Goal: Information Seeking & Learning: Learn about a topic

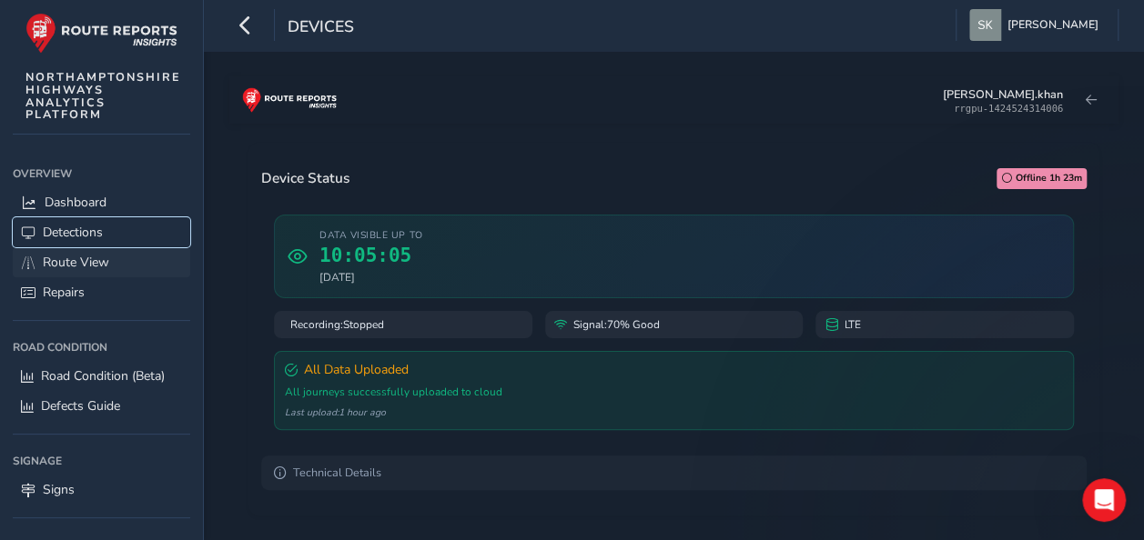
click at [122, 245] on link "Detections" at bounding box center [101, 232] width 177 height 30
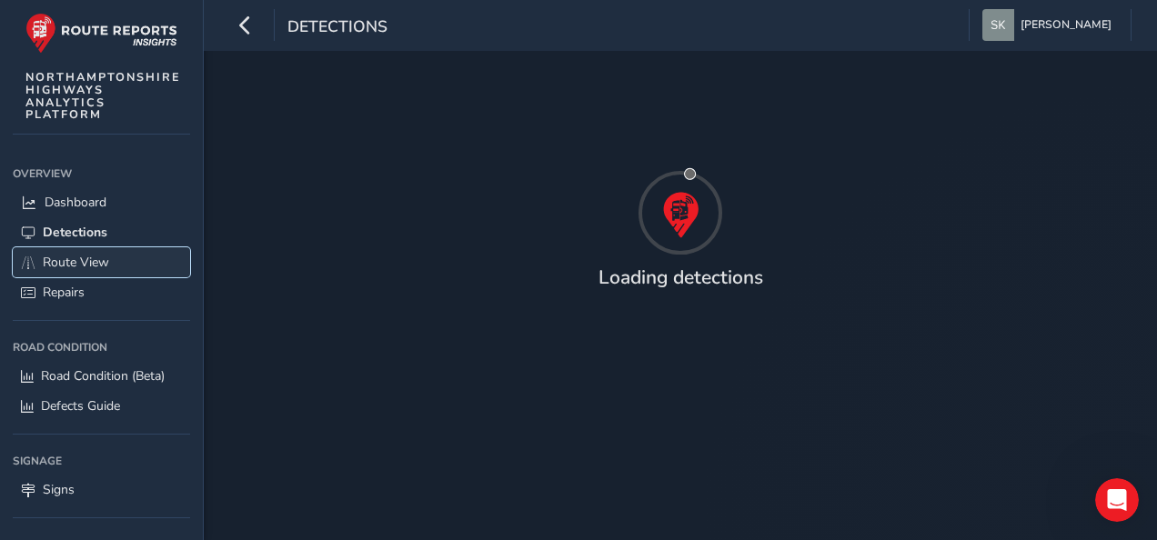
click at [122, 266] on link "Route View" at bounding box center [101, 262] width 177 height 30
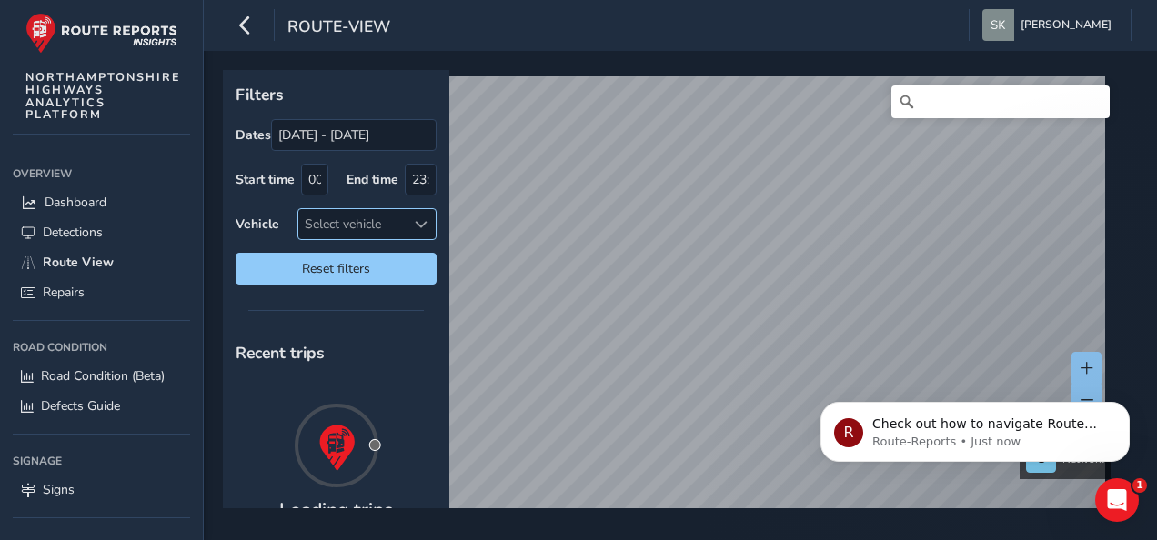
click at [416, 225] on span at bounding box center [421, 224] width 13 height 13
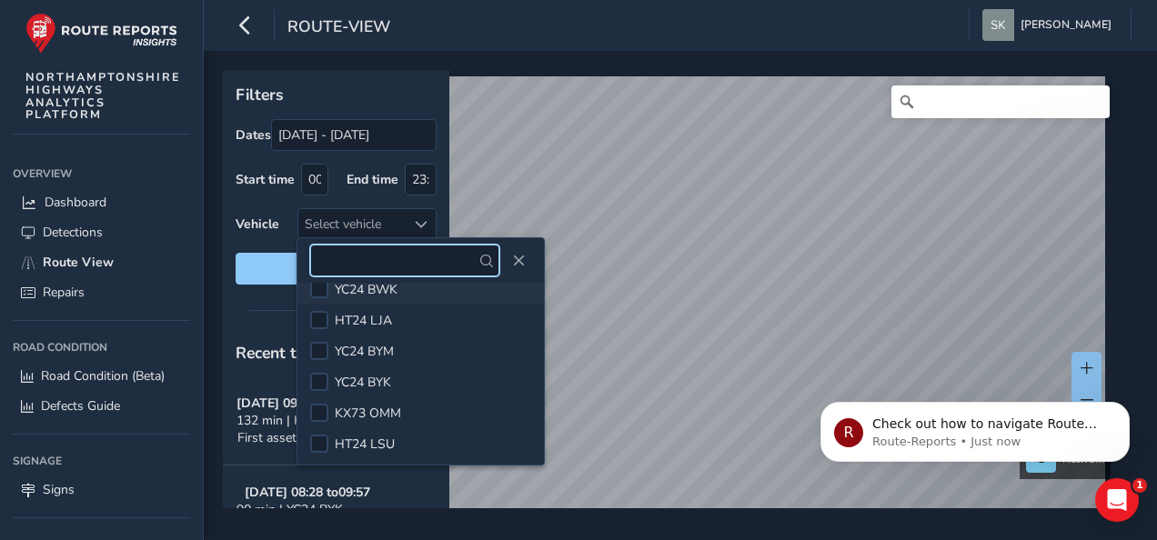
scroll to position [109, 0]
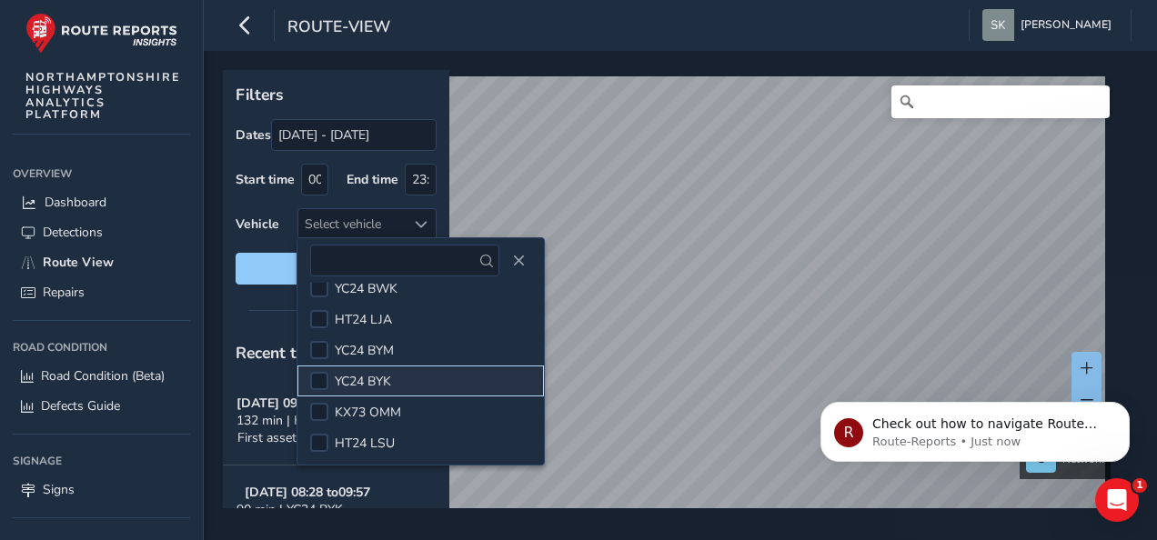
click at [428, 382] on li "YC24 BYK" at bounding box center [421, 381] width 247 height 31
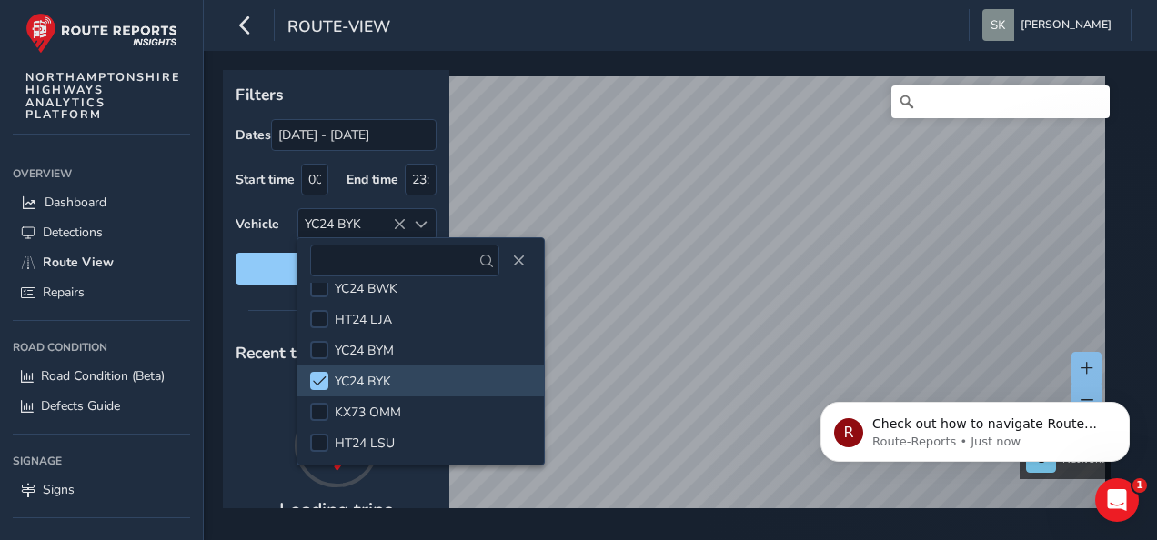
click at [267, 287] on div "Filters Dates [DATE] - [DATE] Start time 00:00 End time 23:59 Vehicle YC24 BYK …" at bounding box center [336, 183] width 227 height 227
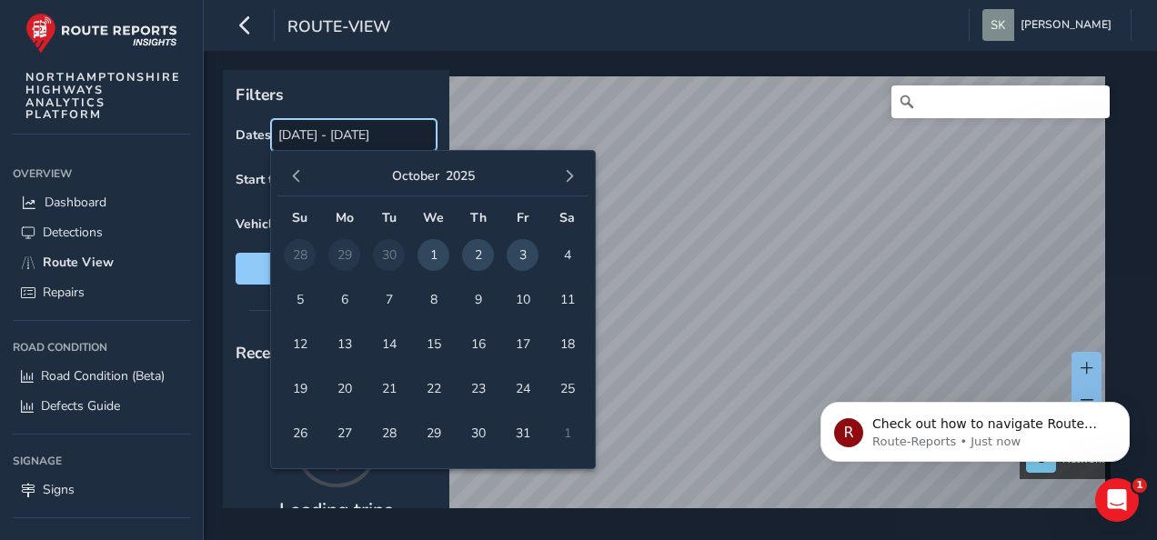
click at [290, 133] on input "[DATE] - [DATE]" at bounding box center [354, 135] width 166 height 32
click at [291, 136] on input "[DATE] - [DATE]" at bounding box center [354, 135] width 166 height 32
click at [318, 133] on input "[DATE] - [DATE]" at bounding box center [354, 135] width 166 height 32
click at [480, 253] on span "2" at bounding box center [478, 255] width 32 height 32
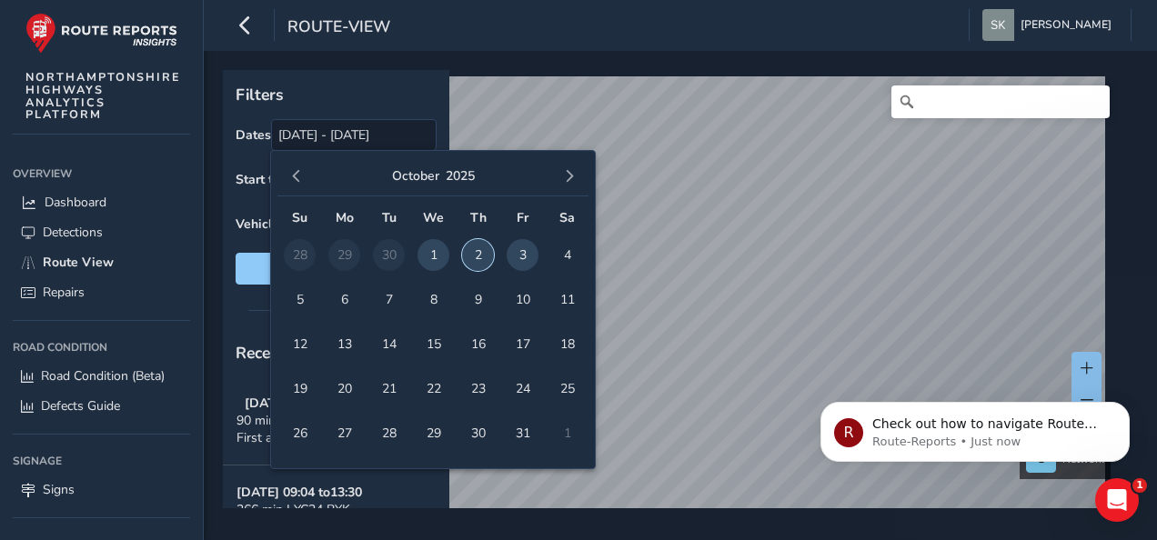
type input "[DATE]"
click at [419, 96] on p "Filters" at bounding box center [336, 95] width 201 height 24
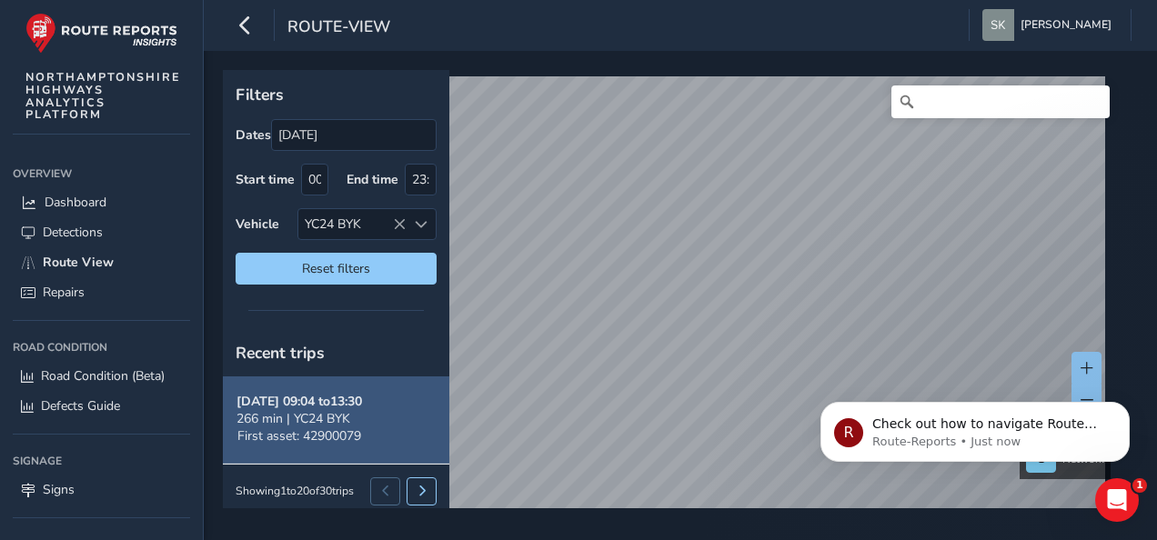
scroll to position [96, 0]
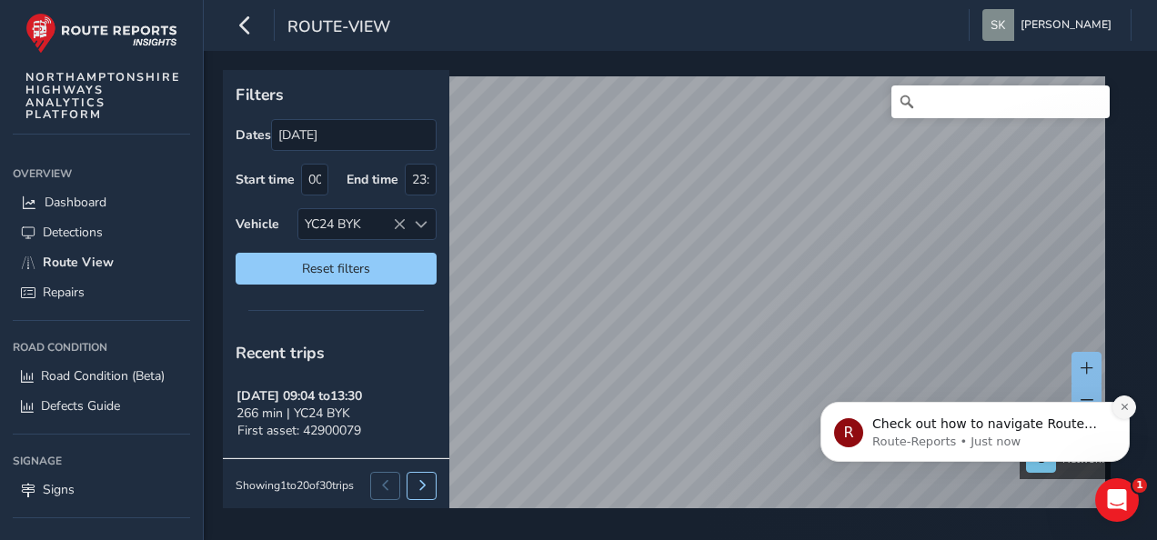
drag, startPoint x: 1126, startPoint y: 404, endPoint x: 1927, endPoint y: 692, distance: 851.9
click at [1126, 404] on icon "Dismiss notification" at bounding box center [1125, 407] width 10 height 10
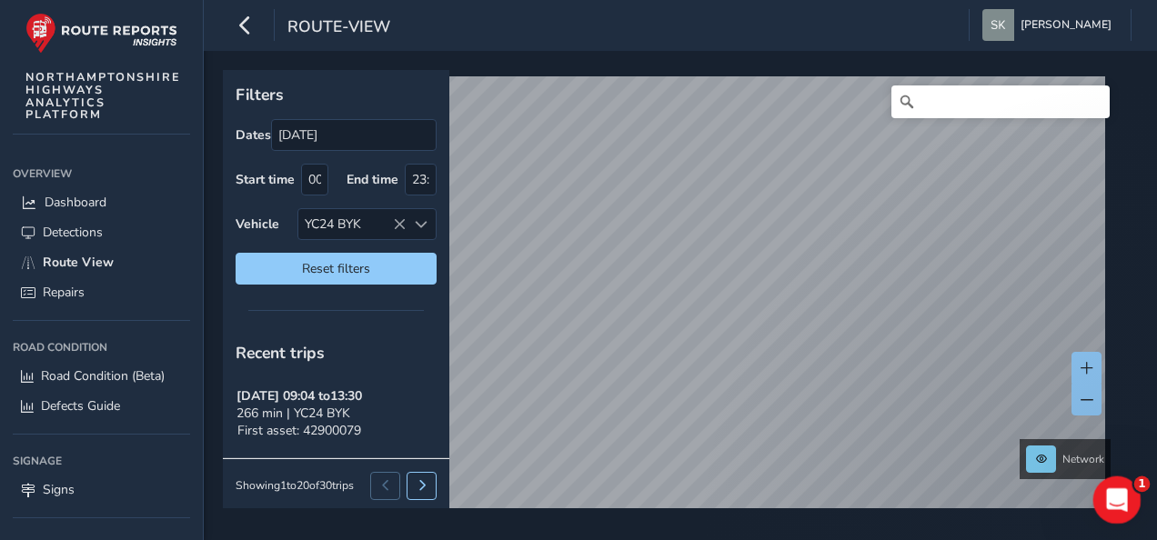
click at [1115, 491] on icon "Open Intercom Messenger" at bounding box center [1114, 497] width 13 height 15
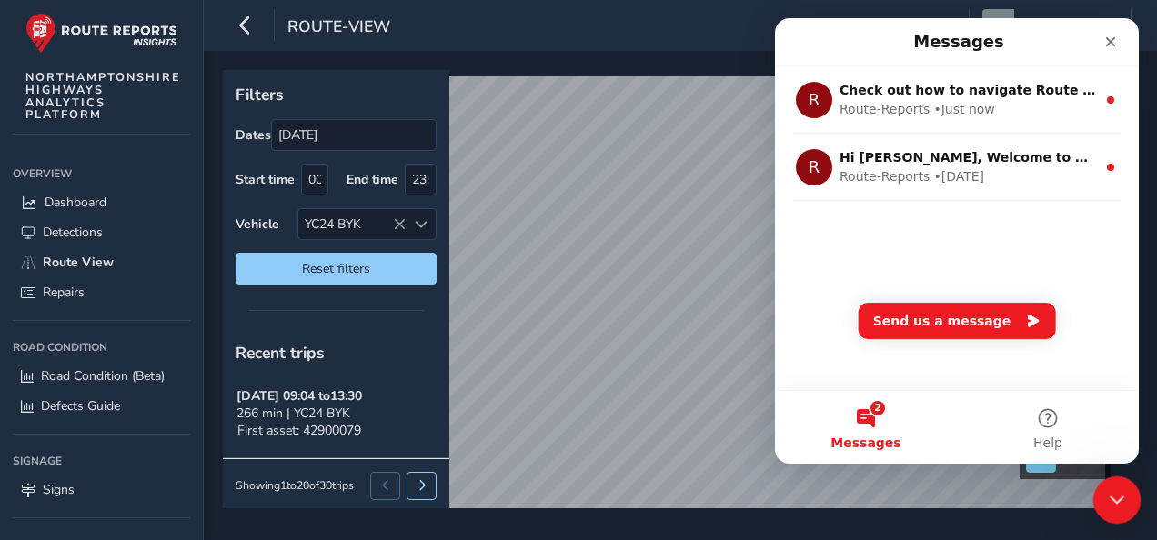
scroll to position [0, 0]
click at [1115, 491] on icon "Close Intercom Messenger" at bounding box center [1115, 498] width 22 height 22
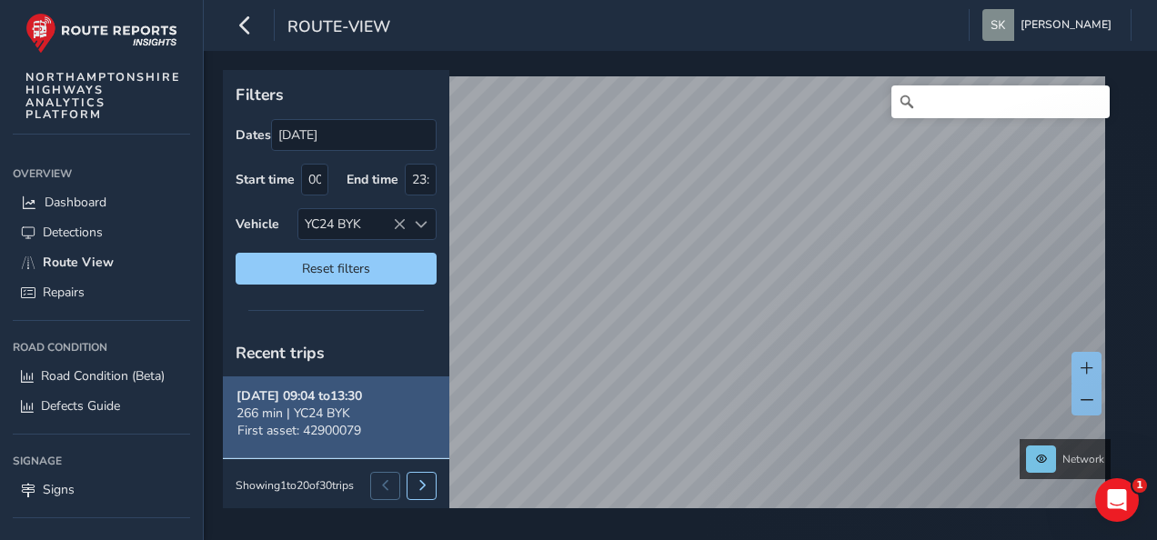
click at [373, 404] on button "[DATE] 09:04 to 13:30 266 min | YC24 BYK First asset: 42900079" at bounding box center [336, 413] width 227 height 89
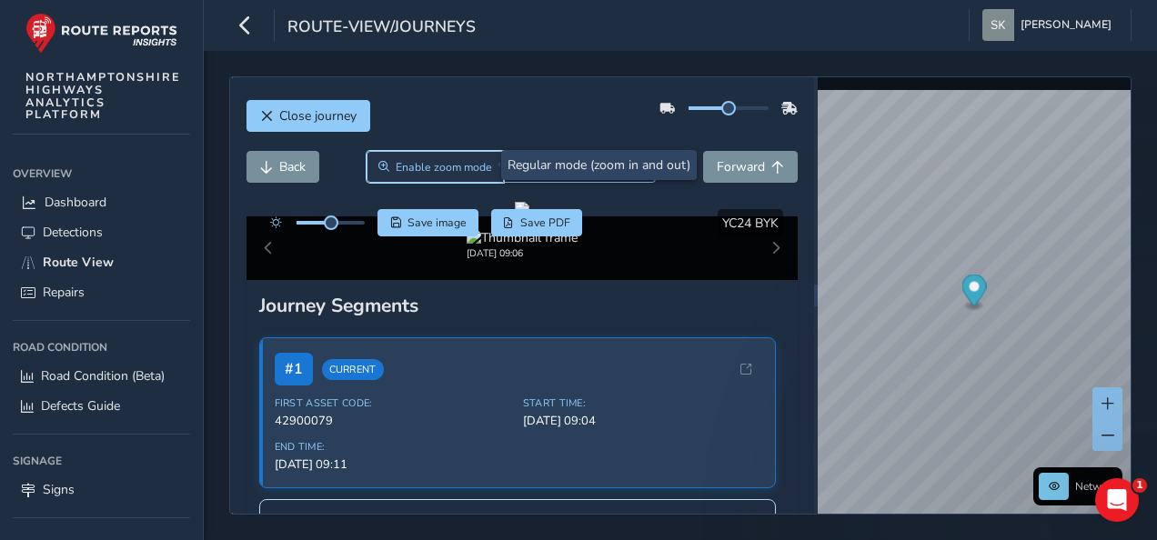
click at [456, 166] on span "Enable zoom mode" at bounding box center [444, 167] width 96 height 15
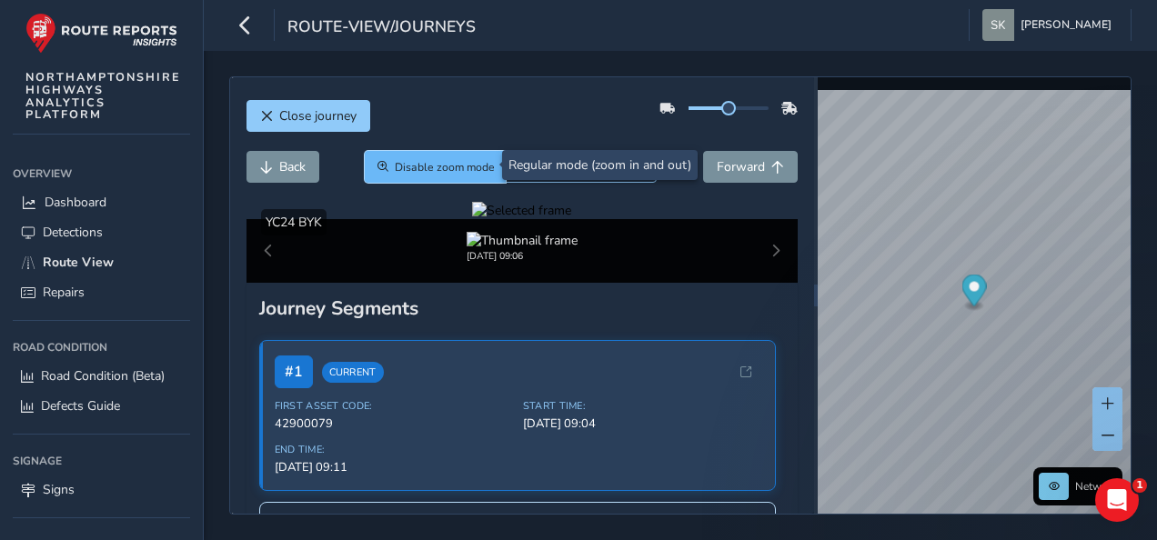
click at [438, 161] on span "Disable zoom mode" at bounding box center [445, 167] width 100 height 15
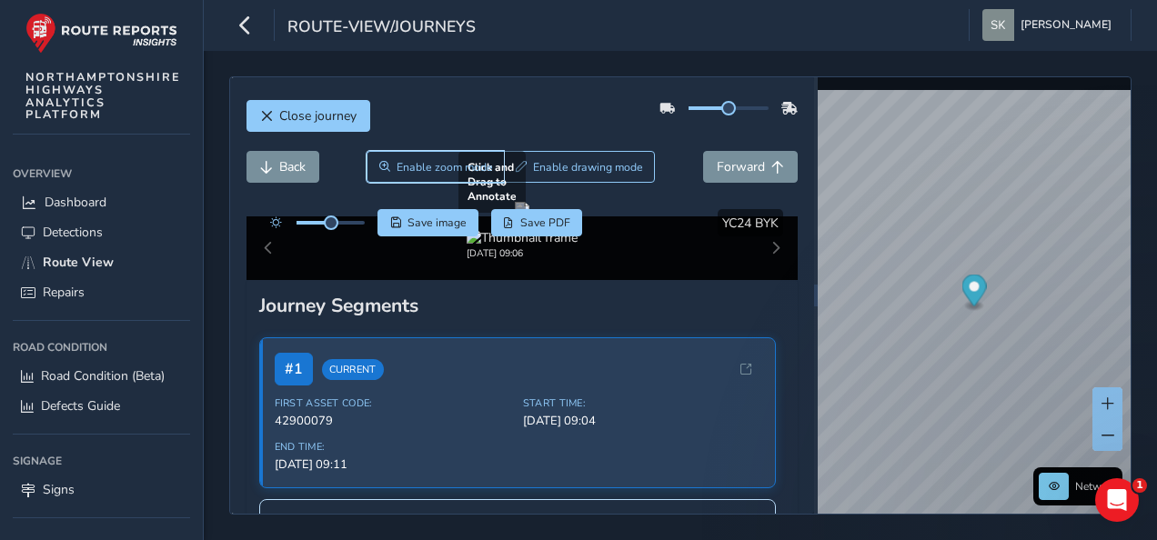
scroll to position [91, 0]
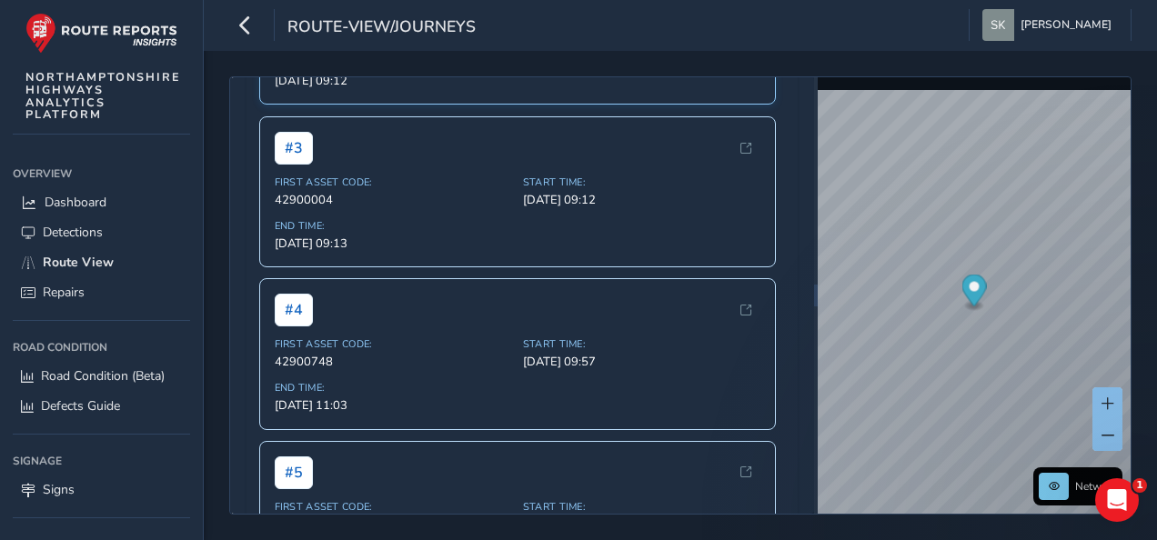
click at [485, 104] on div "# 2 First Asset Code: 42900004 Start Time: [DATE] 09:12 End Time: [DATE] 09:12" at bounding box center [518, 28] width 518 height 151
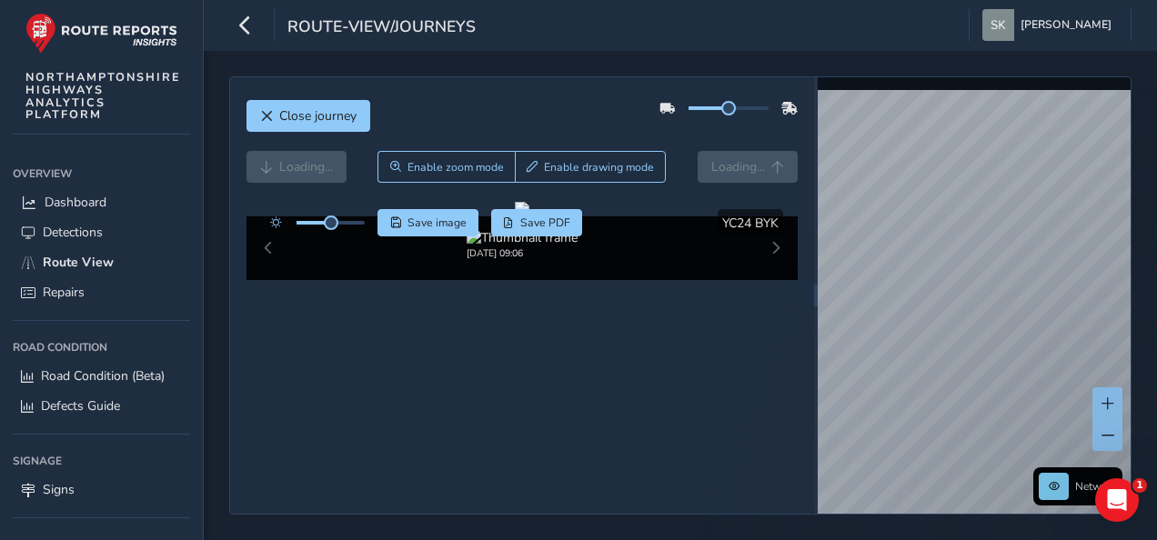
scroll to position [100, 0]
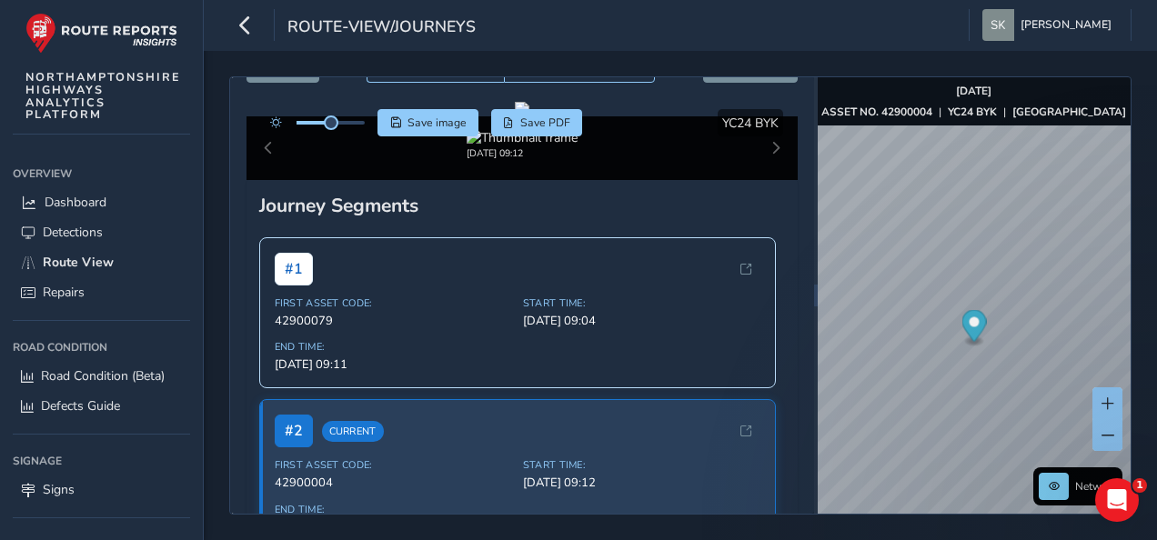
click at [756, 180] on div "[DATE] 09:12" at bounding box center [523, 148] width 552 height 64
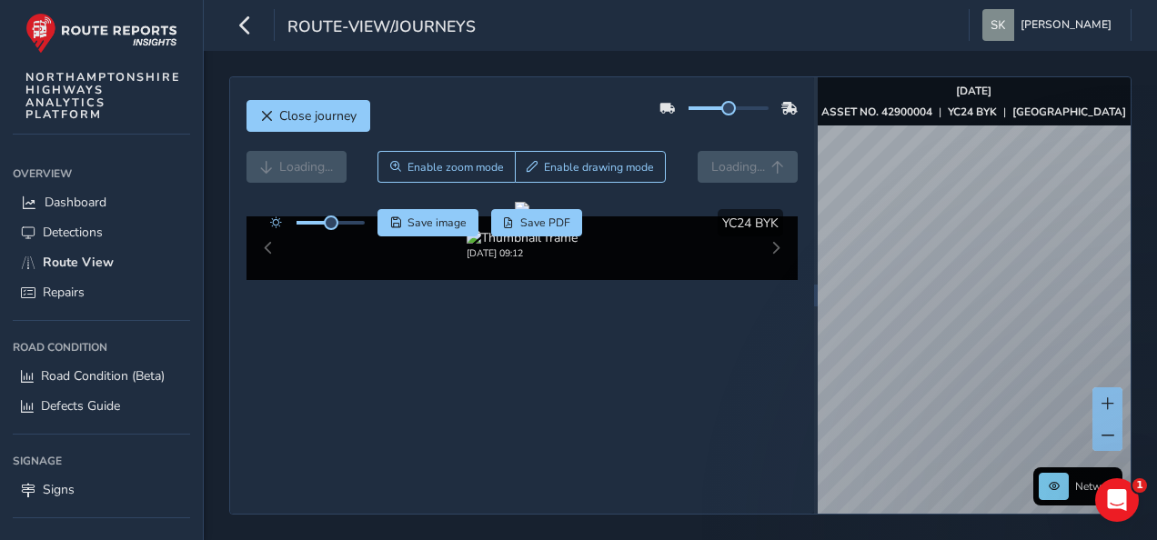
scroll to position [100, 0]
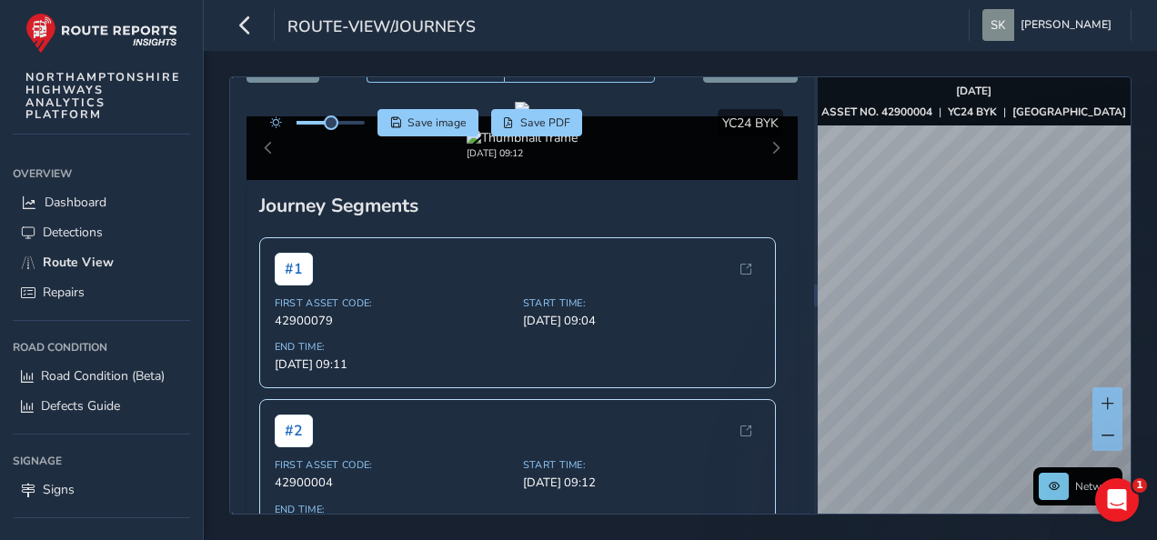
click at [807, 139] on div "Close journey Back Enable zoom mode Enable drawing mode Forward Click and Drag …" at bounding box center [680, 295] width 903 height 439
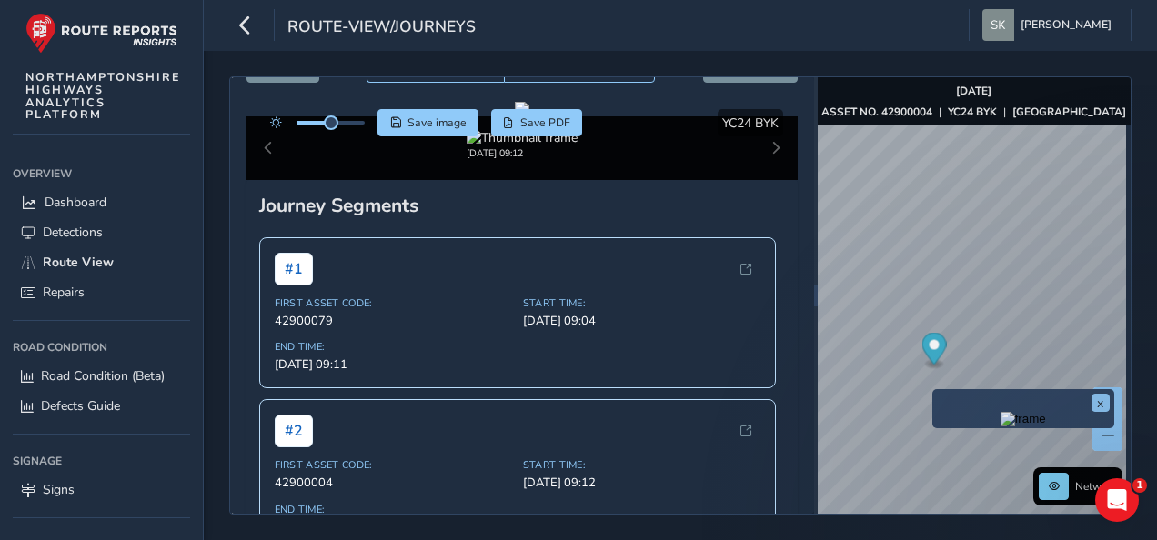
click at [1001, 422] on img "Preview frame" at bounding box center [1023, 419] width 45 height 15
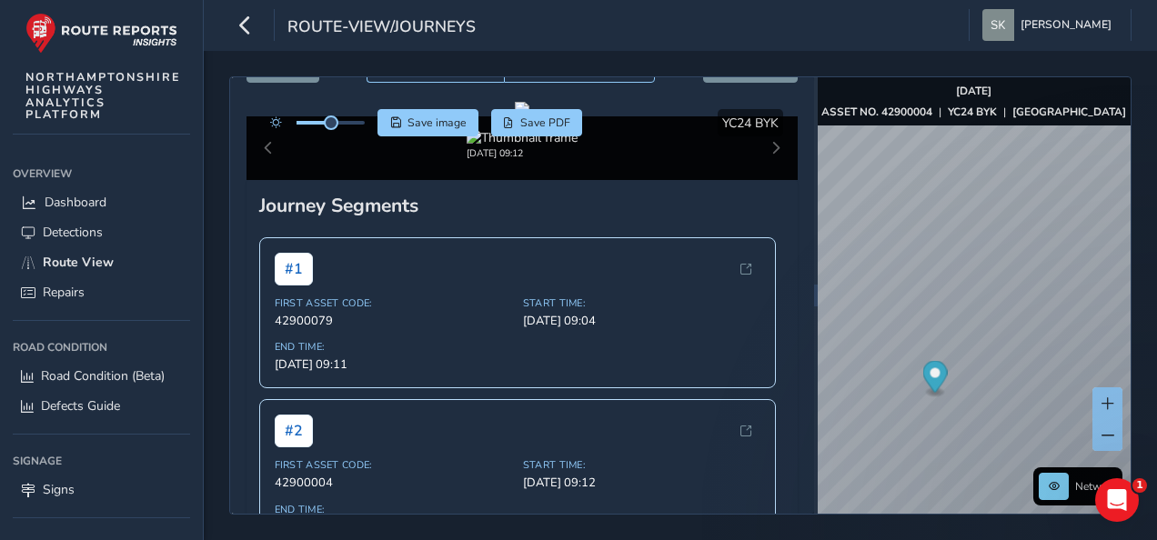
click at [761, 180] on div "[DATE] 09:12" at bounding box center [523, 148] width 552 height 64
click at [937, 341] on div "x" at bounding box center [1026, 358] width 182 height 39
click at [937, 339] on div "x" at bounding box center [1026, 358] width 182 height 39
click at [937, 330] on div "x" at bounding box center [1026, 347] width 182 height 39
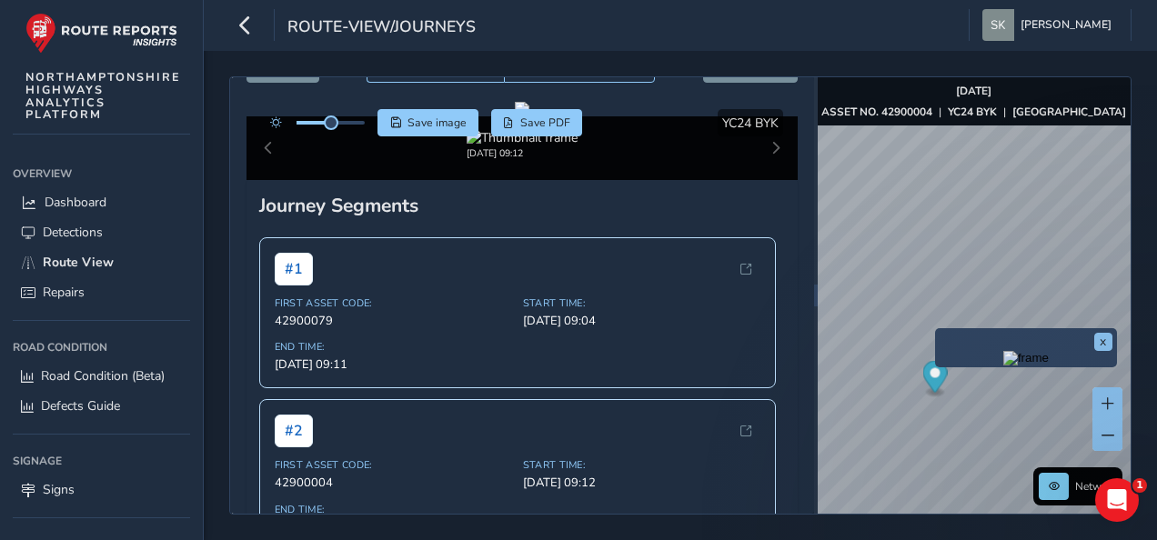
click at [1004, 366] on img "Preview frame" at bounding box center [1026, 358] width 45 height 15
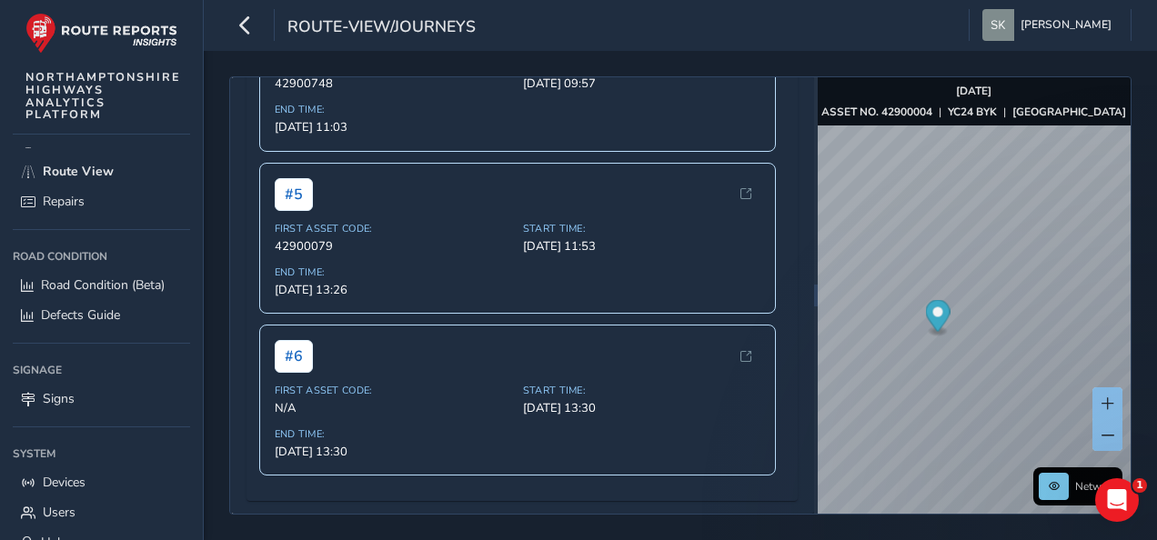
scroll to position [828, 0]
click at [449, 150] on div "# 4 First Asset Code: 42900748 Start Time: [DATE] 09:57 End Time: [DATE] 11:03" at bounding box center [518, 74] width 518 height 151
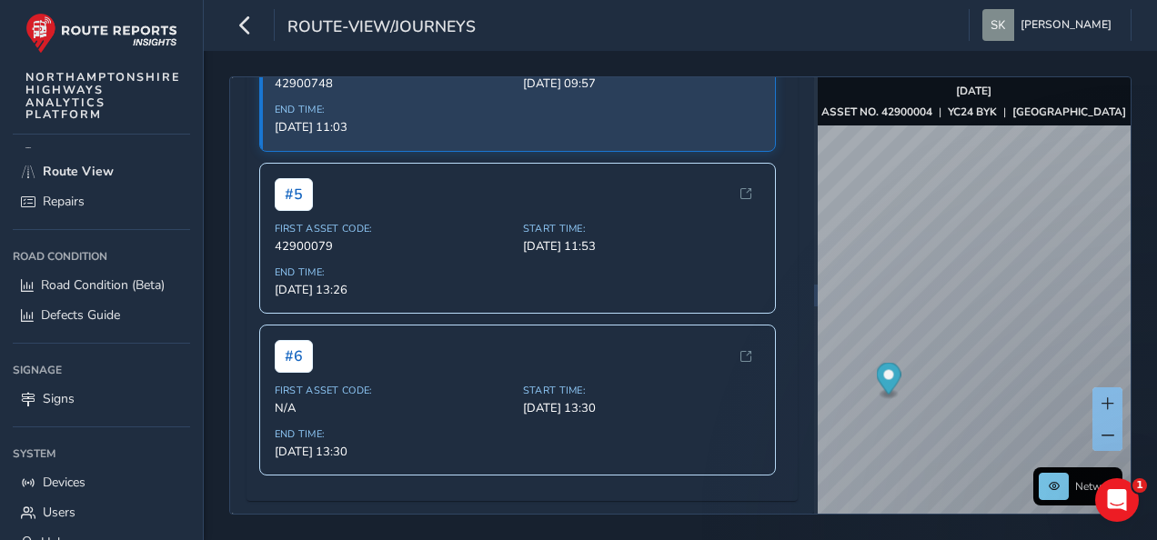
scroll to position [1152, 0]
click at [615, 397] on div "Start Time: [DATE] 13:30" at bounding box center [641, 399] width 237 height 33
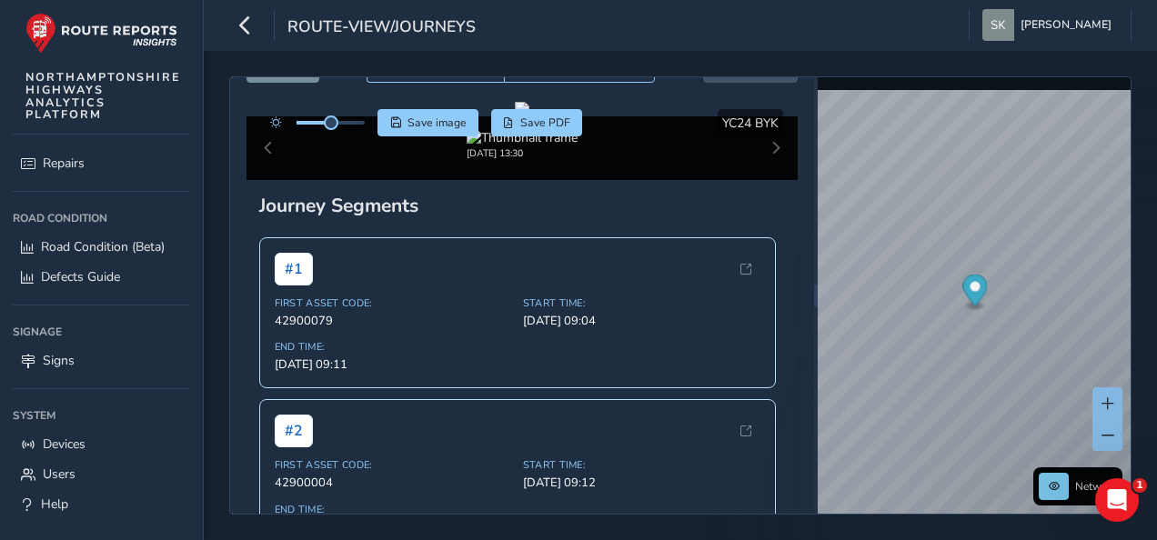
scroll to position [149, 0]
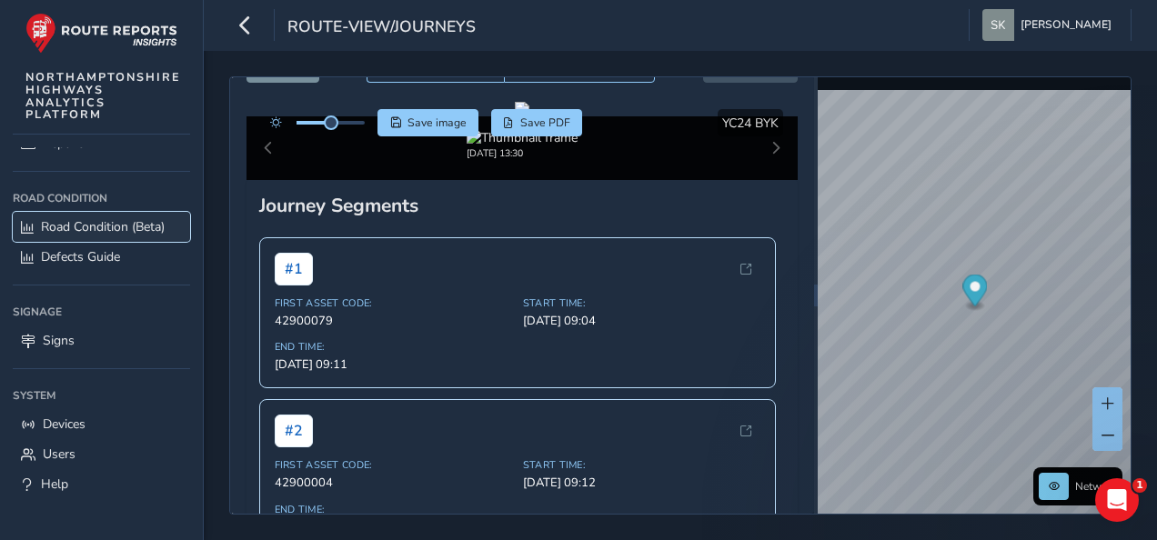
click at [127, 218] on span "Road Condition (Beta)" at bounding box center [103, 226] width 124 height 17
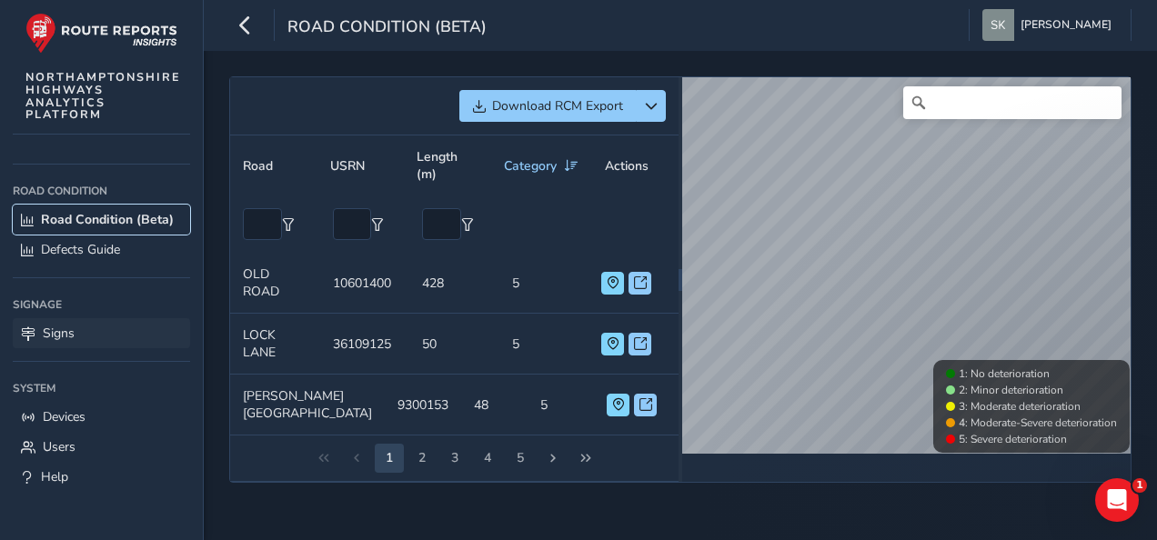
scroll to position [167, 0]
click at [419, 451] on button "2" at bounding box center [422, 458] width 29 height 29
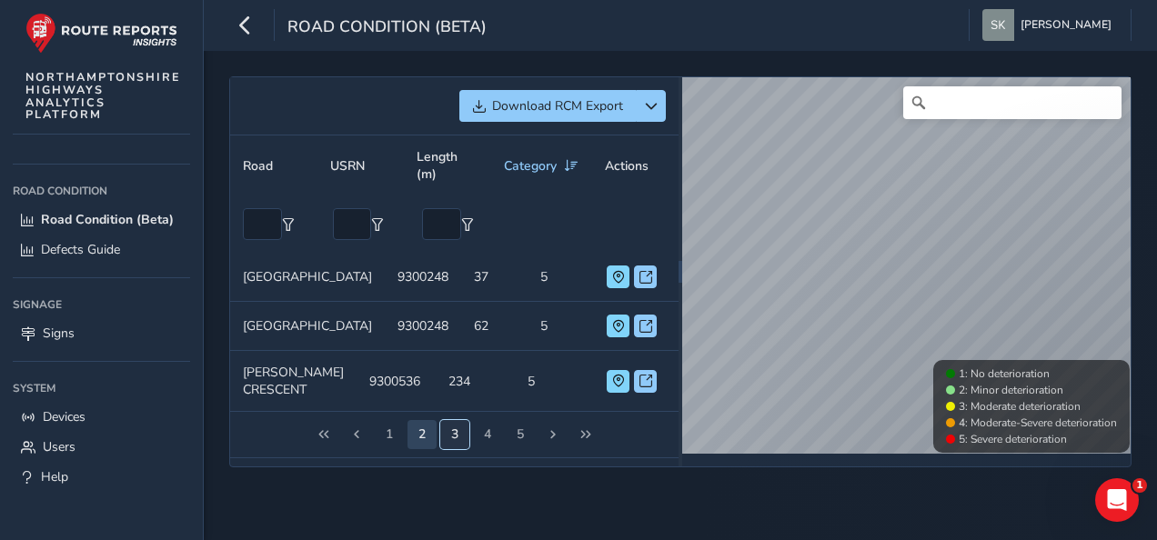
click at [449, 447] on button "3" at bounding box center [454, 434] width 29 height 29
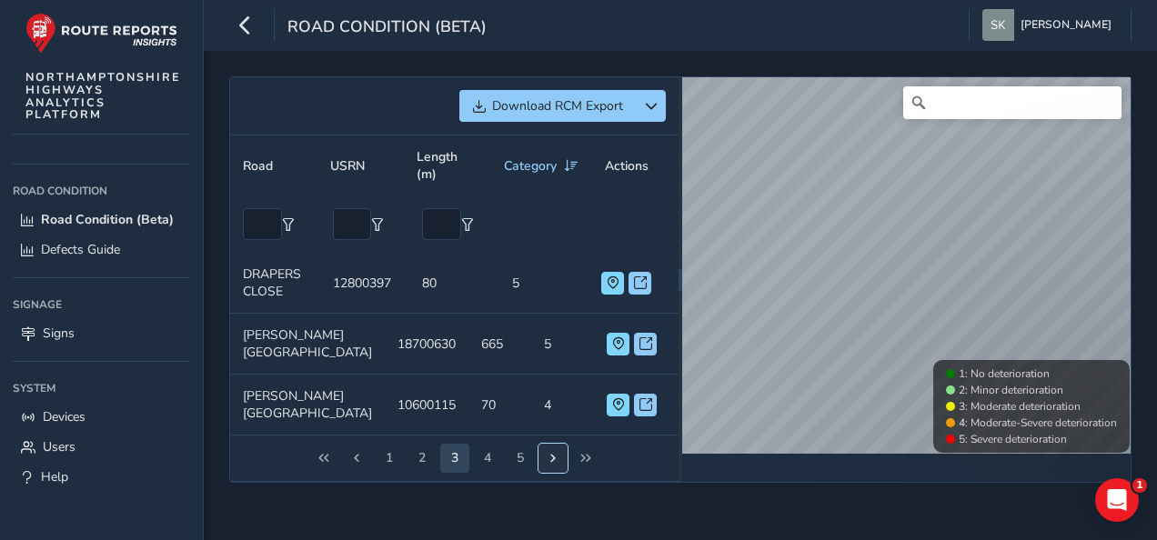
click at [550, 452] on span "Next Page" at bounding box center [553, 458] width 13 height 13
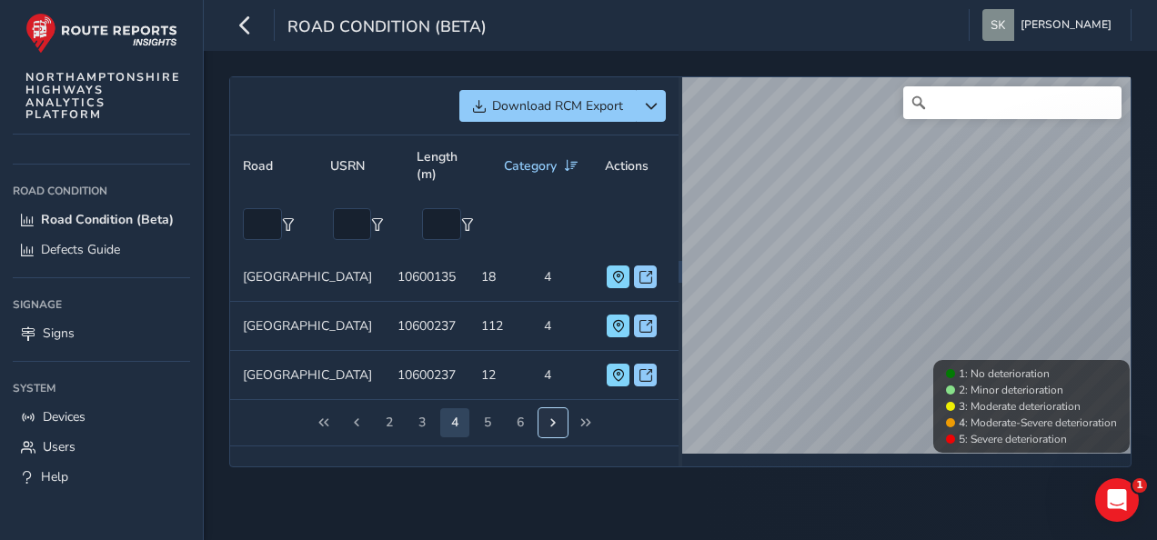
click at [550, 429] on span "Next Page" at bounding box center [553, 423] width 13 height 13
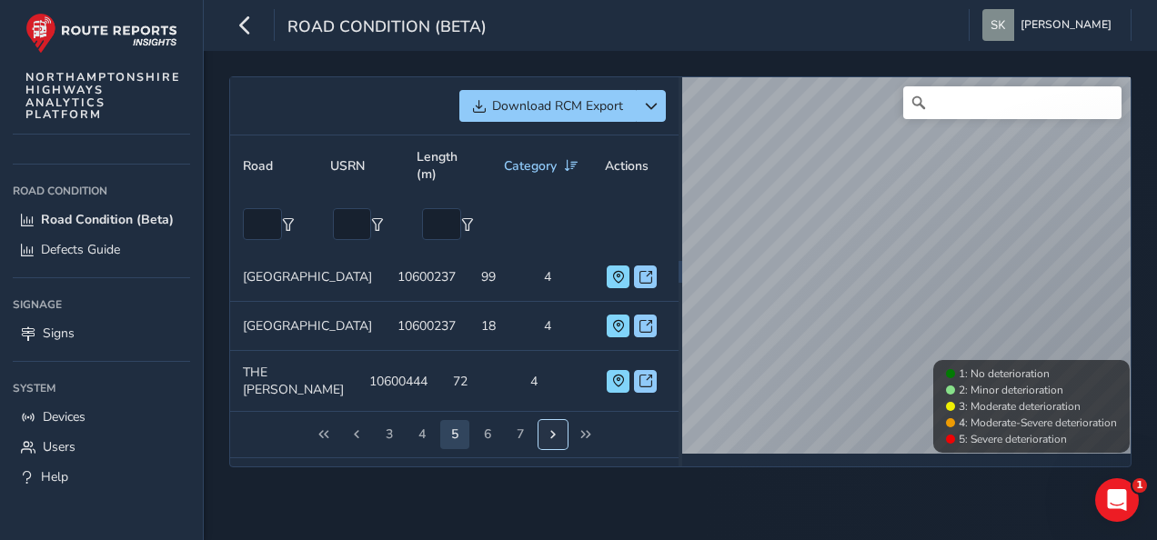
click at [550, 441] on span "Next Page" at bounding box center [553, 435] width 13 height 13
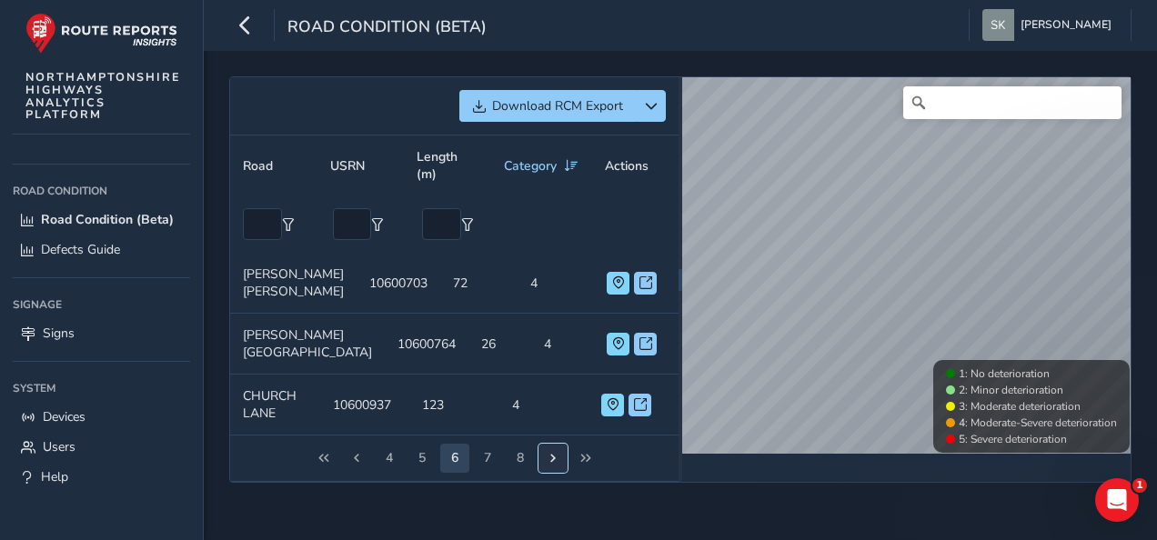
click at [550, 452] on span "Next Page" at bounding box center [553, 458] width 13 height 13
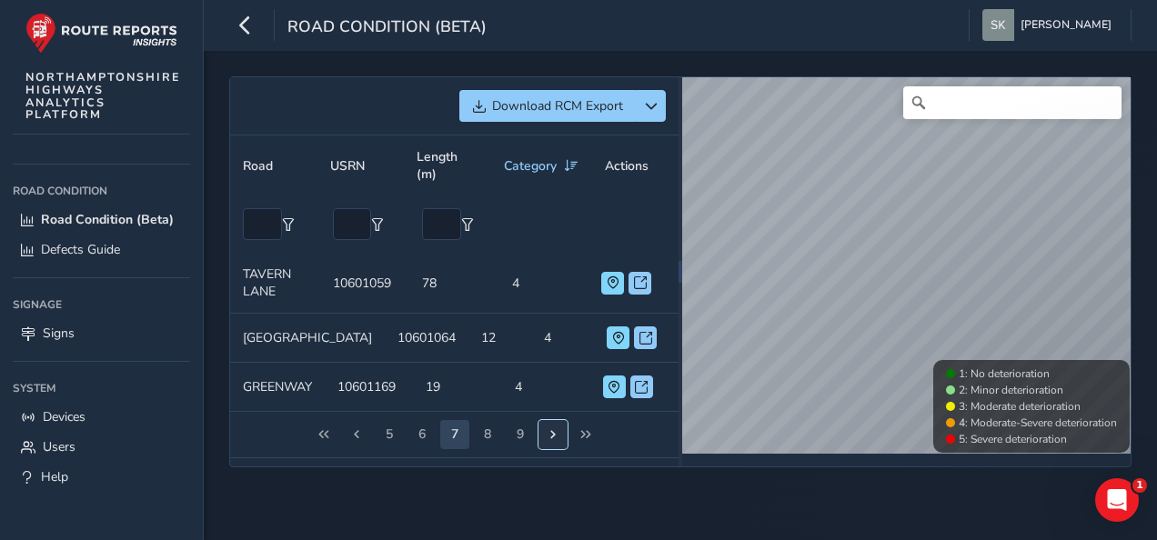
click at [550, 449] on button "Next Page" at bounding box center [553, 434] width 29 height 29
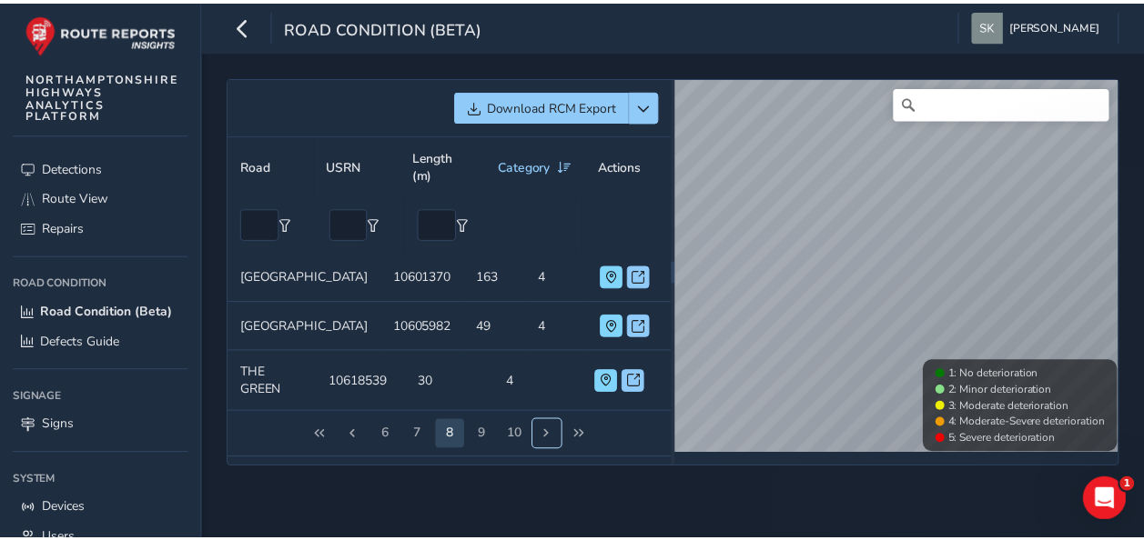
scroll to position [0, 0]
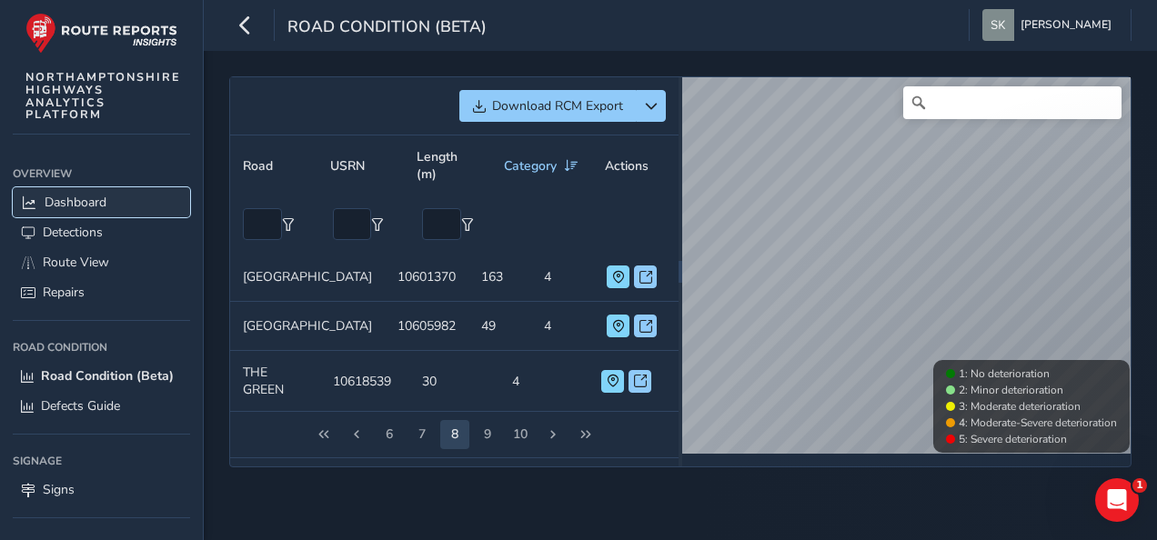
click at [102, 204] on span "Dashboard" at bounding box center [76, 202] width 62 height 17
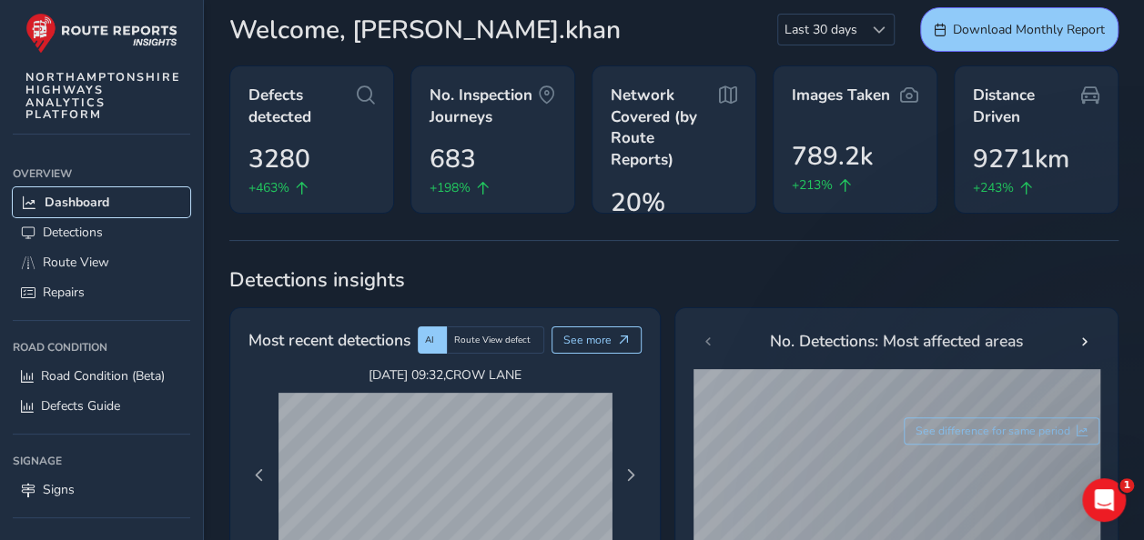
scroll to position [182, 0]
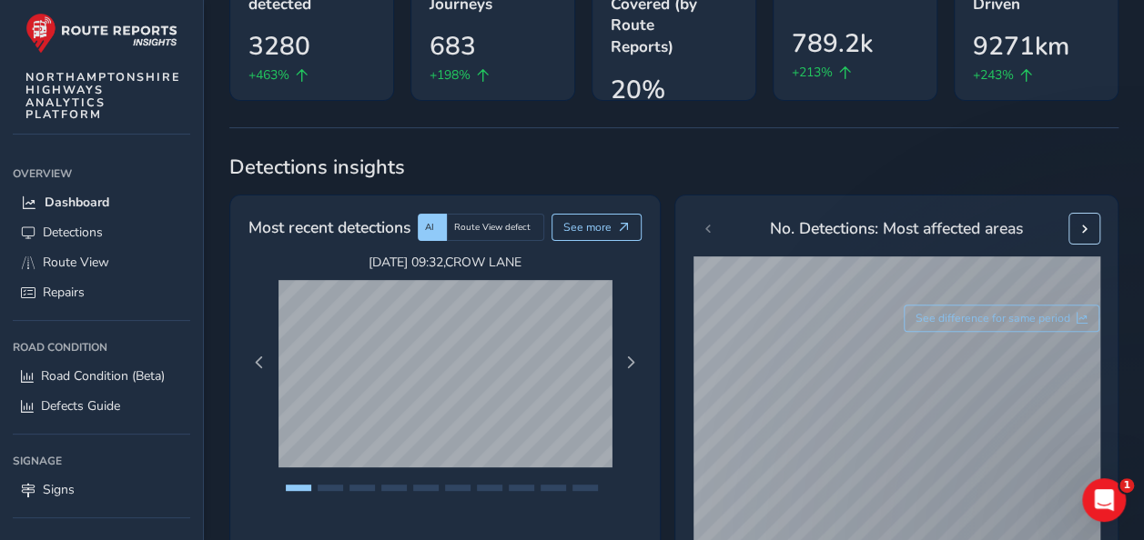
click at [1089, 224] on span at bounding box center [1084, 229] width 13 height 13
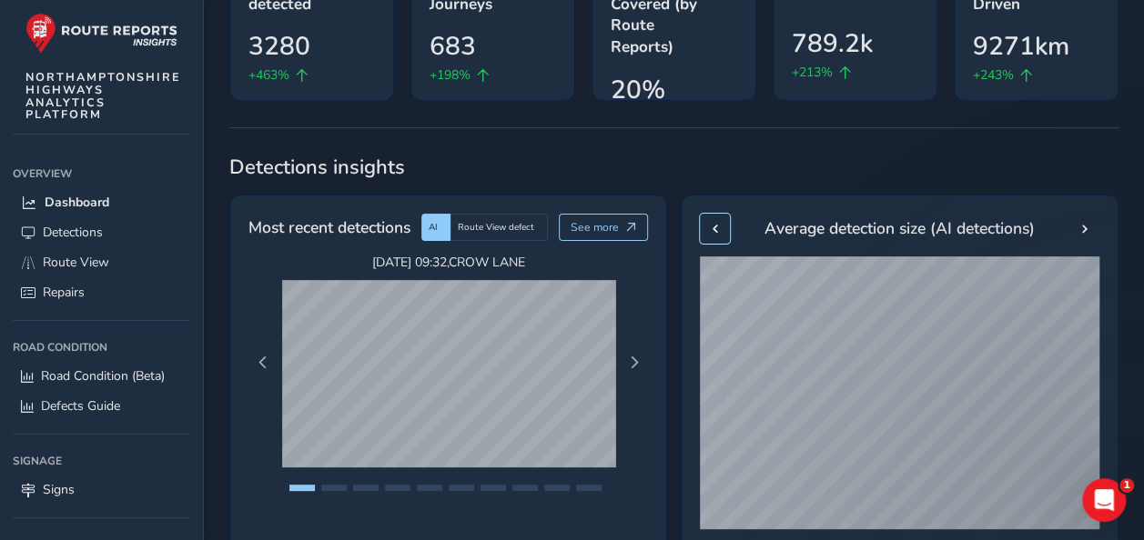
click at [721, 224] on button at bounding box center [715, 229] width 30 height 30
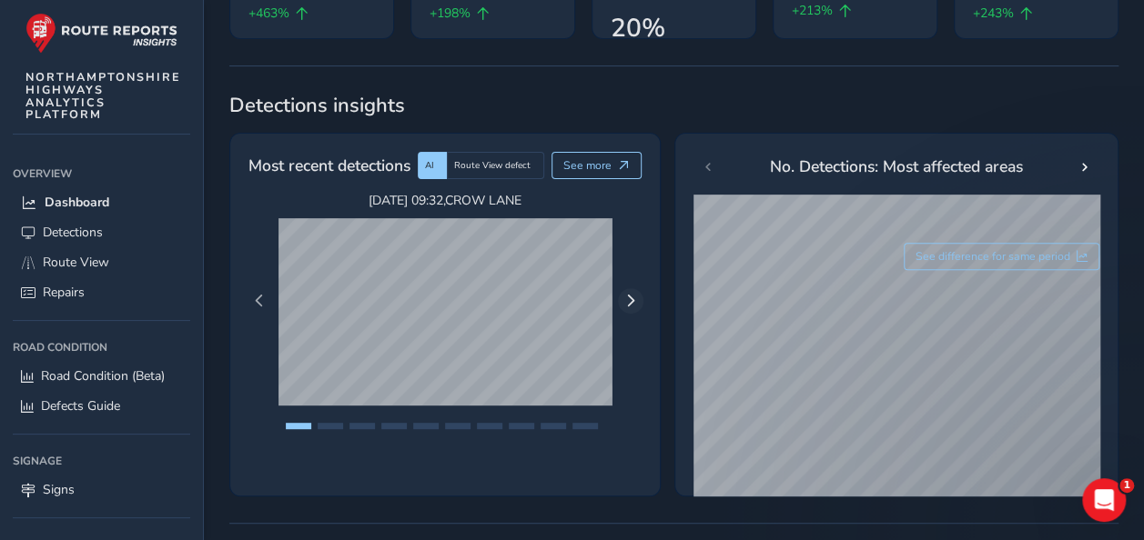
scroll to position [273, 0]
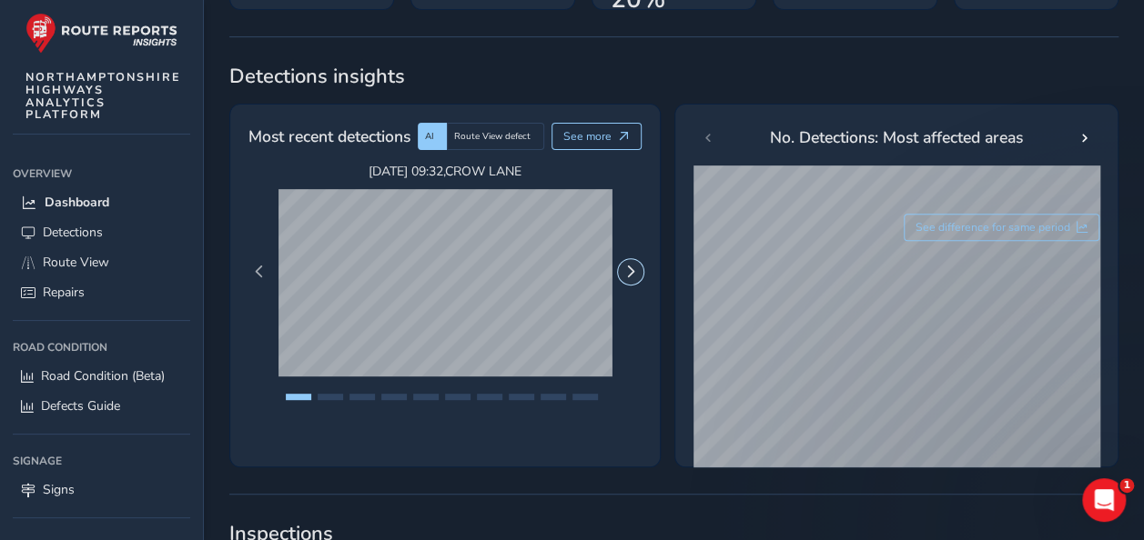
click at [631, 266] on span "Next Page" at bounding box center [630, 272] width 13 height 13
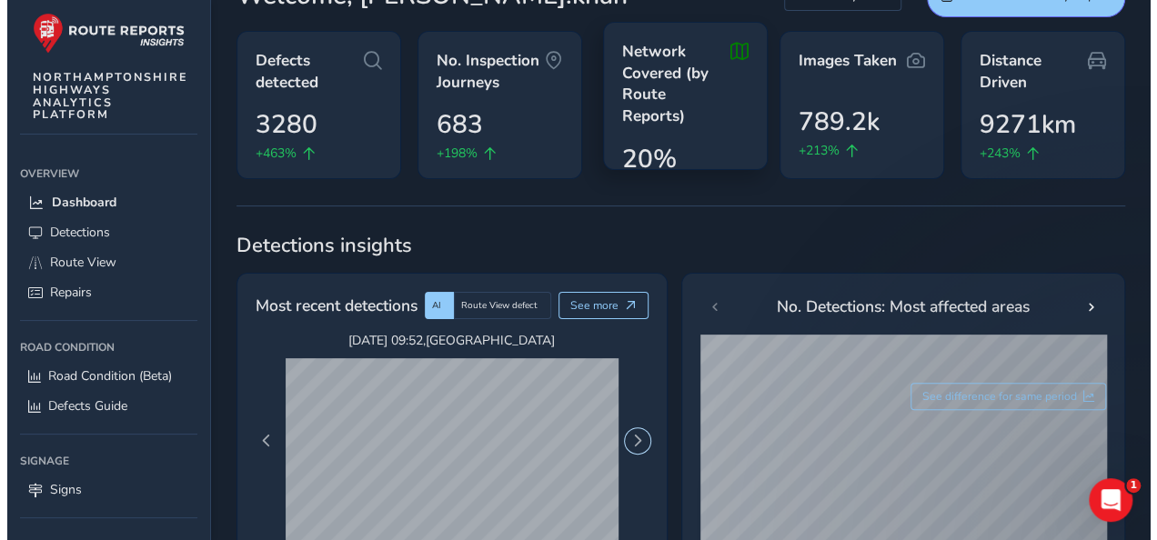
scroll to position [0, 0]
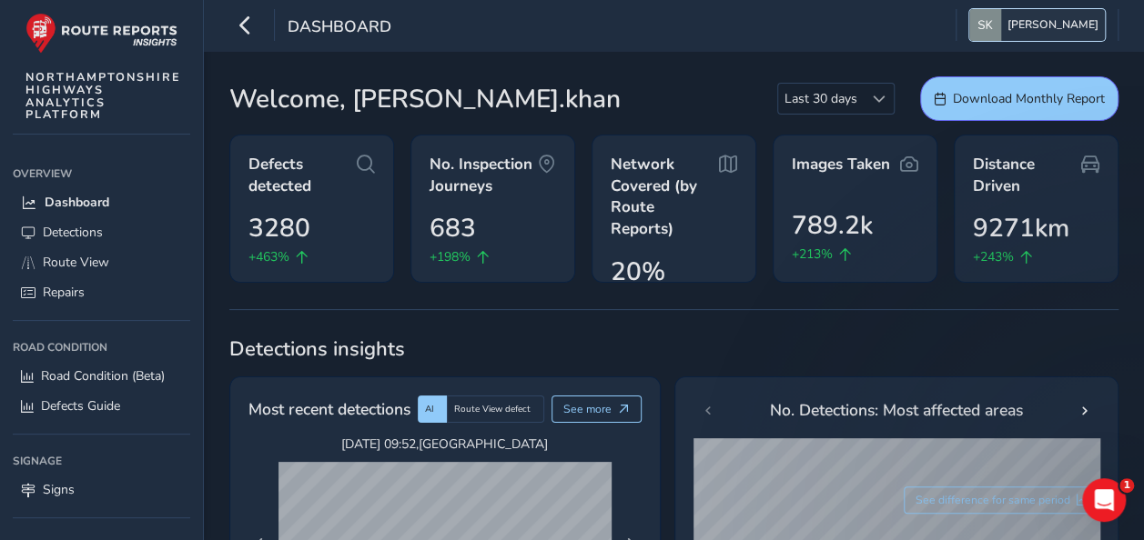
click at [1036, 13] on span "[PERSON_NAME]" at bounding box center [1052, 25] width 91 height 32
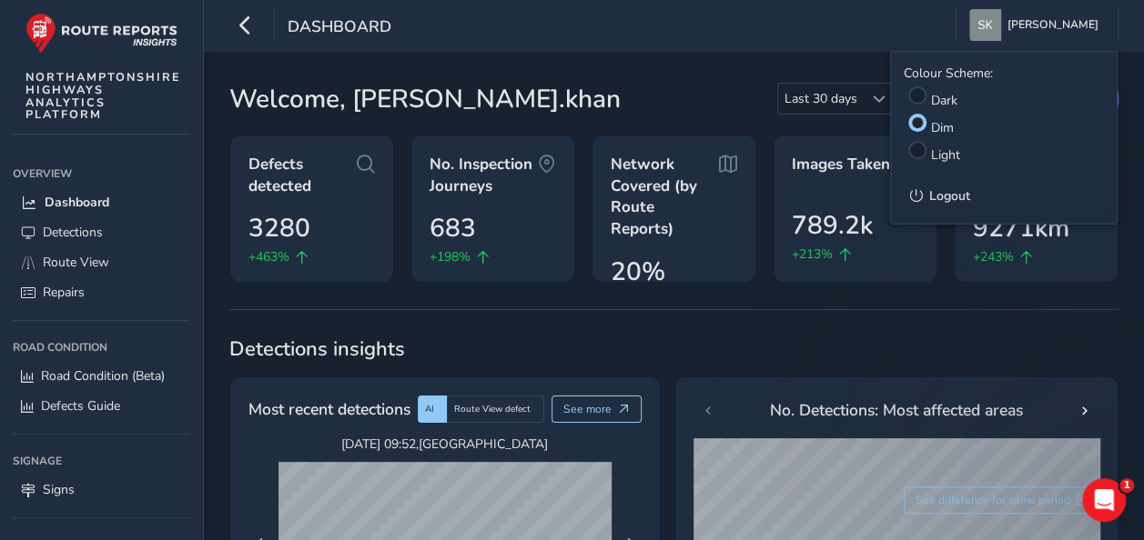
drag, startPoint x: 764, startPoint y: 39, endPoint x: 750, endPoint y: 41, distance: 14.7
click at [761, 40] on div "Dashboard [PERSON_NAME] Colour Scheme: Dark Dim Light Logout" at bounding box center [674, 25] width 940 height 51
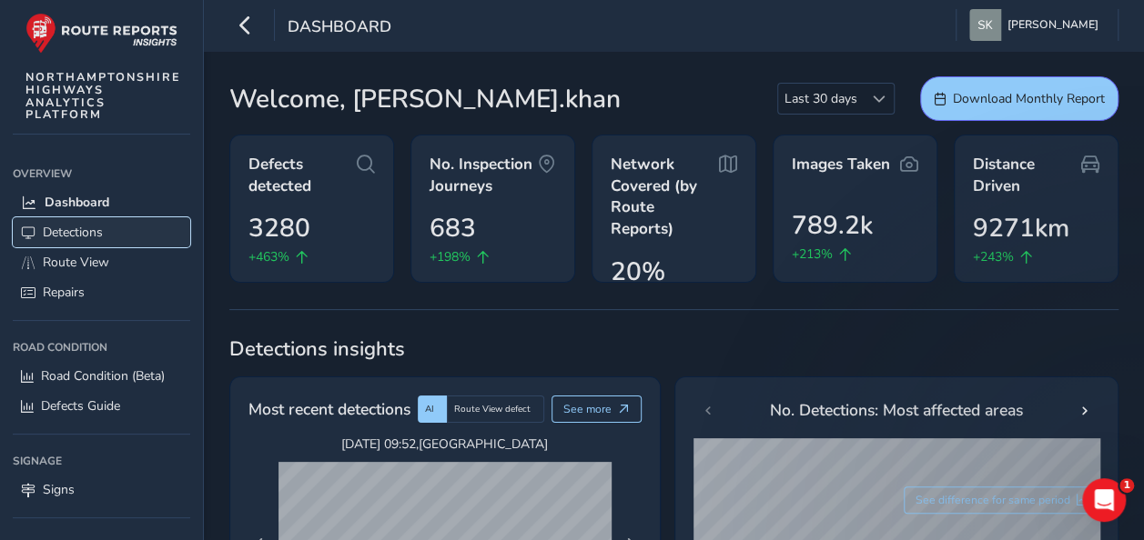
click at [69, 237] on span "Detections" at bounding box center [73, 232] width 60 height 17
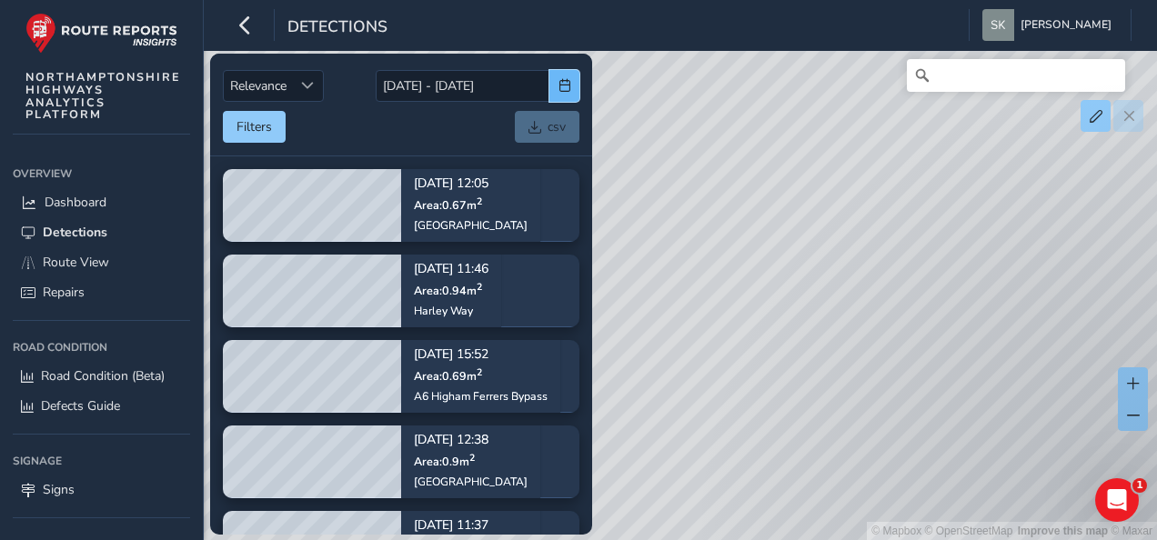
click at [560, 80] on span "button" at bounding box center [565, 85] width 13 height 13
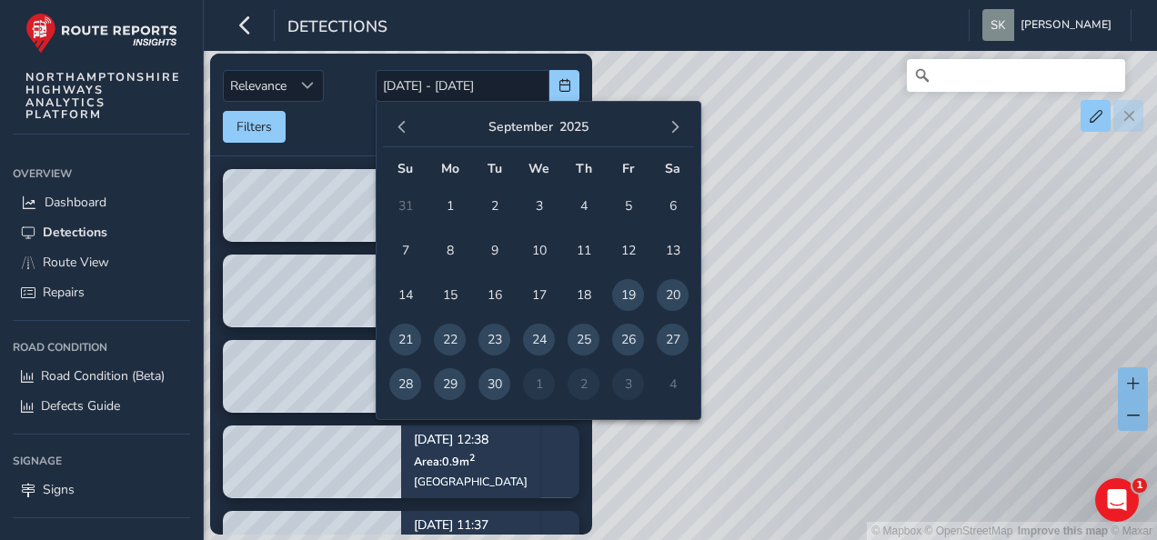
click at [544, 380] on td "1" at bounding box center [539, 384] width 45 height 45
click at [569, 380] on td "2" at bounding box center [583, 384] width 45 height 45
click at [581, 380] on td "2" at bounding box center [583, 384] width 45 height 45
click at [676, 121] on span "button" at bounding box center [675, 127] width 13 height 13
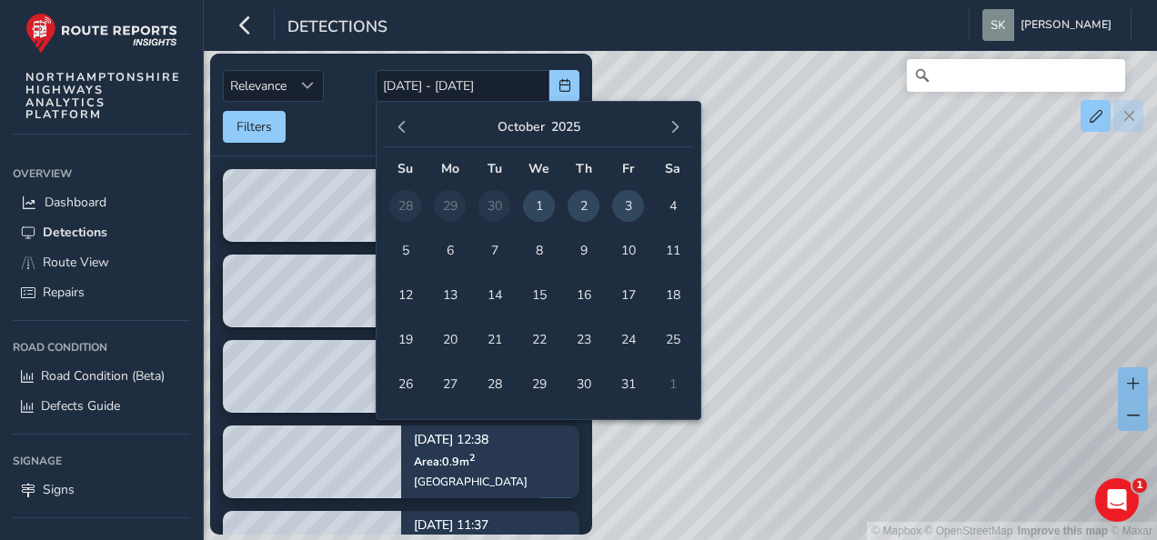
click at [588, 204] on span "2" at bounding box center [584, 206] width 32 height 32
type input "[DATE]"
click at [344, 96] on div "Relevance Relevance [DATE]" at bounding box center [401, 86] width 357 height 32
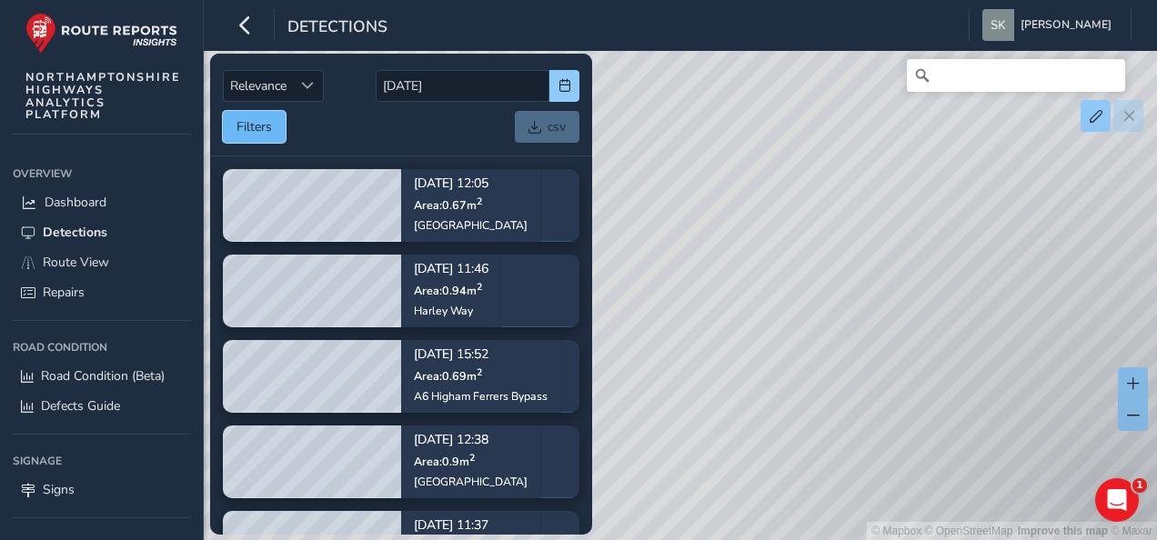
click at [260, 116] on button "Filters" at bounding box center [254, 127] width 63 height 32
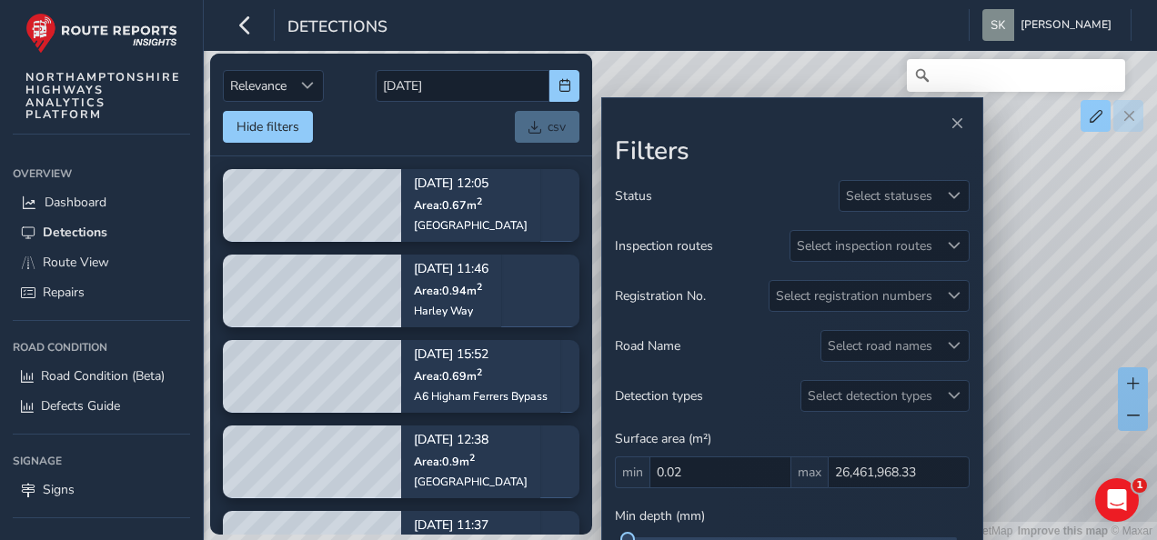
click at [416, 126] on div "Hide filters csv" at bounding box center [401, 127] width 357 height 32
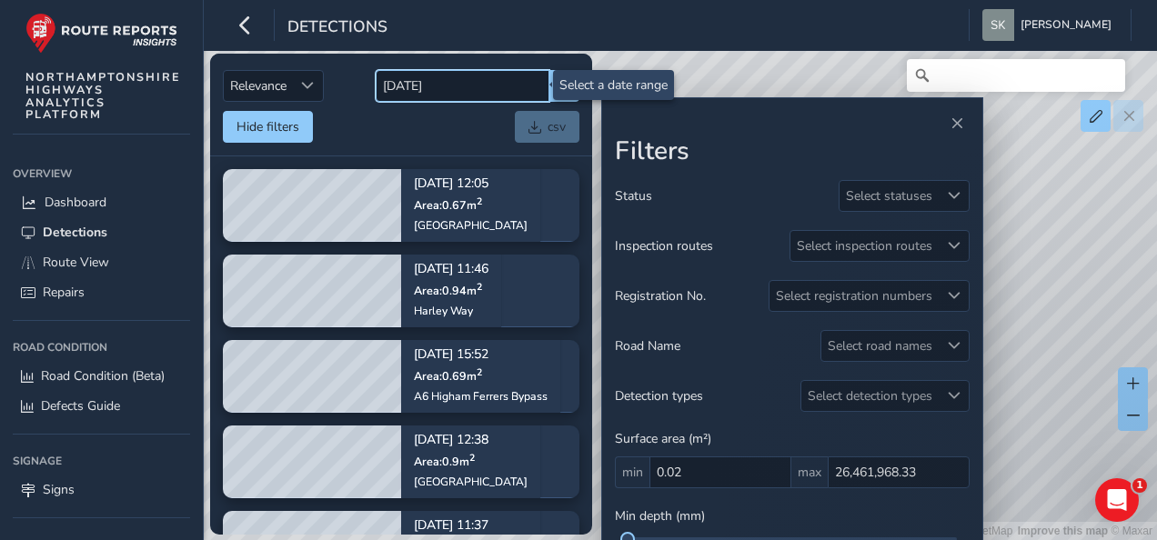
click at [490, 82] on input "[DATE]" at bounding box center [463, 86] width 174 height 32
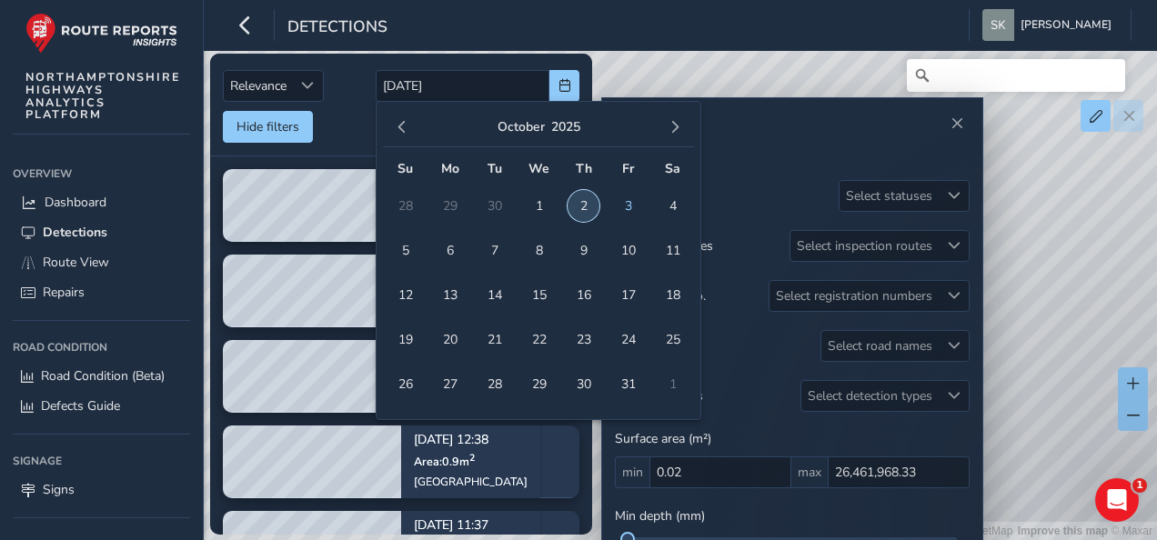
click at [590, 205] on span "2" at bounding box center [584, 206] width 32 height 32
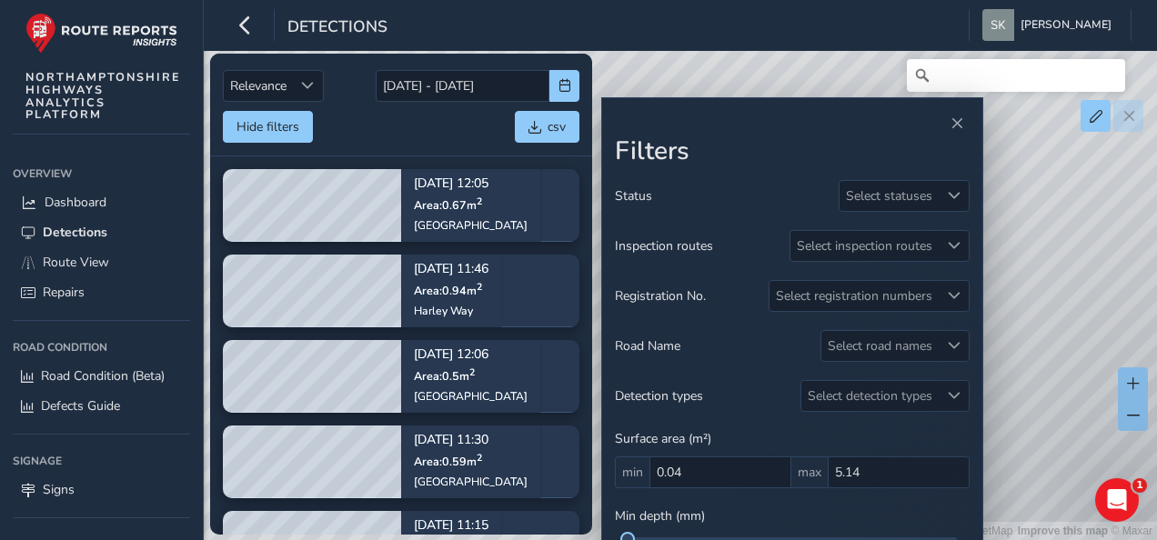
click at [483, 111] on div "Hide filters csv" at bounding box center [401, 127] width 357 height 32
click at [617, 21] on div "Detections [PERSON_NAME] Colour Scheme: Dark Dim Light Logout" at bounding box center [681, 25] width 954 height 51
click at [951, 122] on span "Close" at bounding box center [957, 123] width 13 height 13
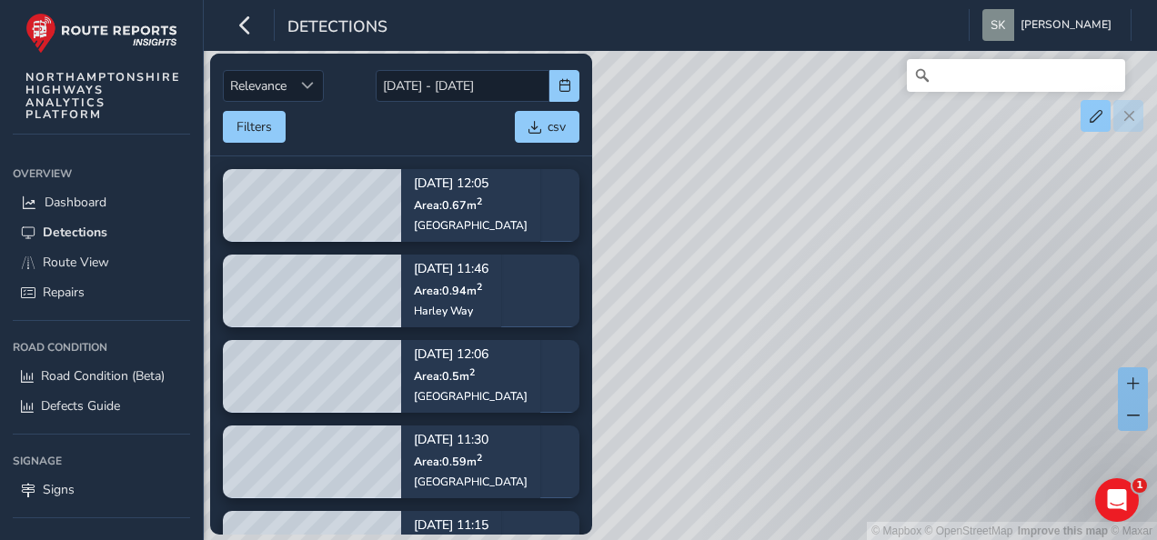
drag, startPoint x: 813, startPoint y: 168, endPoint x: 813, endPoint y: 277, distance: 108.3
click at [813, 277] on div "© Mapbox © OpenStreetMap Improve this map © Maxar" at bounding box center [578, 270] width 1157 height 540
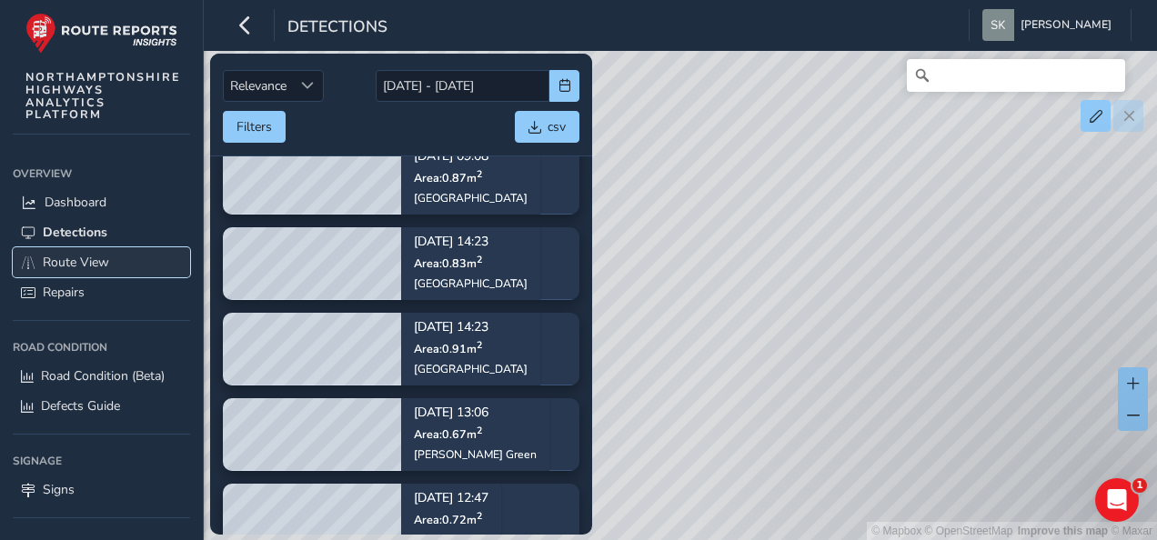
click at [118, 247] on link "Route View" at bounding box center [101, 262] width 177 height 30
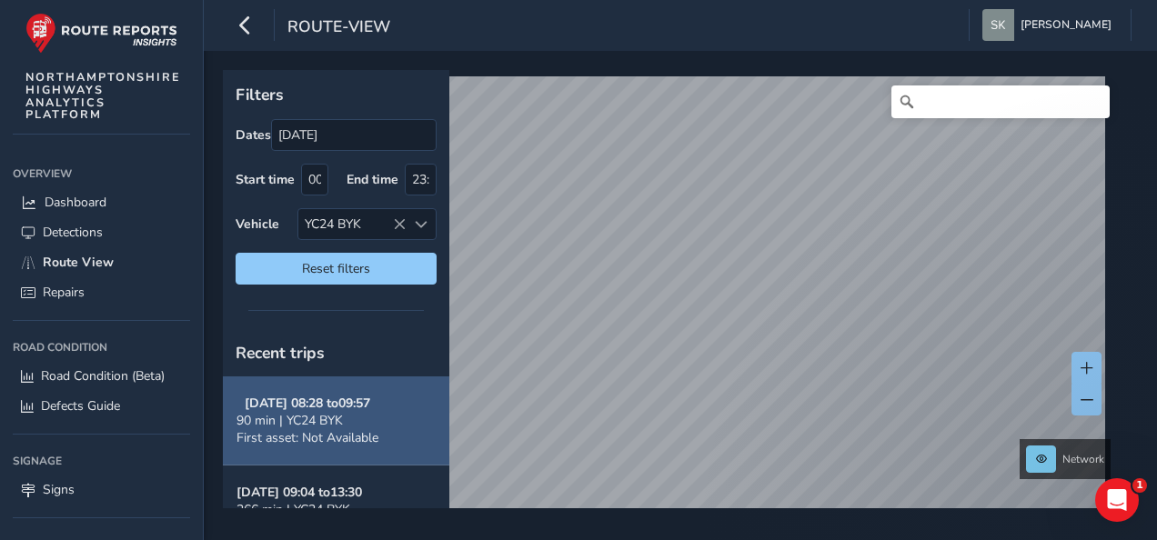
click at [375, 404] on div "[DATE] 08:28 to 09:57 90 min | YC24 BYK First asset: Not Available" at bounding box center [308, 421] width 142 height 52
click at [341, 406] on strong "[DATE] 08:28 to 09:57" at bounding box center [308, 403] width 126 height 17
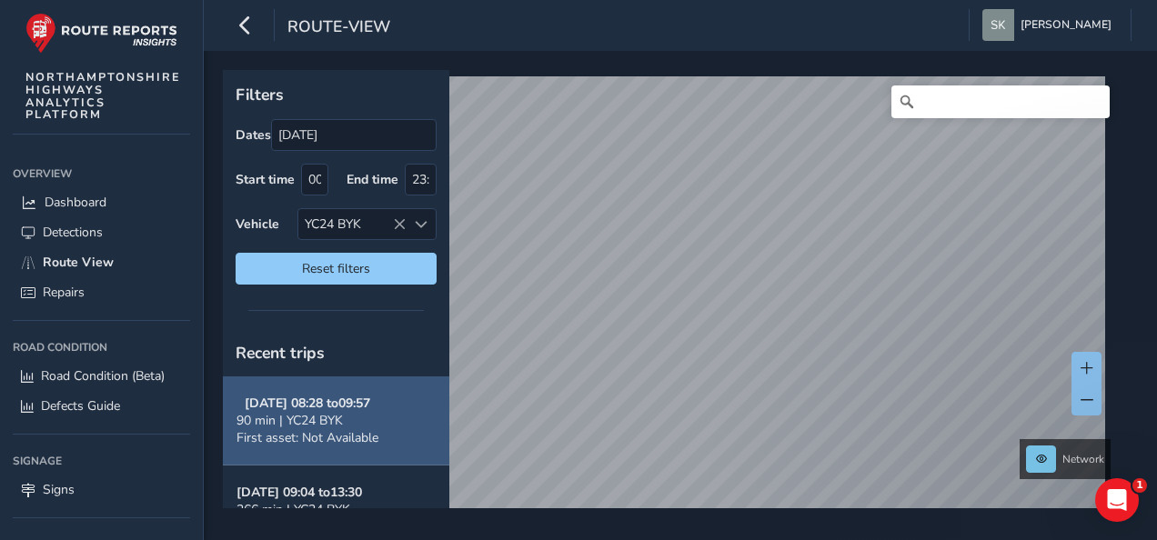
click at [341, 406] on strong "[DATE] 08:28 to 09:57" at bounding box center [308, 403] width 126 height 17
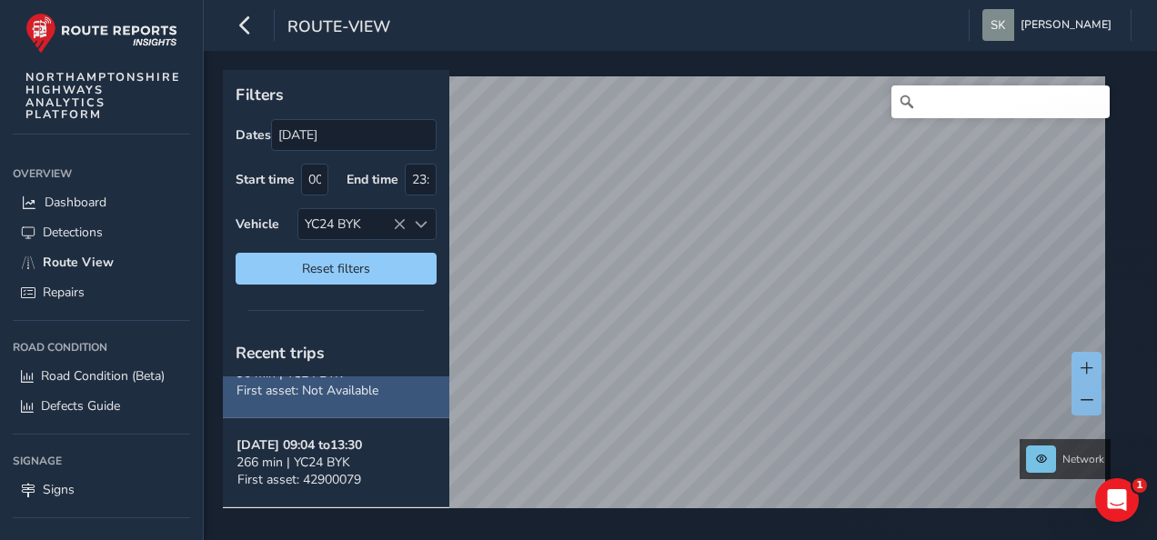
scroll to position [96, 0]
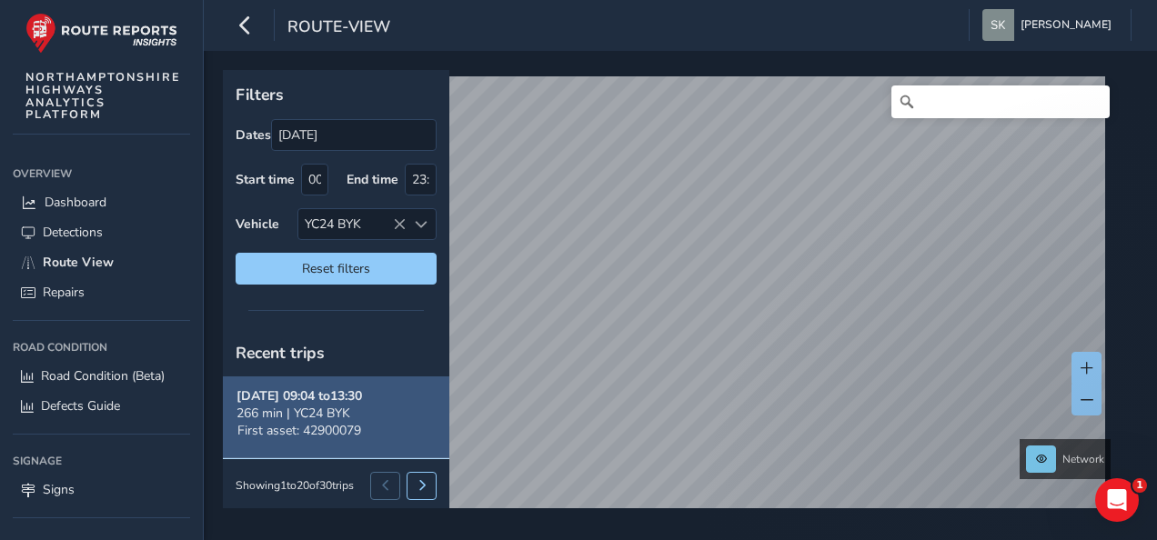
click at [362, 413] on div "266 min | YC24 BYK" at bounding box center [300, 413] width 126 height 17
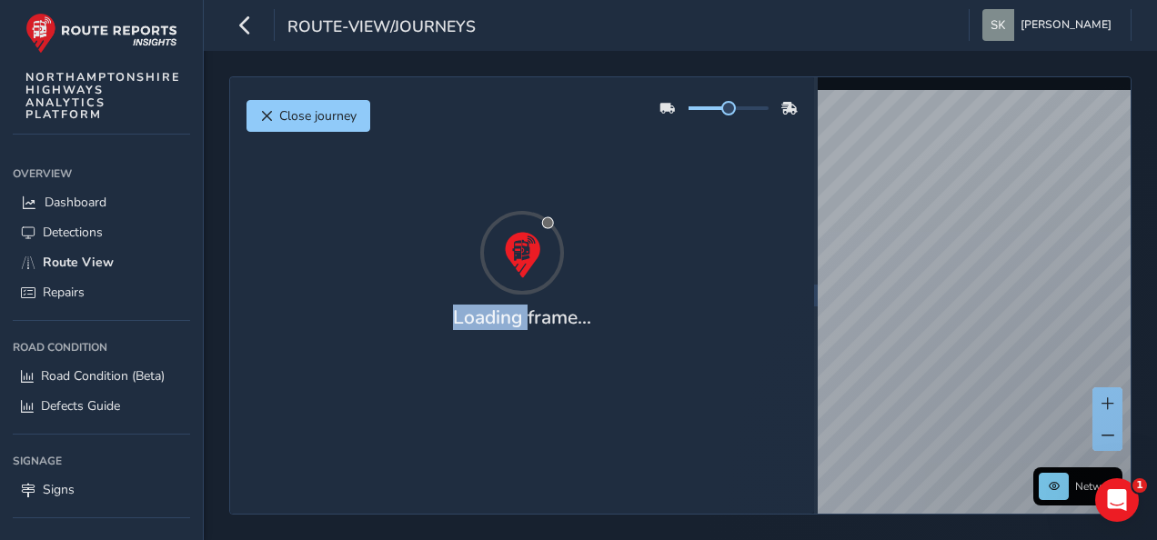
click at [274, 396] on div "Close journey Loading frame..." at bounding box center [522, 295] width 584 height 437
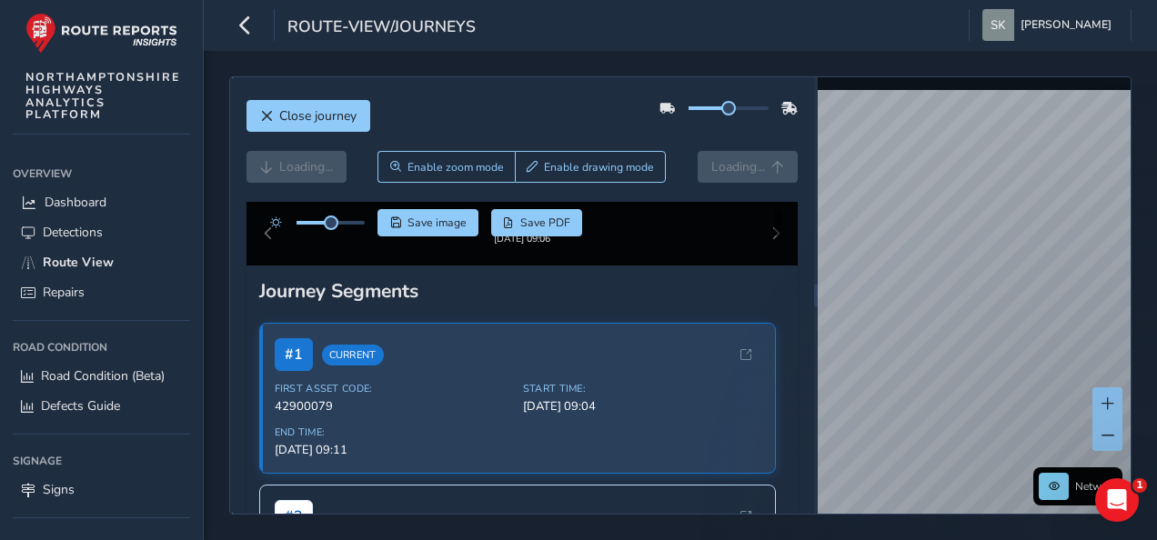
drag, startPoint x: 274, startPoint y: 396, endPoint x: 429, endPoint y: 106, distance: 329.3
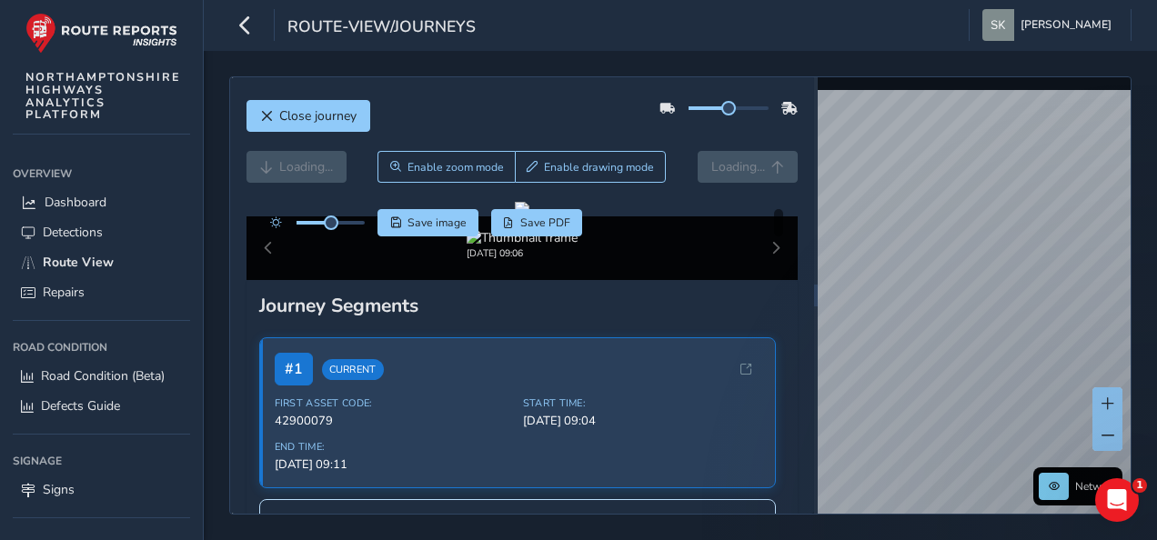
click at [429, 106] on div "Close journey" at bounding box center [523, 123] width 552 height 58
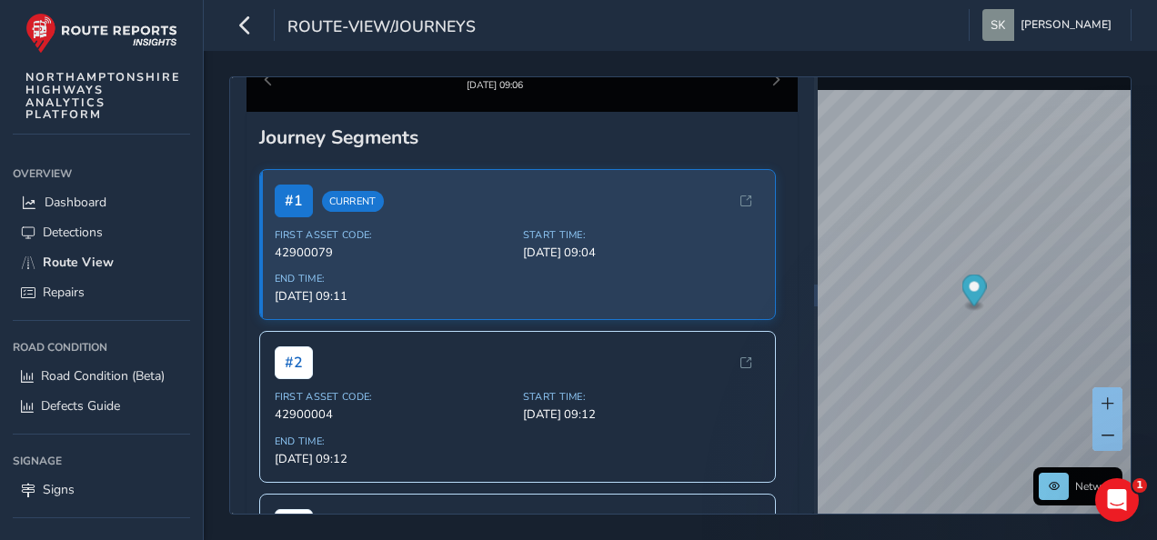
scroll to position [182, 0]
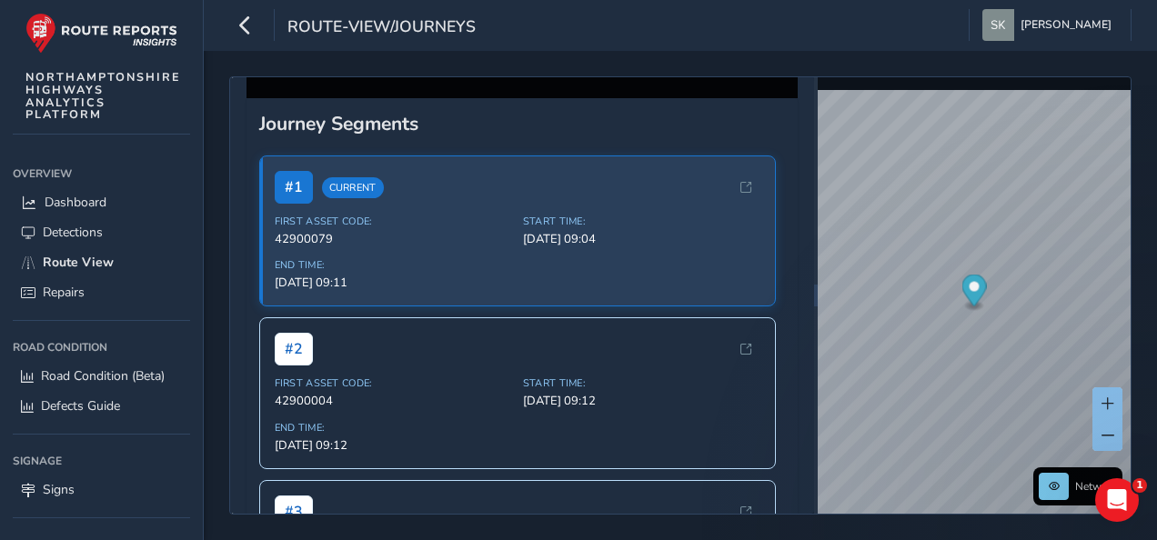
click at [762, 98] on div "[DATE] 09:06" at bounding box center [523, 67] width 552 height 64
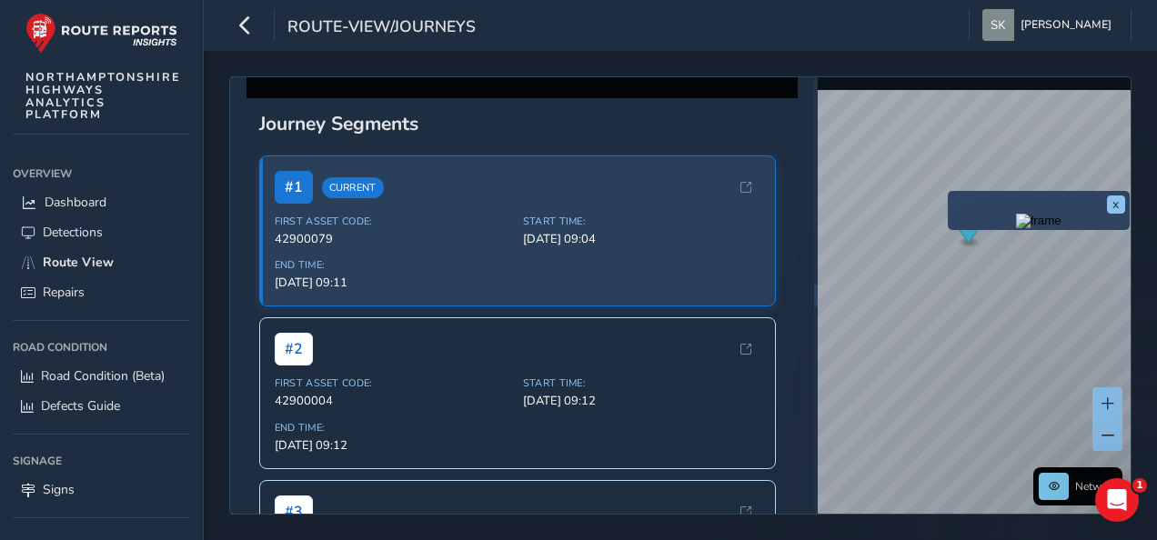
click at [952, 191] on div "x" at bounding box center [1039, 210] width 182 height 39
click at [1010, 288] on div "x Network © Mapbox © OpenStreetMap Improve this map © Maxar" at bounding box center [975, 295] width 314 height 437
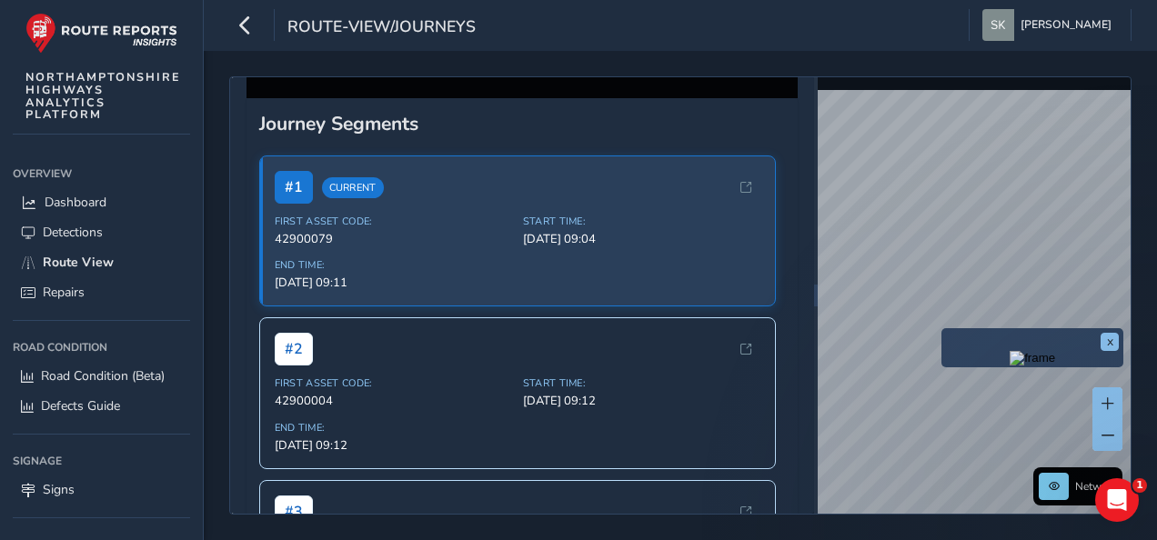
click at [943, 329] on div "x" at bounding box center [1033, 347] width 182 height 39
click at [951, 345] on div "x" at bounding box center [1032, 348] width 173 height 30
click at [1010, 362] on img "Preview frame" at bounding box center [1032, 358] width 45 height 15
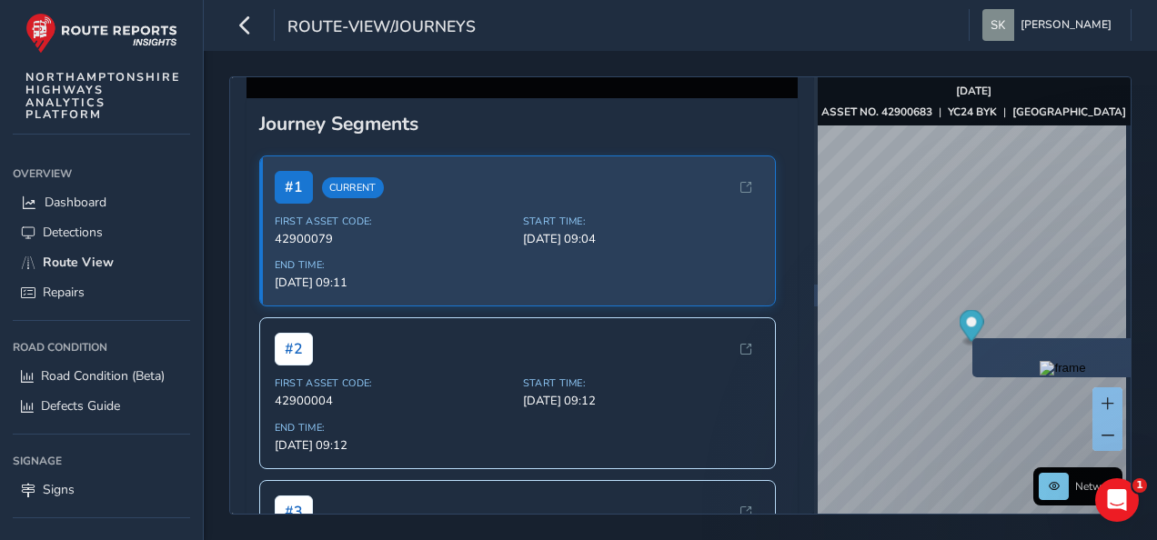
drag, startPoint x: 533, startPoint y: 224, endPoint x: 598, endPoint y: 225, distance: 64.6
click at [530, 35] on div at bounding box center [522, 27] width 15 height 15
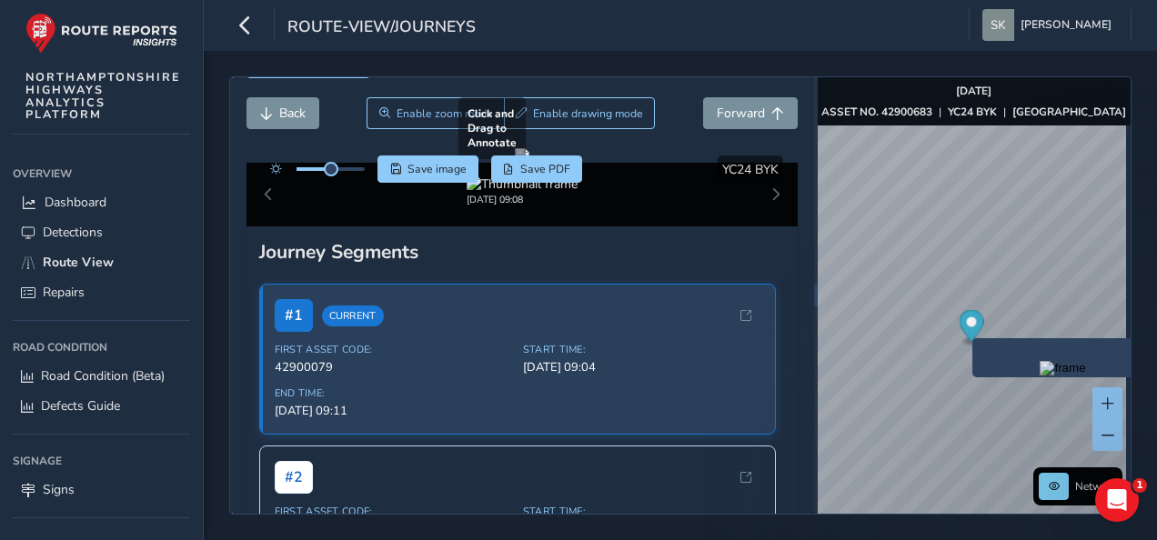
scroll to position [91, 0]
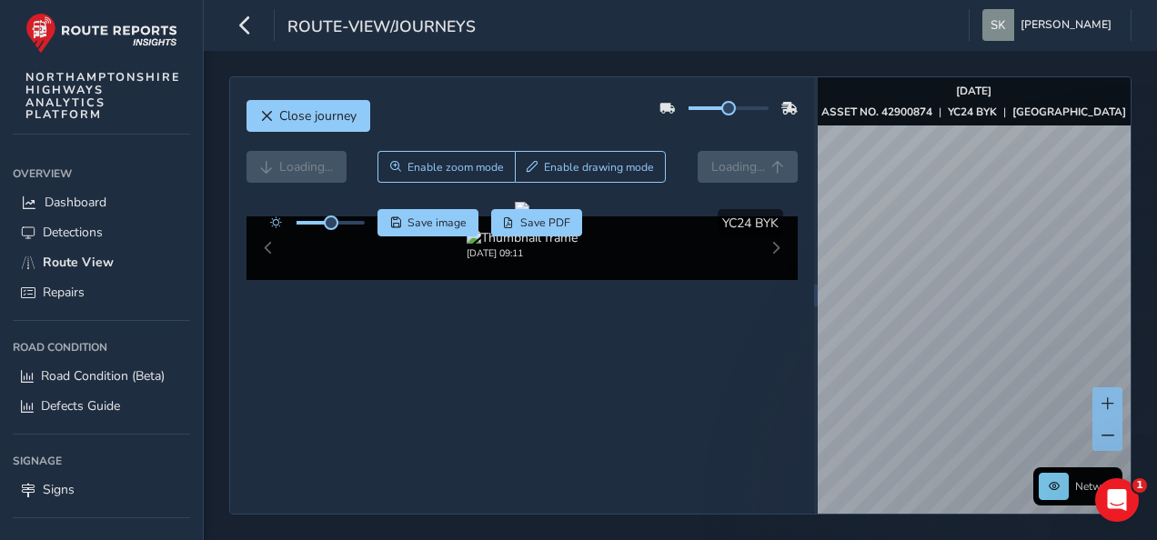
scroll to position [100, 0]
click at [241, 25] on icon "button" at bounding box center [245, 25] width 19 height 32
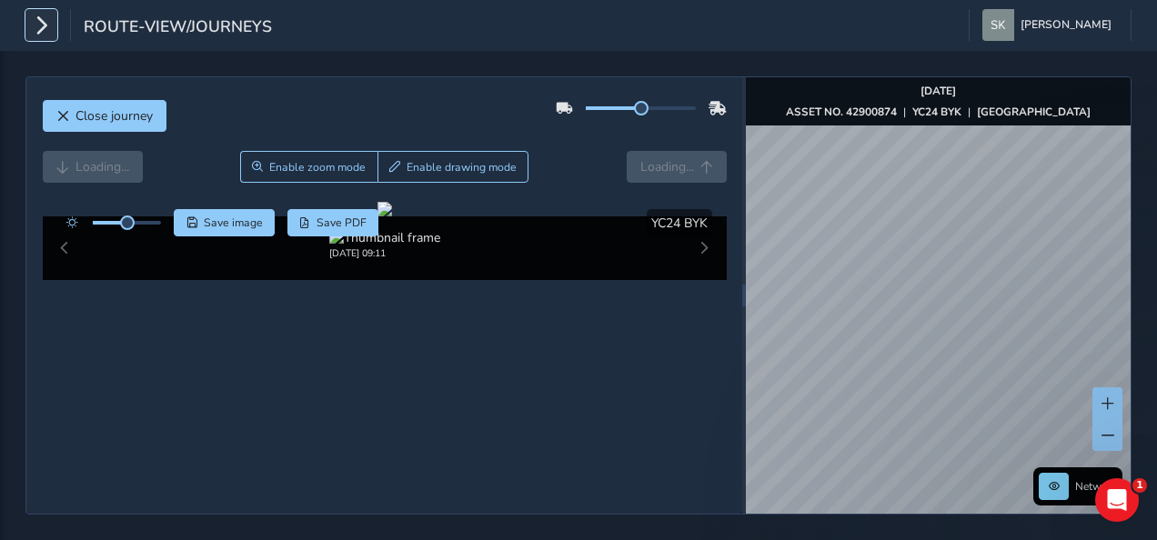
click at [40, 19] on icon "button" at bounding box center [41, 25] width 19 height 32
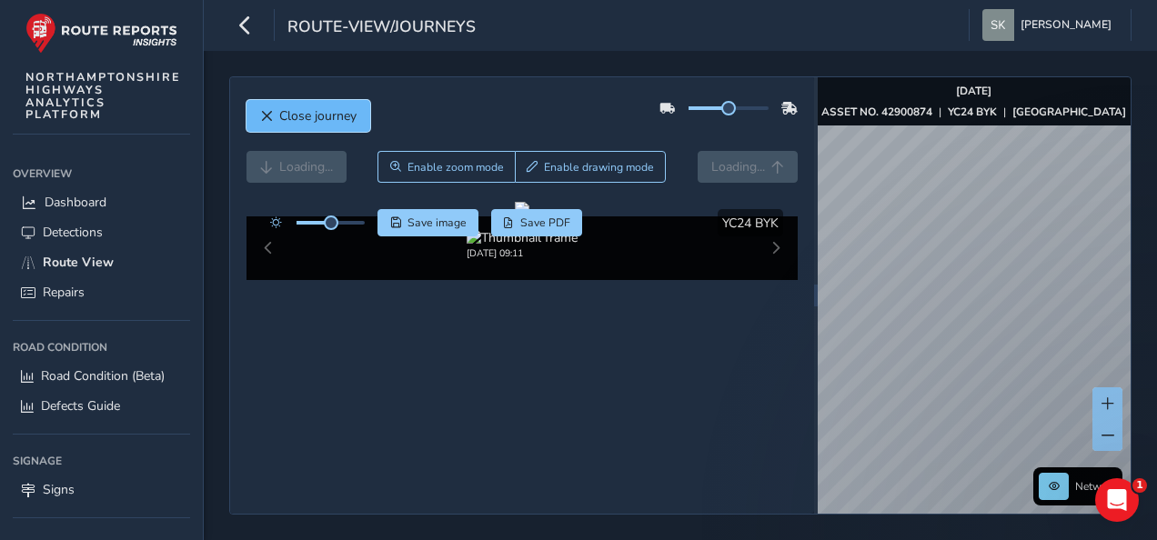
click at [322, 122] on span "Close journey" at bounding box center [317, 115] width 77 height 17
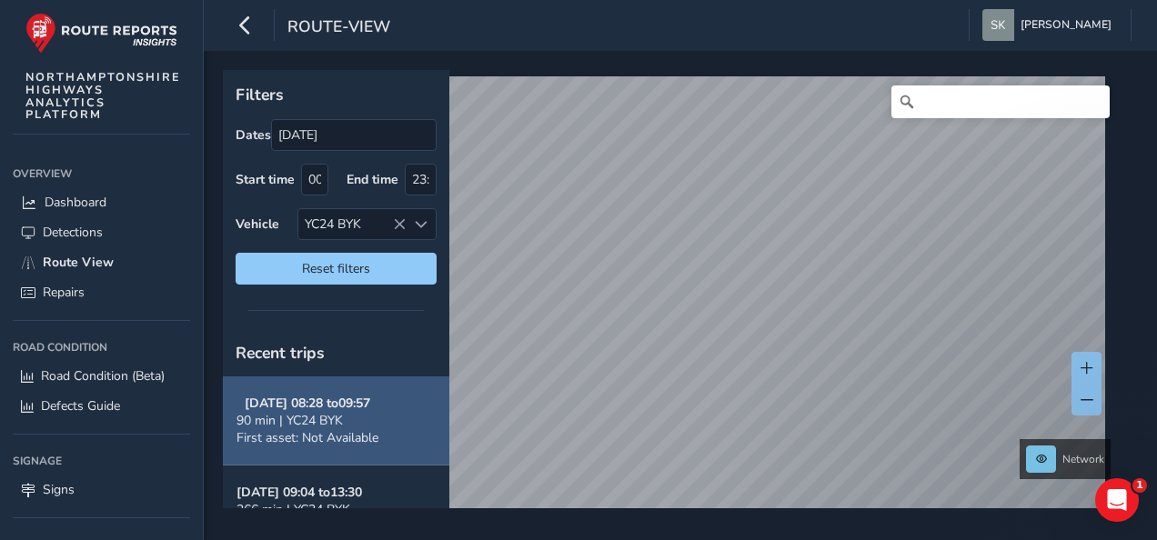
click at [393, 408] on button "[DATE] 08:28 to 09:57 90 min | YC24 BYK First asset: Not Available" at bounding box center [336, 421] width 227 height 89
click at [306, 384] on button "[DATE] 08:28 to 09:57 90 min | YC24 BYK First asset: Not Available" at bounding box center [336, 421] width 227 height 89
click at [282, 406] on strong "[DATE] 08:28 to 09:57" at bounding box center [308, 403] width 126 height 17
click at [345, 421] on div "90 min | YC24 BYK" at bounding box center [308, 420] width 142 height 17
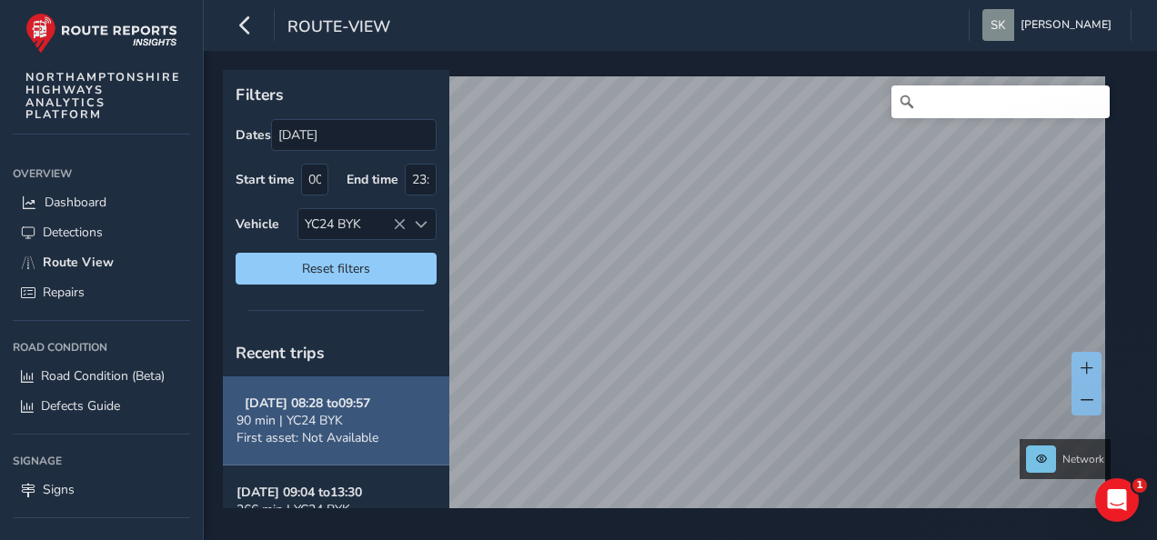
click at [345, 421] on div "90 min | YC24 BYK" at bounding box center [308, 420] width 142 height 17
click at [346, 422] on div "90 min | YC24 BYK" at bounding box center [308, 420] width 142 height 17
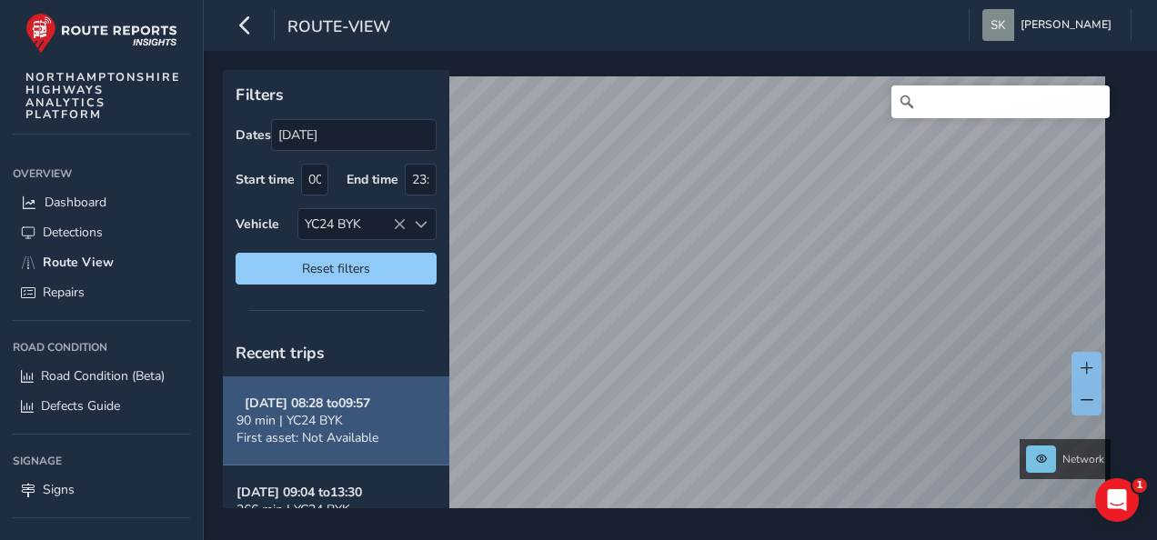
click at [346, 422] on div "90 min | YC24 BYK" at bounding box center [308, 420] width 142 height 17
click at [347, 408] on strong "[DATE] 08:28 to 09:57" at bounding box center [308, 403] width 126 height 17
click at [242, 420] on span "90 min | YC24 BYK" at bounding box center [290, 420] width 106 height 17
click at [243, 420] on span "90 min | YC24 BYK" at bounding box center [290, 420] width 106 height 17
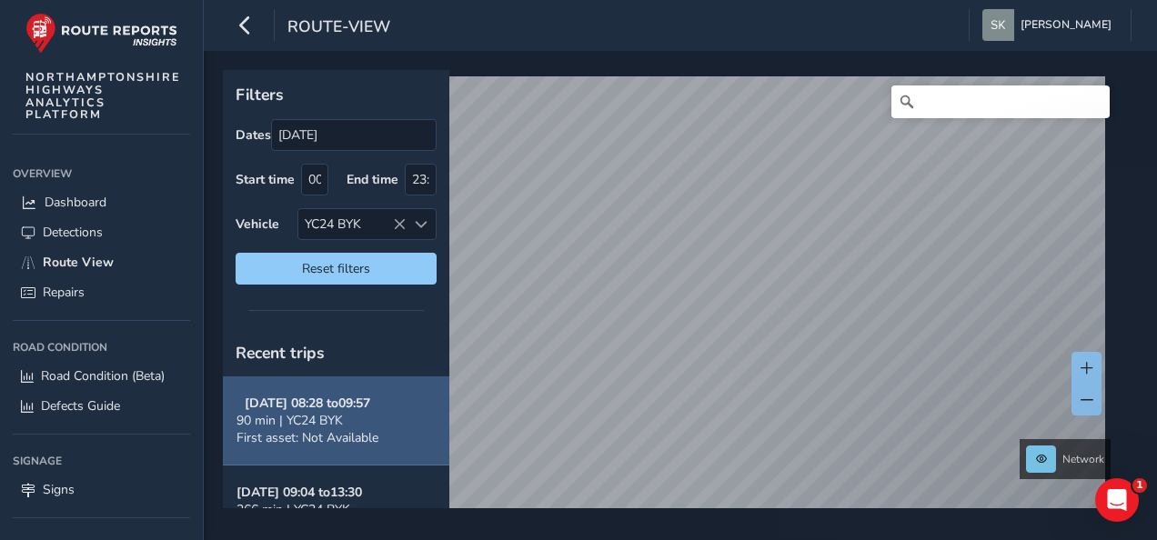
click at [244, 420] on span "90 min | YC24 BYK" at bounding box center [290, 420] width 106 height 17
drag, startPoint x: 244, startPoint y: 420, endPoint x: 280, endPoint y: 415, distance: 36.8
click at [245, 420] on span "90 min | YC24 BYK" at bounding box center [290, 420] width 106 height 17
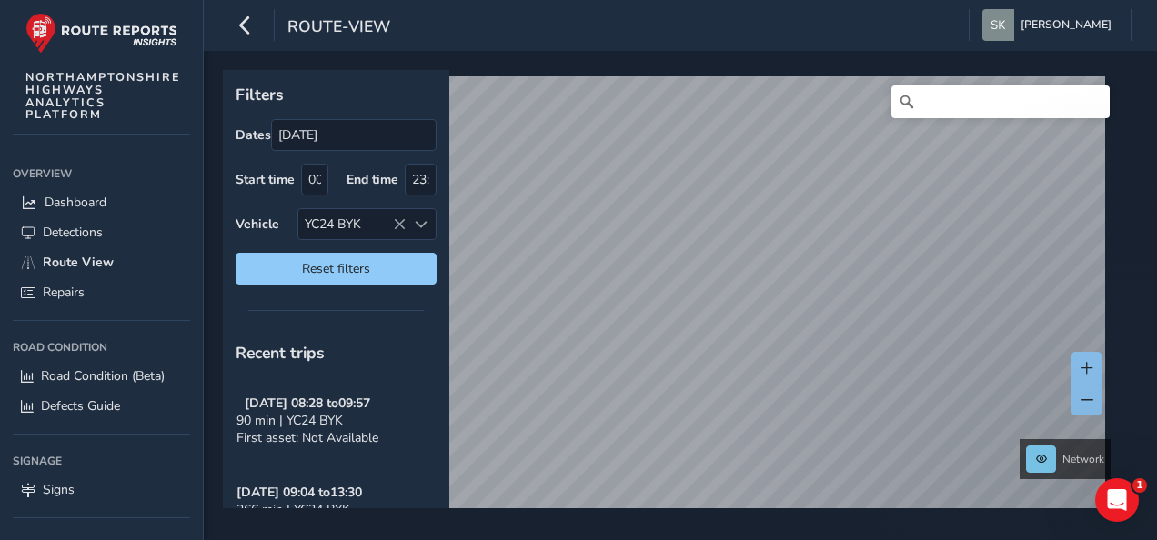
scroll to position [96, 0]
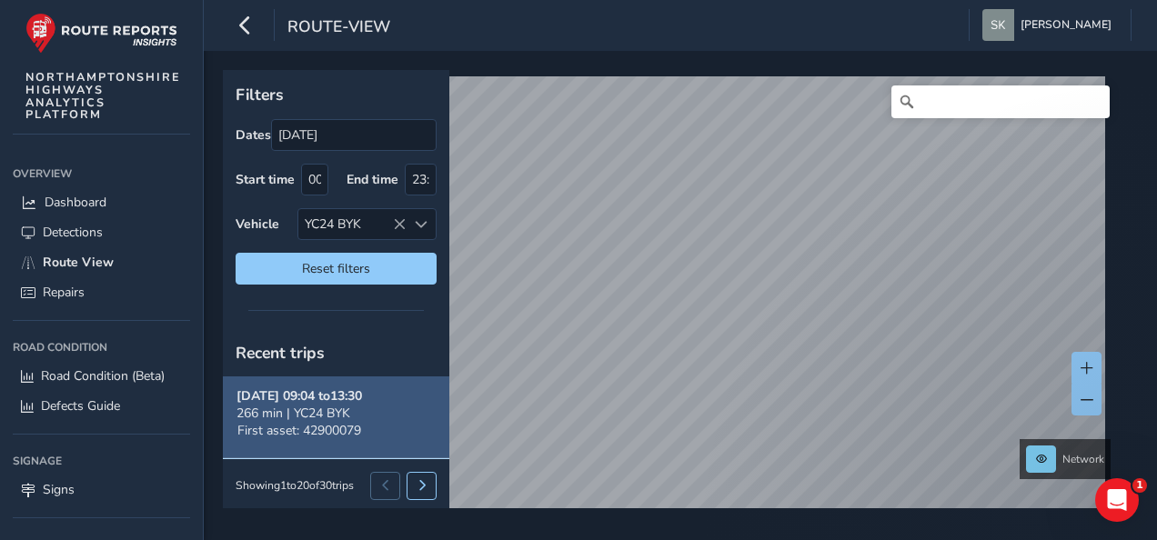
drag, startPoint x: 308, startPoint y: 399, endPoint x: 290, endPoint y: 397, distance: 17.4
click at [292, 397] on strong "[DATE] 09:04 to 13:30" at bounding box center [300, 396] width 126 height 17
click at [290, 397] on strong "[DATE] 09:04 to 13:30" at bounding box center [300, 396] width 126 height 17
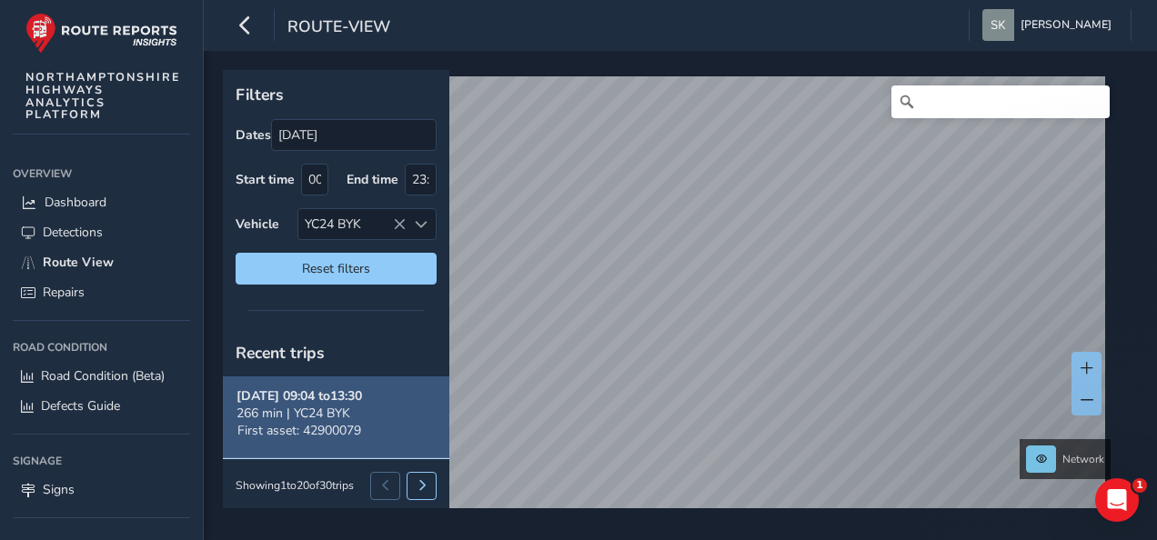
click at [290, 397] on strong "[DATE] 09:04 to 13:30" at bounding box center [300, 396] width 126 height 17
click at [340, 393] on strong "[DATE] 09:04 to 13:30" at bounding box center [300, 396] width 126 height 17
click at [338, 394] on strong "[DATE] 09:04 to 13:30" at bounding box center [300, 396] width 126 height 17
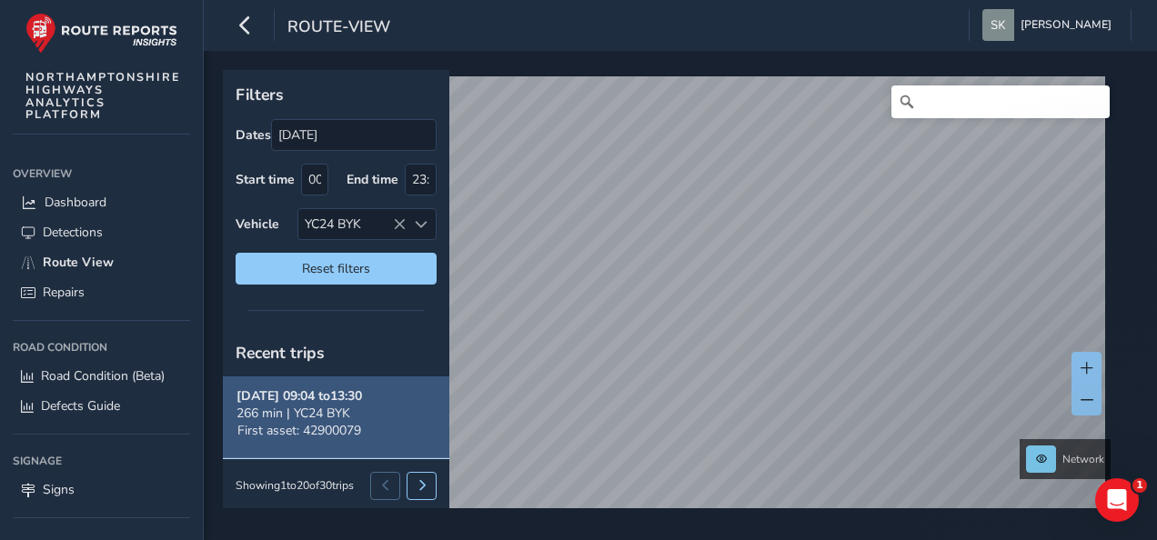
click at [338, 394] on strong "[DATE] 09:04 to 13:30" at bounding box center [300, 396] width 126 height 17
click at [339, 394] on strong "[DATE] 09:04 to 13:30" at bounding box center [300, 396] width 126 height 17
click at [341, 393] on strong "[DATE] 09:04 to 13:30" at bounding box center [300, 396] width 126 height 17
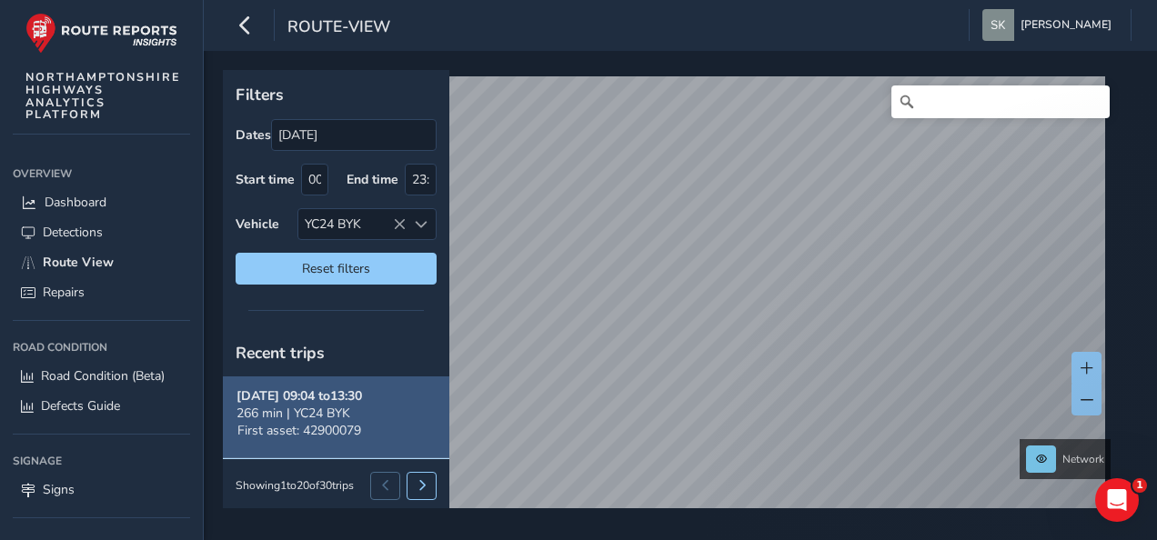
click at [341, 393] on strong "[DATE] 09:04 to 13:30" at bounding box center [300, 396] width 126 height 17
click at [345, 392] on strong "[DATE] 09:04 to 13:30" at bounding box center [300, 396] width 126 height 17
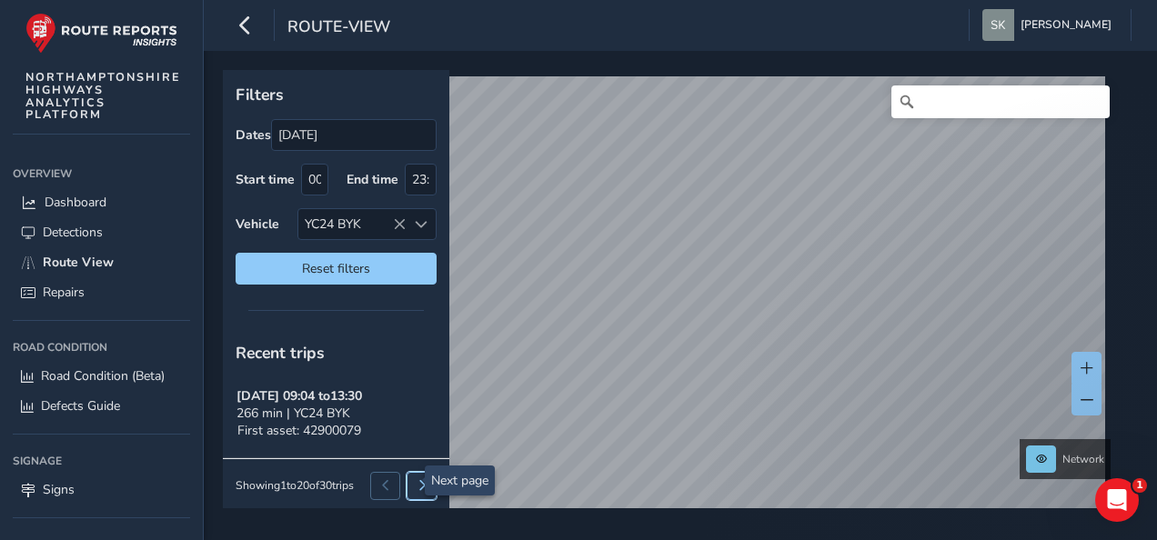
click at [407, 475] on button at bounding box center [422, 485] width 30 height 27
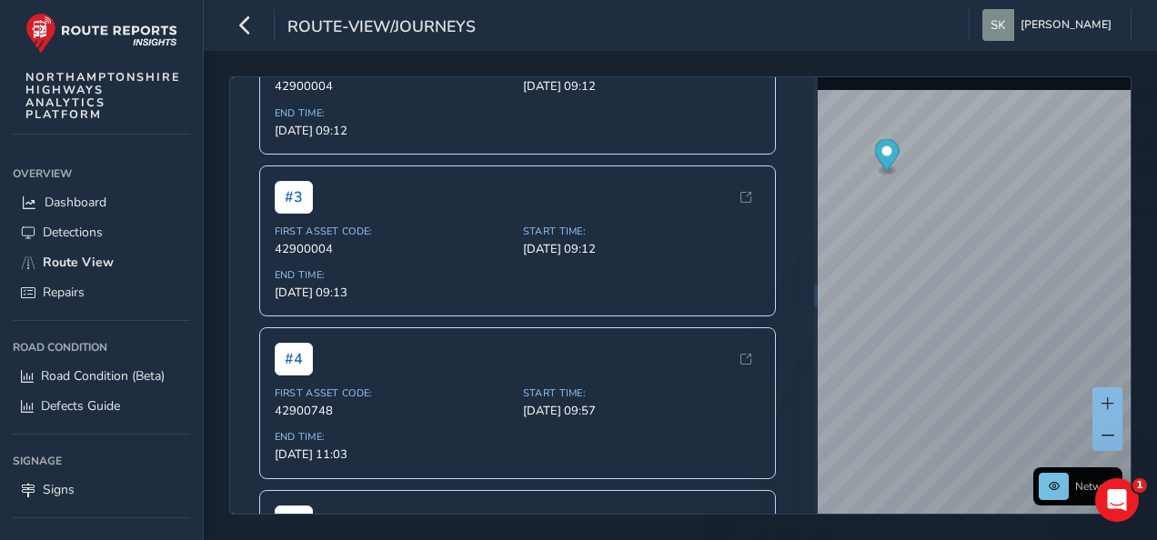
scroll to position [546, 0]
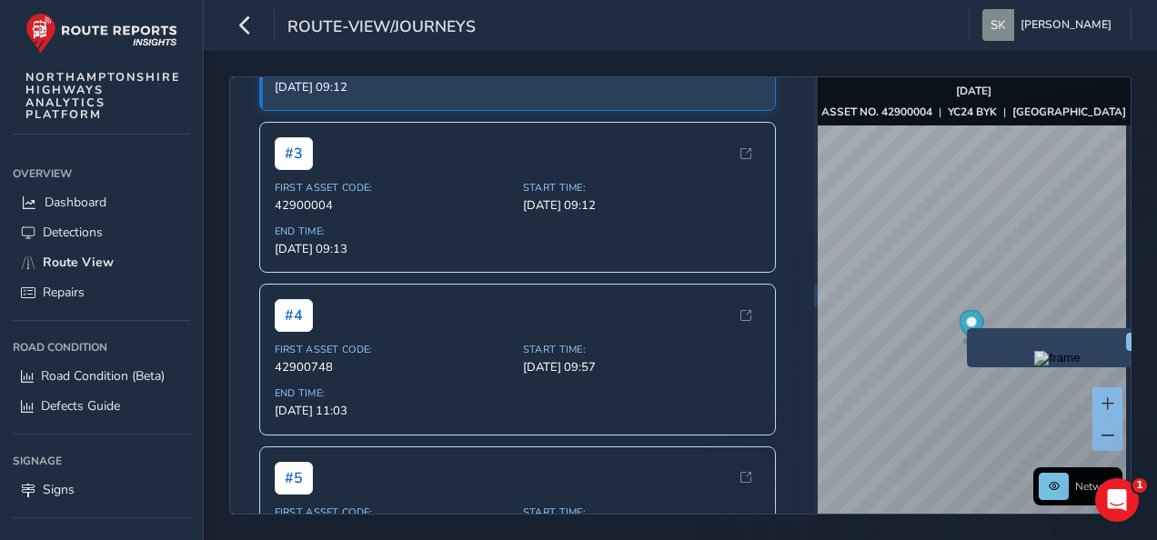
scroll to position [546, 0]
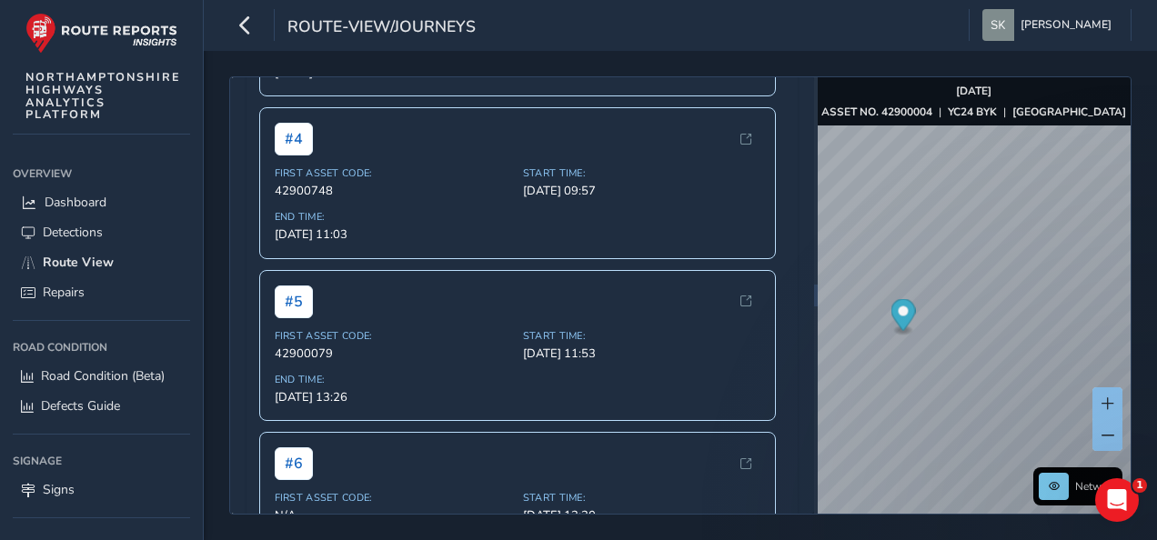
scroll to position [728, 0]
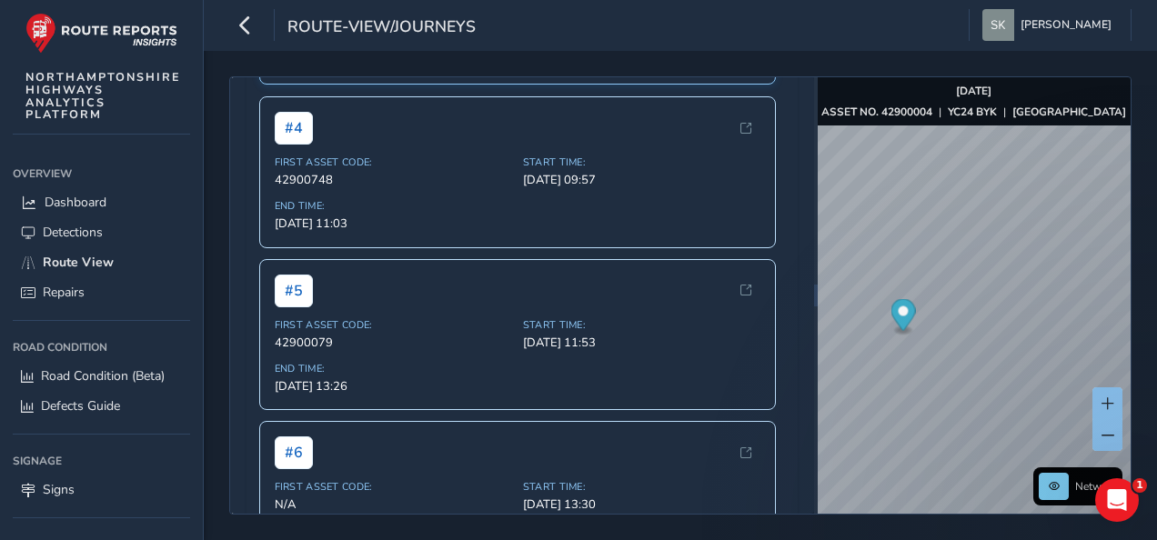
click at [451, 25] on span "42900004" at bounding box center [393, 17] width 237 height 16
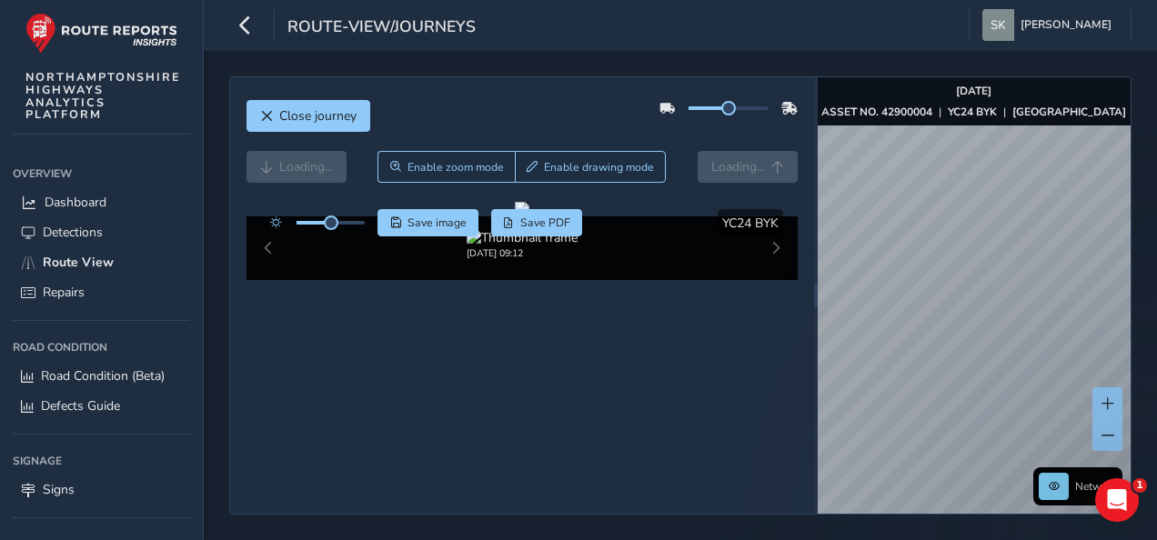
scroll to position [100, 0]
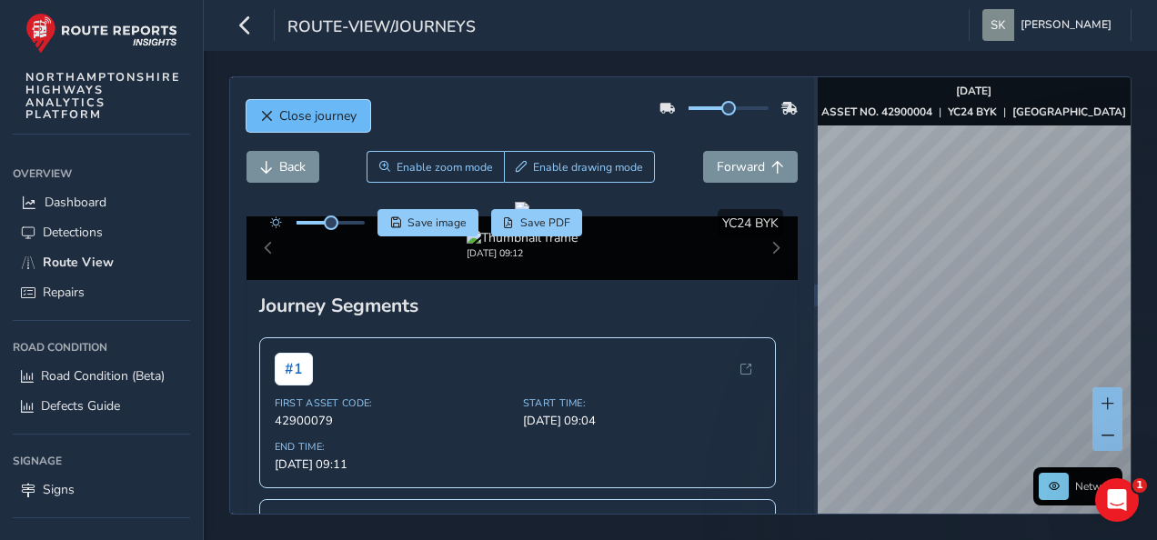
click at [337, 117] on span "Close journey" at bounding box center [317, 115] width 77 height 17
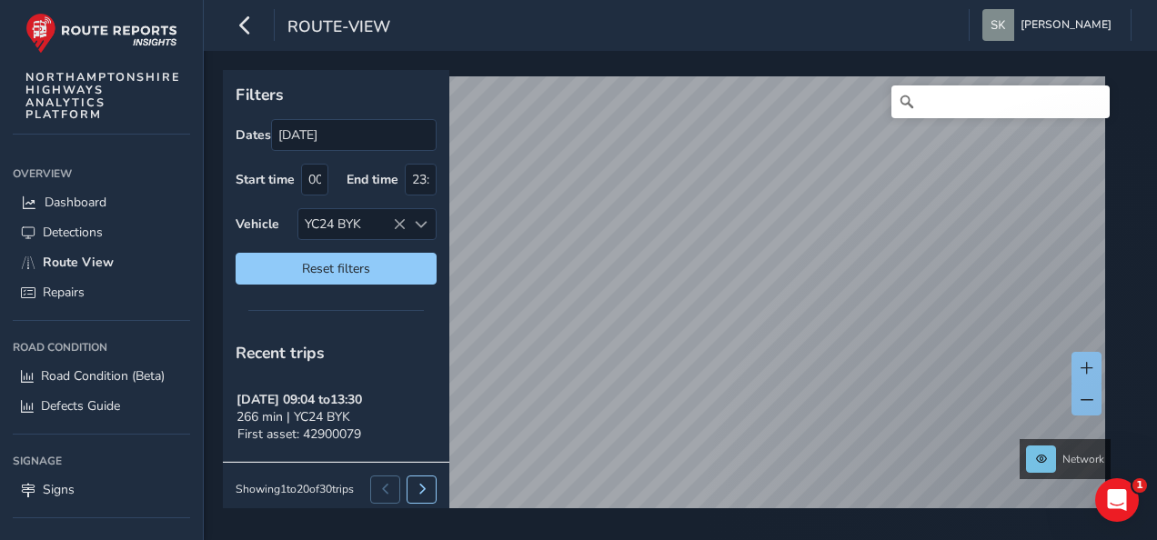
scroll to position [96, 0]
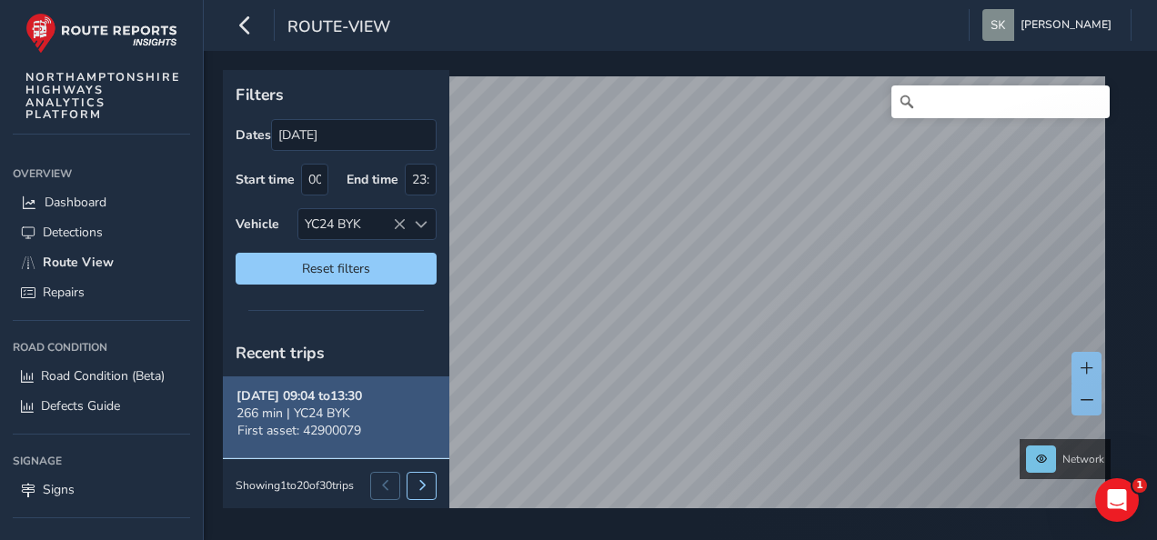
click at [326, 395] on strong "[DATE] 09:04 to 13:30" at bounding box center [300, 396] width 126 height 17
click at [318, 388] on strong "[DATE] 09:04 to 13:30" at bounding box center [300, 396] width 126 height 17
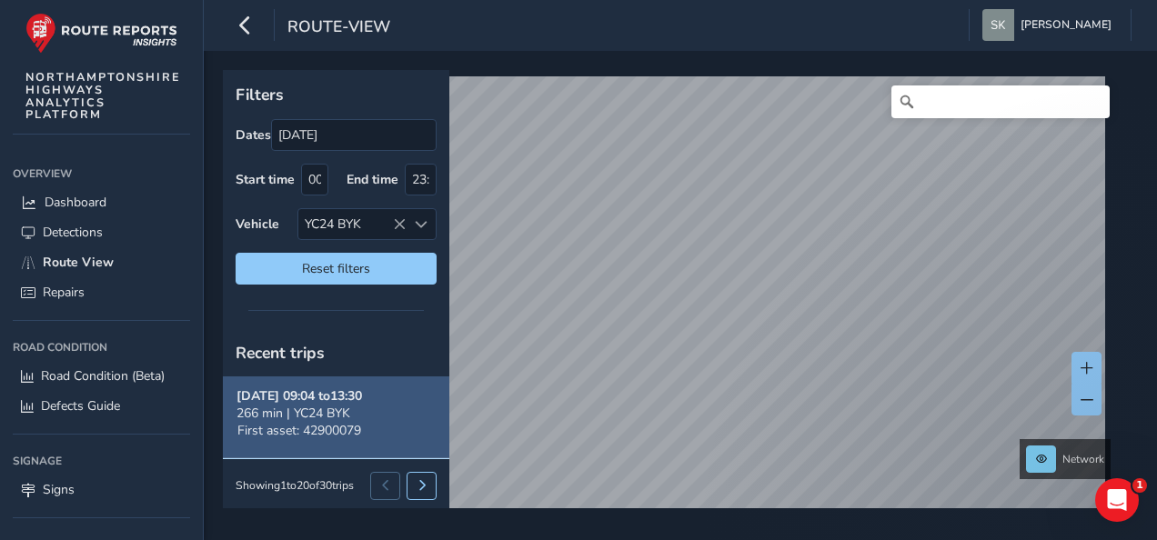
click at [318, 388] on strong "[DATE] 09:04 to 13:30" at bounding box center [300, 396] width 126 height 17
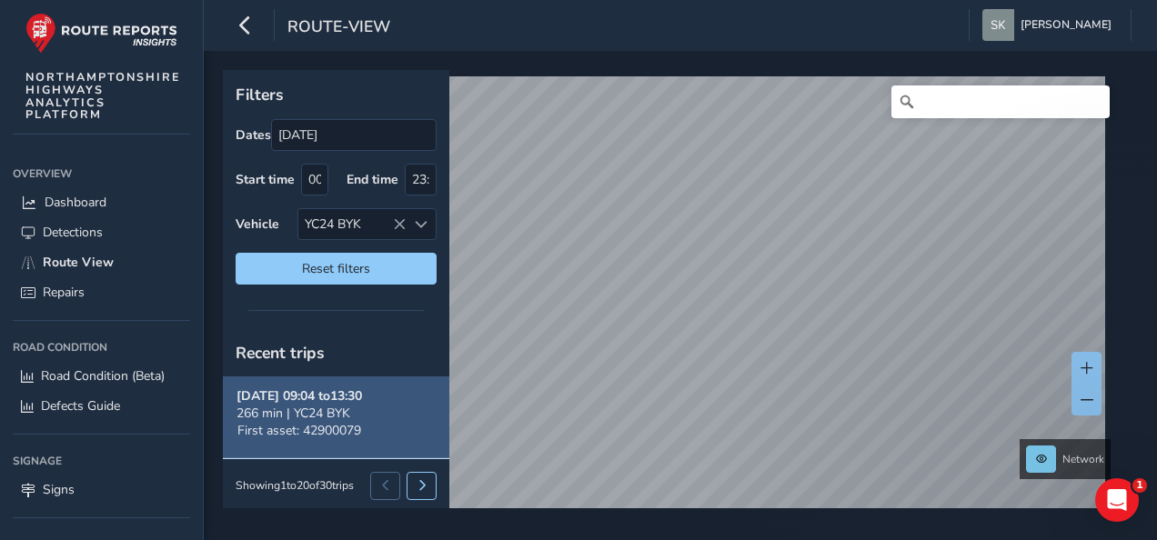
click at [318, 388] on strong "[DATE] 09:04 to 13:30" at bounding box center [300, 396] width 126 height 17
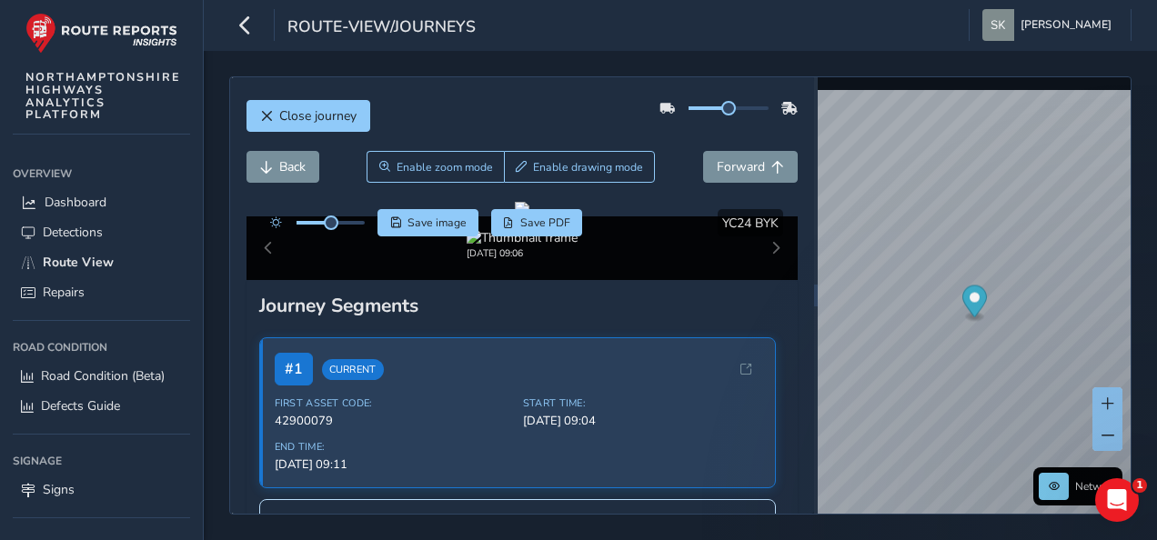
click at [515, 217] on div at bounding box center [522, 209] width 15 height 15
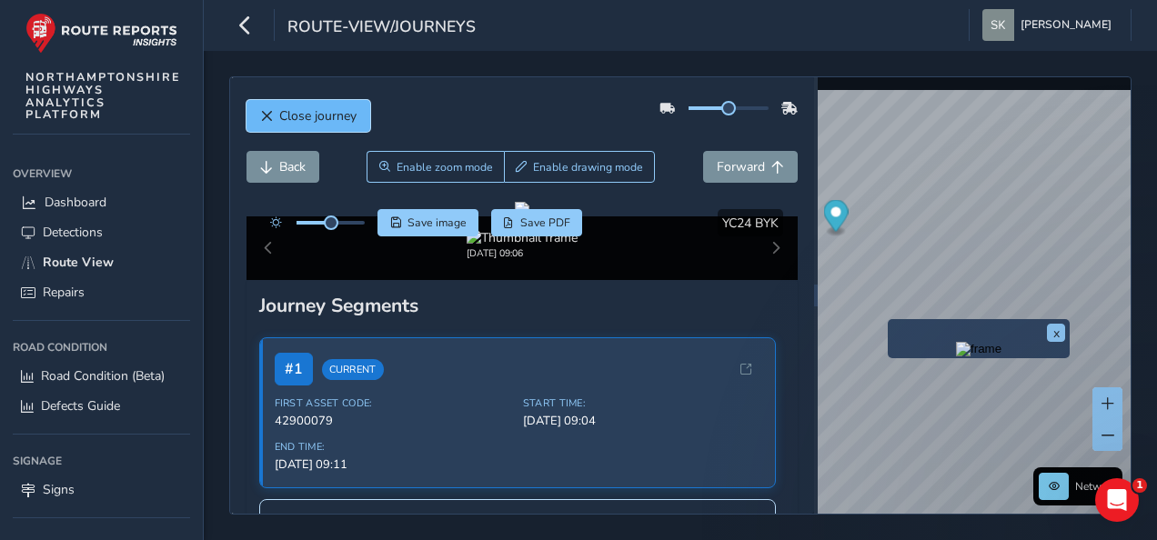
click at [279, 115] on span "Close journey" at bounding box center [317, 115] width 77 height 17
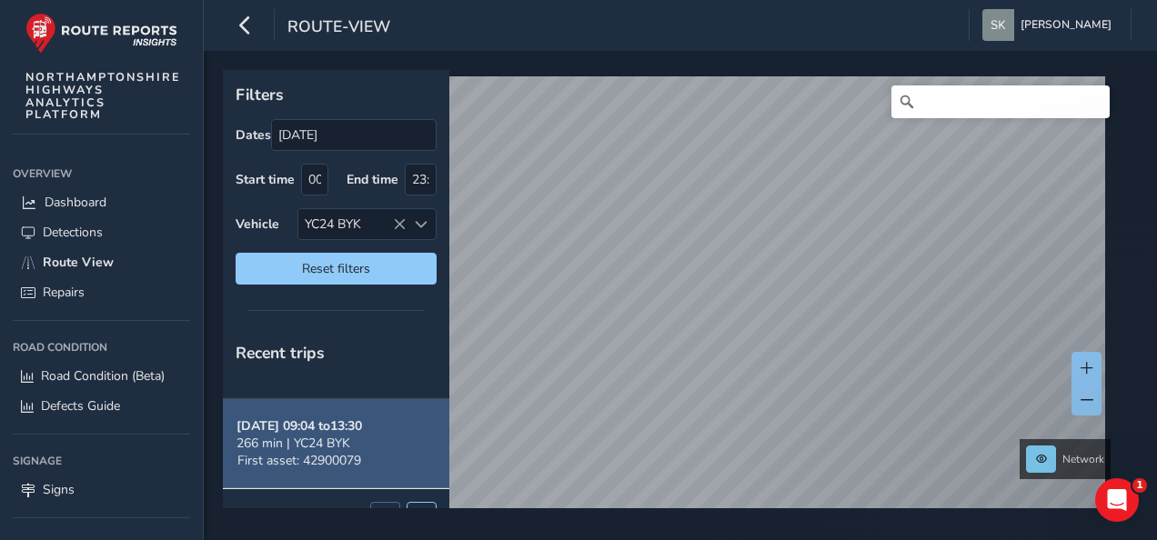
scroll to position [96, 0]
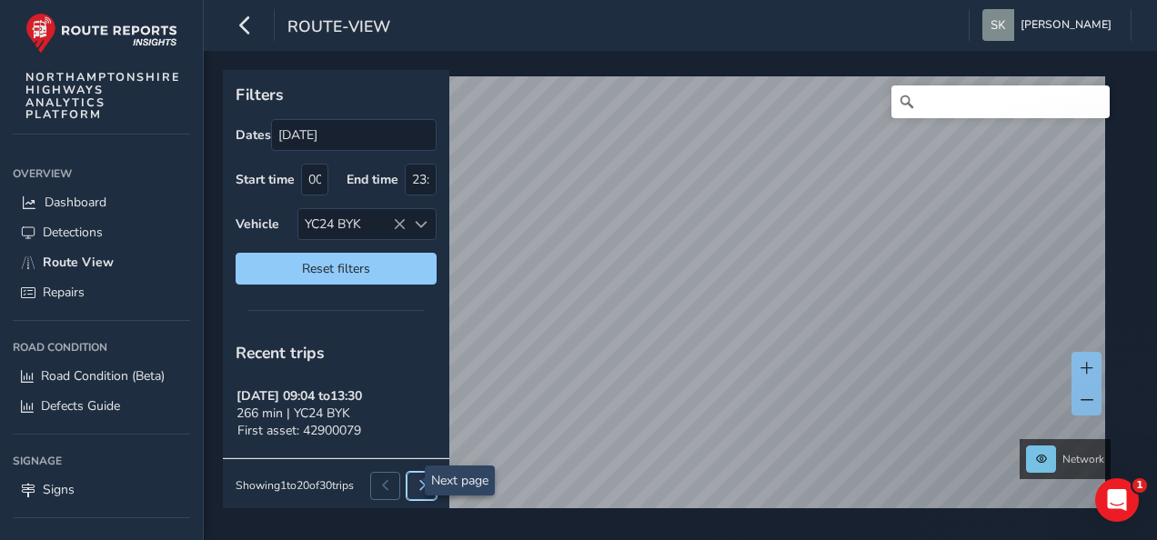
click at [407, 472] on button at bounding box center [422, 485] width 30 height 27
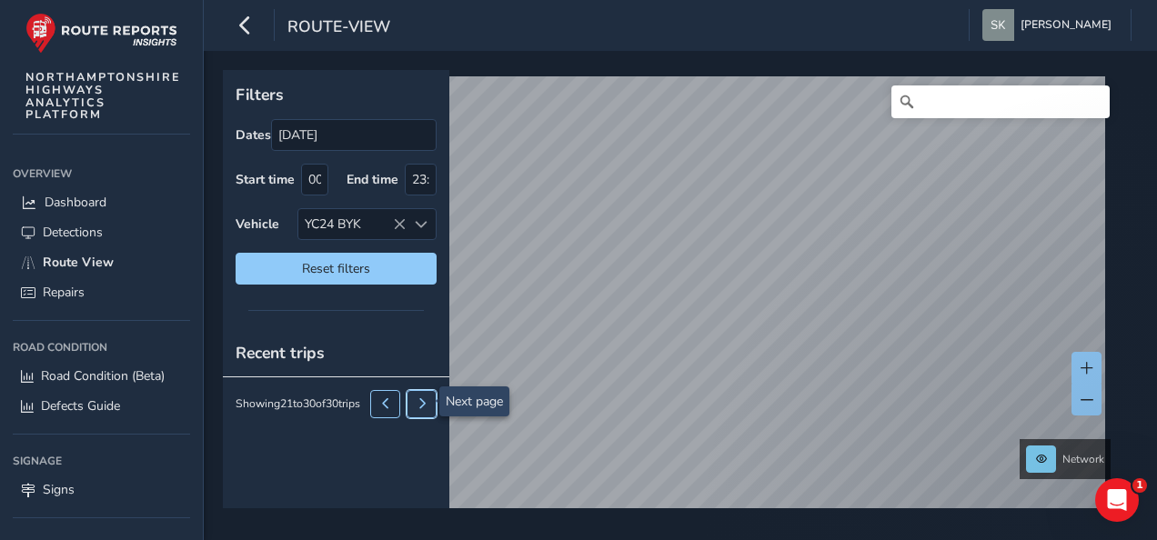
click at [419, 403] on span at bounding box center [422, 404] width 11 height 11
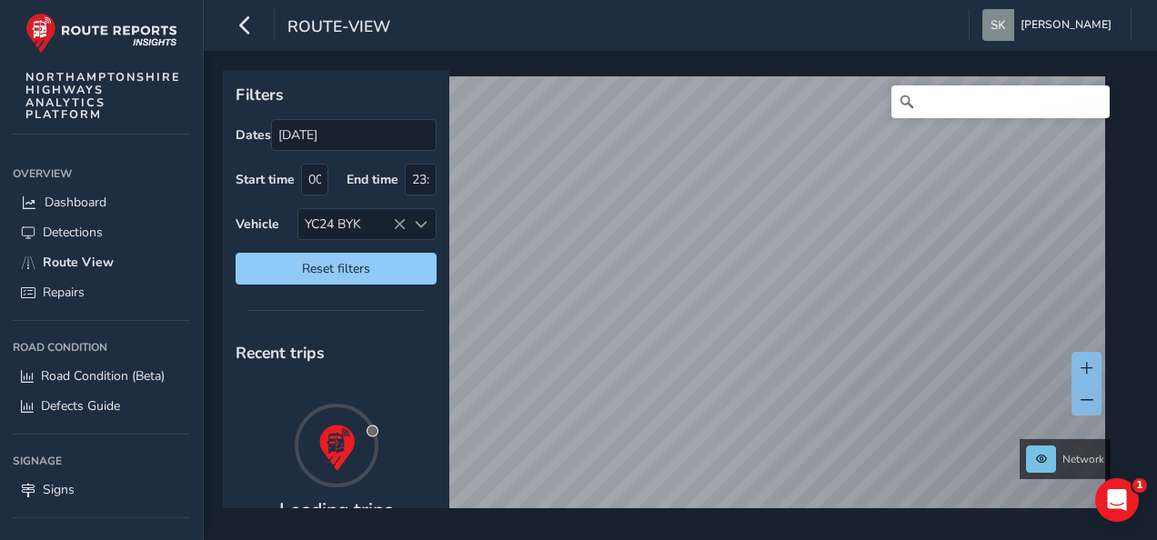
scroll to position [30, 0]
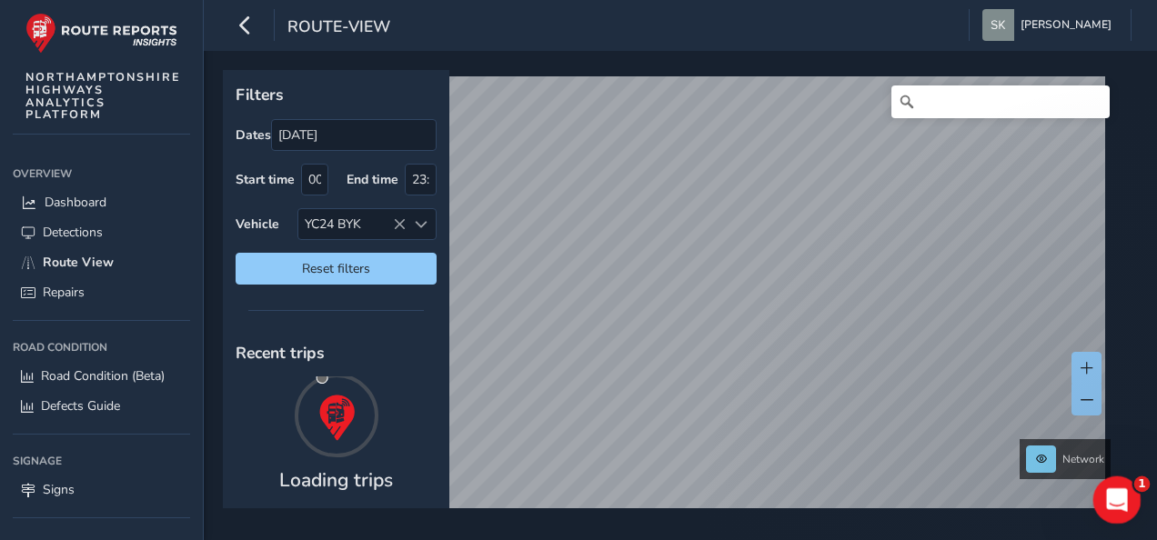
click at [1103, 483] on div "Open Intercom Messenger" at bounding box center [1115, 498] width 60 height 60
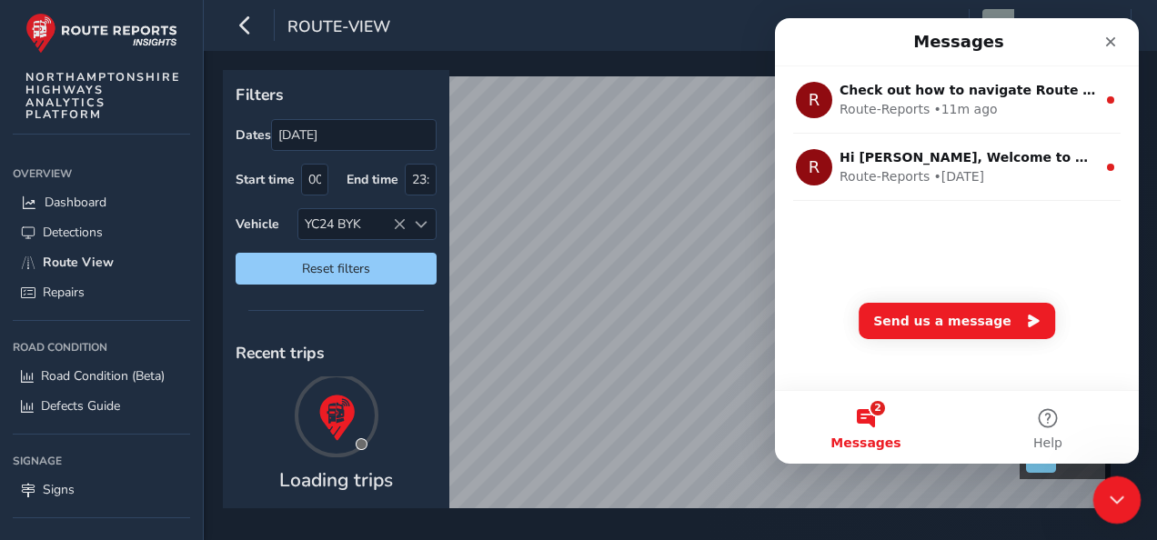
scroll to position [0, 0]
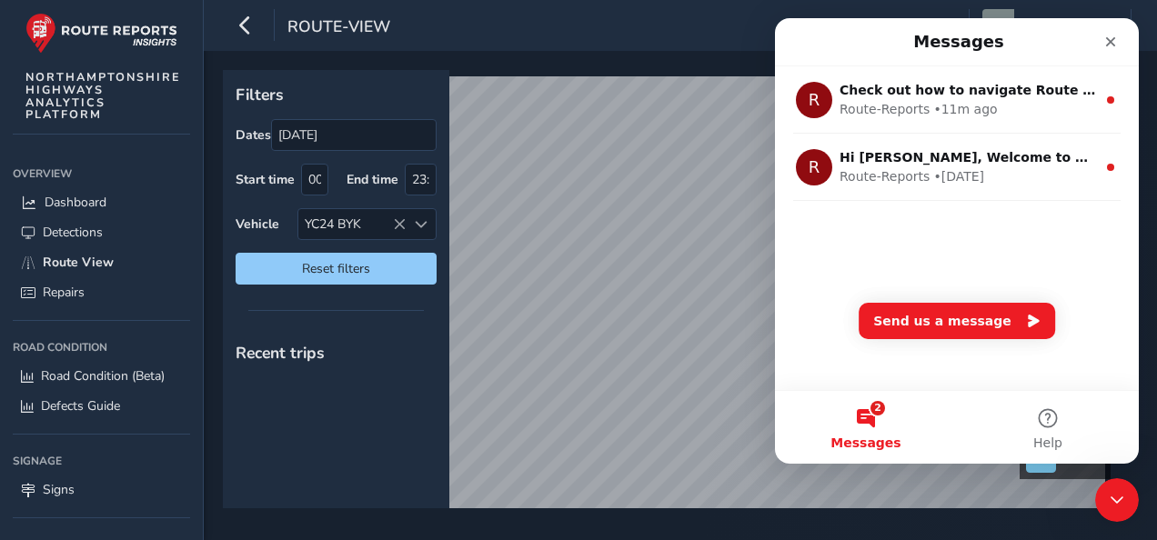
click at [379, 369] on div "Recent trips" at bounding box center [336, 352] width 227 height 47
click at [321, 413] on div "Recent trips" at bounding box center [336, 418] width 227 height 179
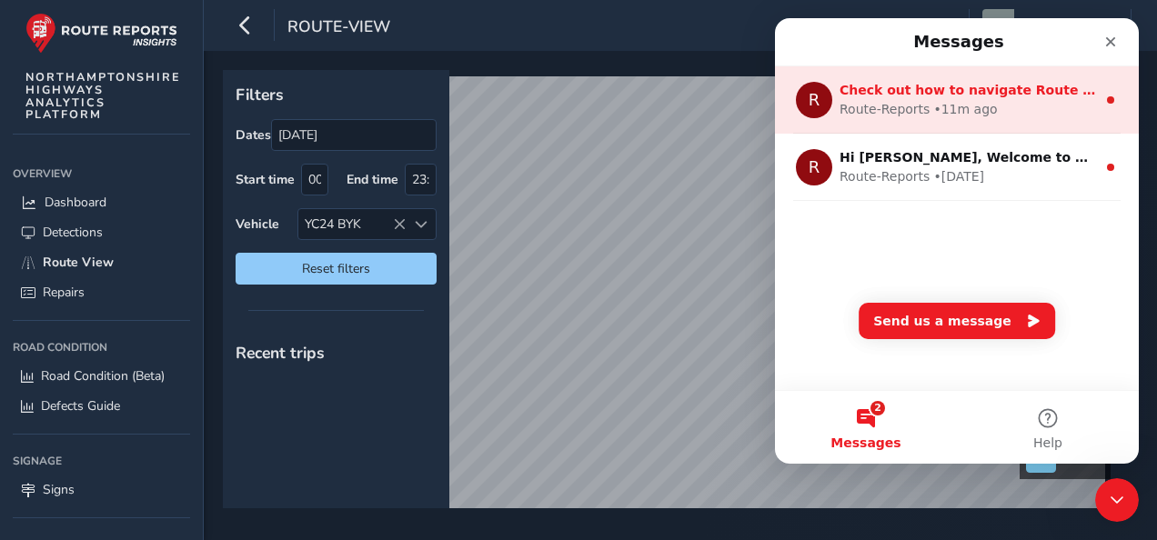
click at [875, 96] on span "Check out how to navigate Route View here!" at bounding box center [1000, 90] width 320 height 15
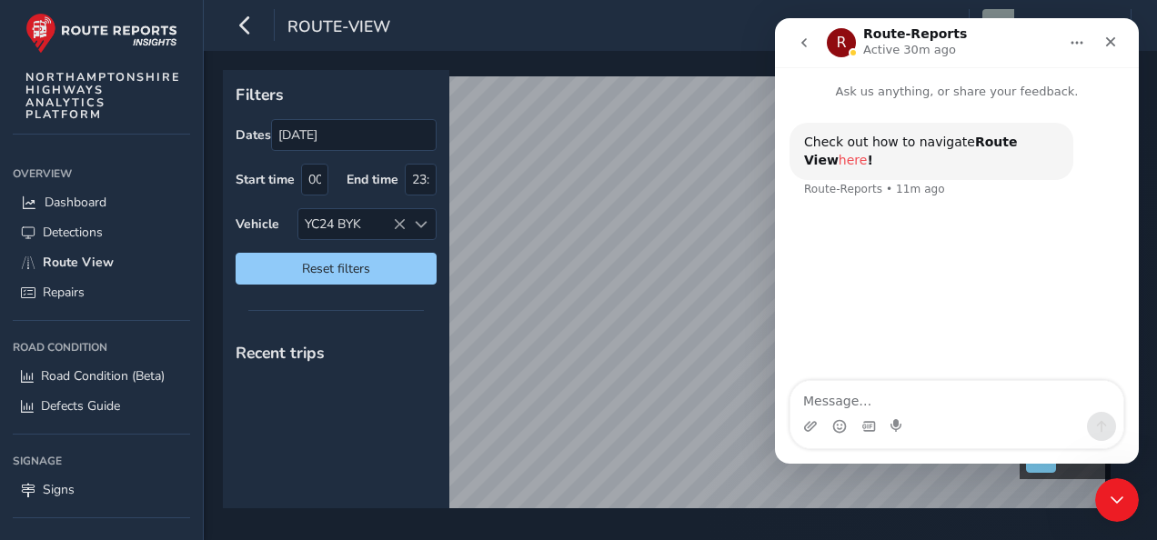
click at [868, 153] on link "here" at bounding box center [853, 160] width 29 height 15
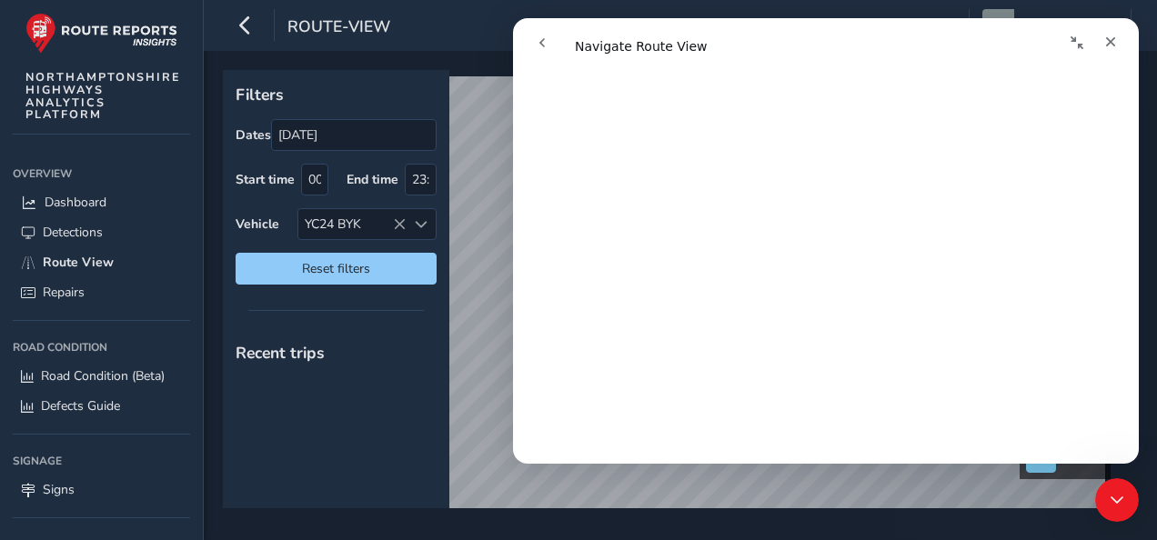
scroll to position [546, 0]
click at [101, 260] on span "Route View" at bounding box center [78, 262] width 71 height 17
click at [1108, 35] on icon "Close" at bounding box center [1111, 42] width 15 height 15
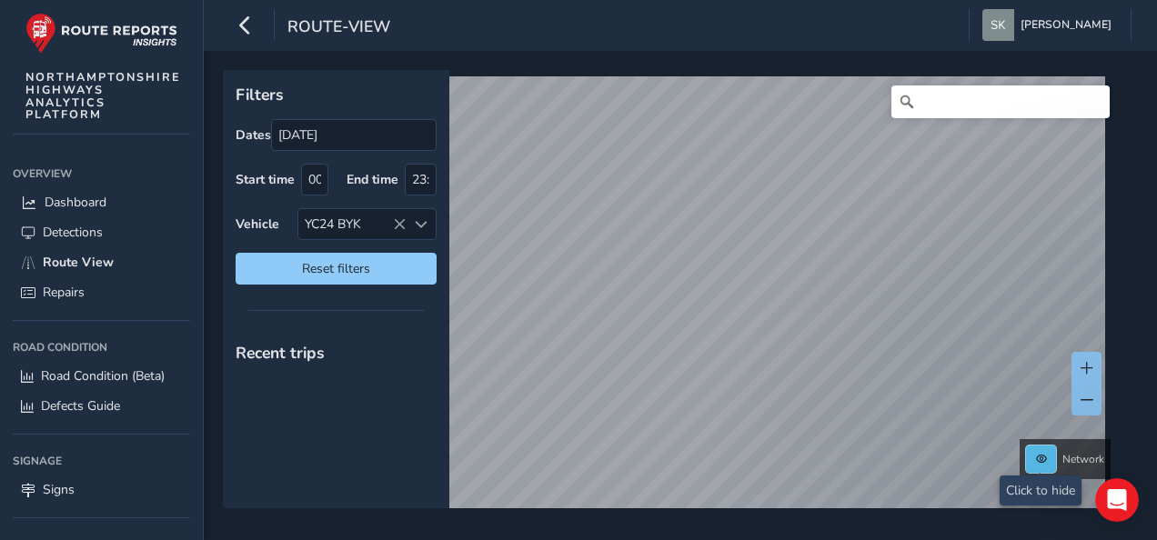
click at [1029, 448] on button at bounding box center [1041, 459] width 30 height 27
drag, startPoint x: 1033, startPoint y: 451, endPoint x: 1021, endPoint y: 455, distance: 12.4
click at [1033, 452] on button at bounding box center [1041, 459] width 30 height 27
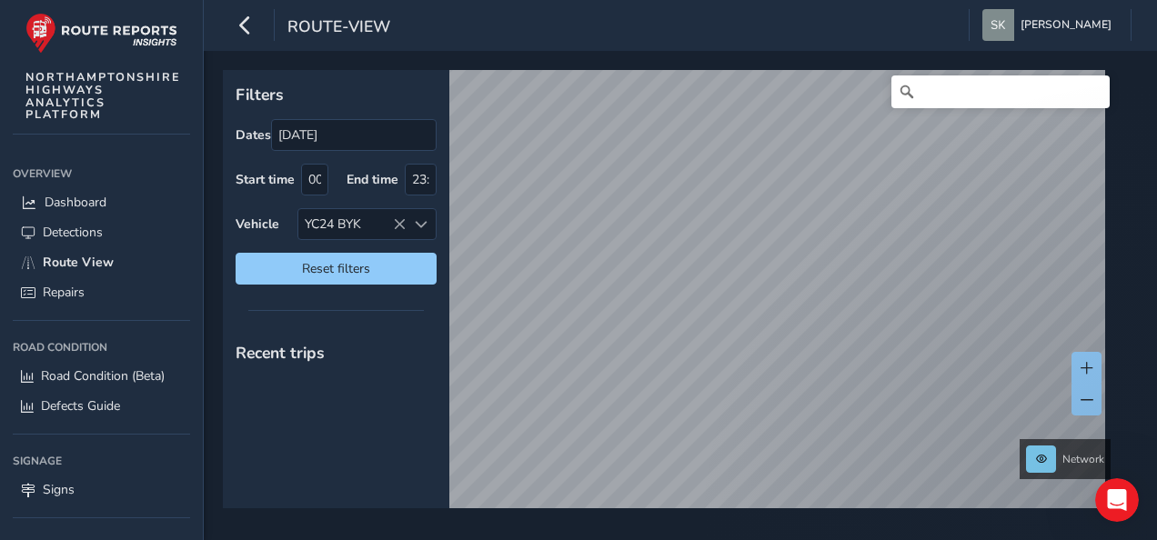
scroll to position [27, 0]
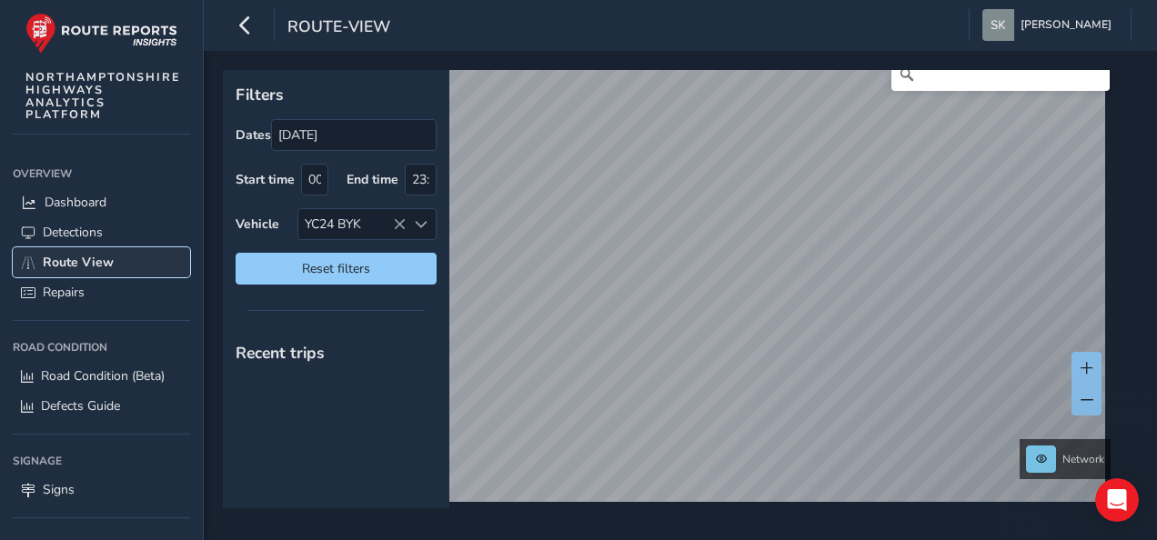
click at [51, 264] on span "Route View" at bounding box center [78, 262] width 71 height 17
click at [52, 264] on span "Route View" at bounding box center [78, 262] width 71 height 17
click at [332, 379] on div "Recent trips" at bounding box center [336, 418] width 227 height 179
